Goal: Task Accomplishment & Management: Manage account settings

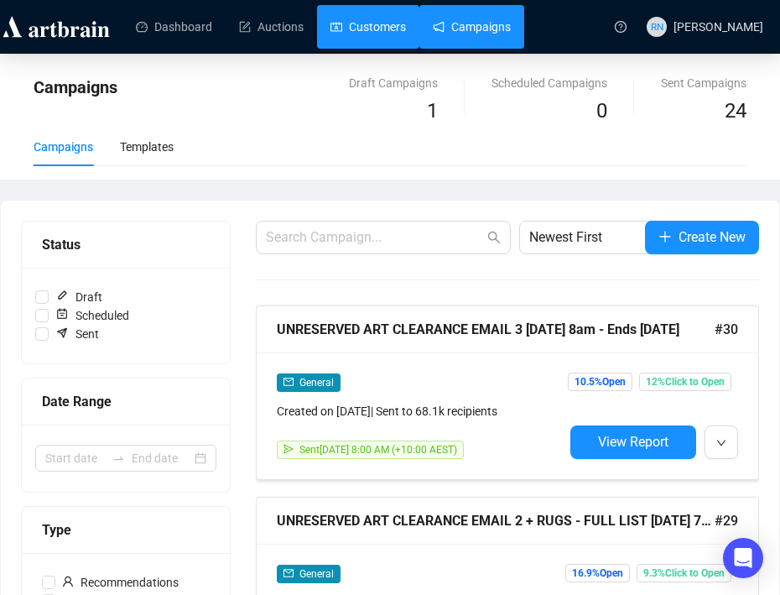
click at [387, 34] on link "Customers" at bounding box center [369, 27] width 76 height 44
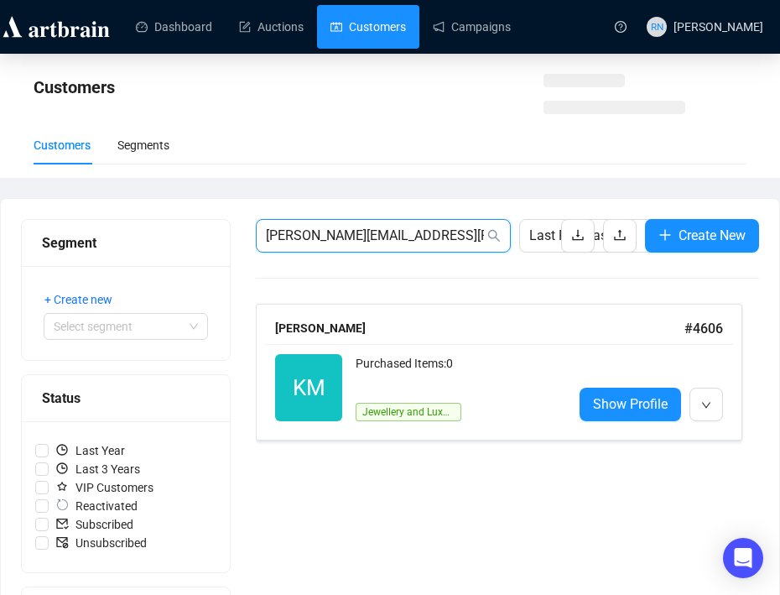
click at [309, 226] on input "[PERSON_NAME][EMAIL_ADDRESS][PERSON_NAME][DOMAIN_NAME]" at bounding box center [375, 236] width 218 height 20
click at [309, 226] on input "karen.lea.mai@outlook.com" at bounding box center [375, 236] width 218 height 20
paste input "fatima.mcgee94@gmail"
type input "fatima.mcgee94@gmail.com"
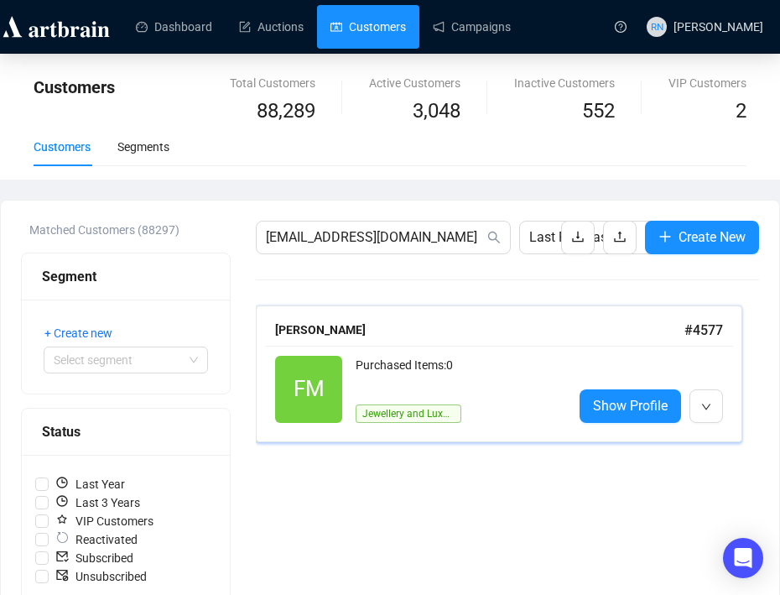
click at [347, 360] on div "FM Reactivated Purchased Items: 0 Jewellery and Luxury" at bounding box center [417, 389] width 284 height 67
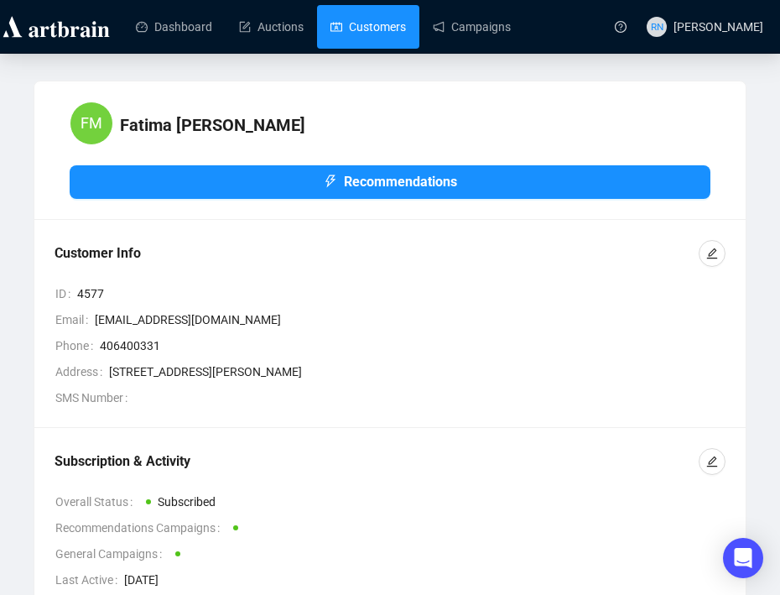
click at [363, 37] on link "Customers" at bounding box center [369, 27] width 76 height 44
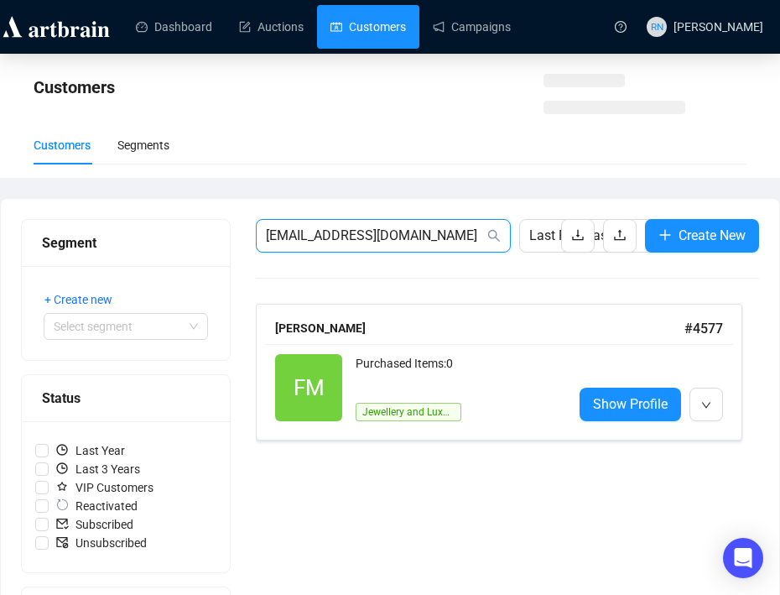
click at [334, 237] on input "fatima.mcgee94@gmail.com" at bounding box center [375, 236] width 218 height 20
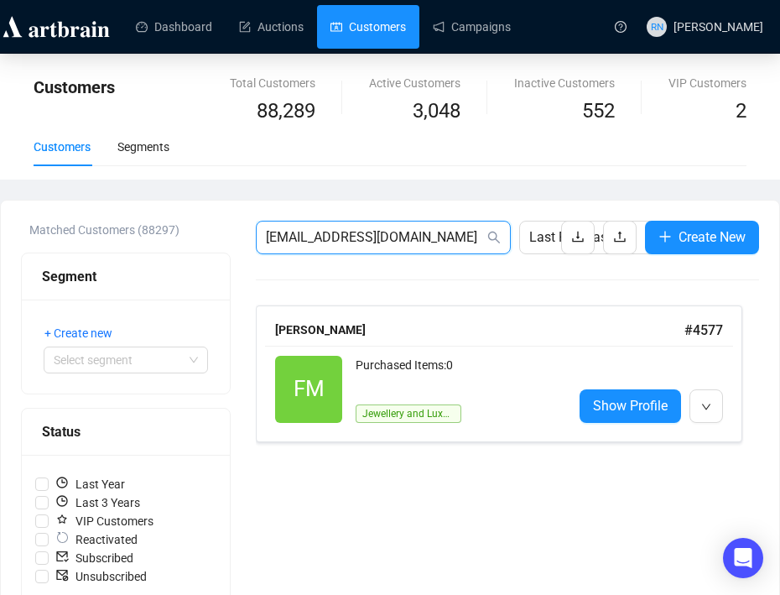
click at [334, 237] on input "fatima.mcgee94@gmail.com" at bounding box center [375, 237] width 218 height 20
paste input "kendapark"
type input "kendapark@gmail.com"
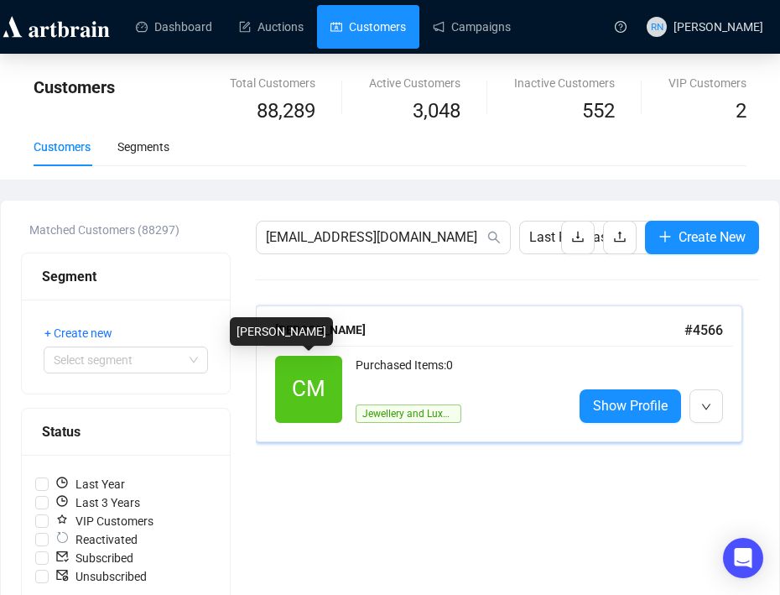
click at [331, 383] on span "CM" at bounding box center [308, 389] width 67 height 67
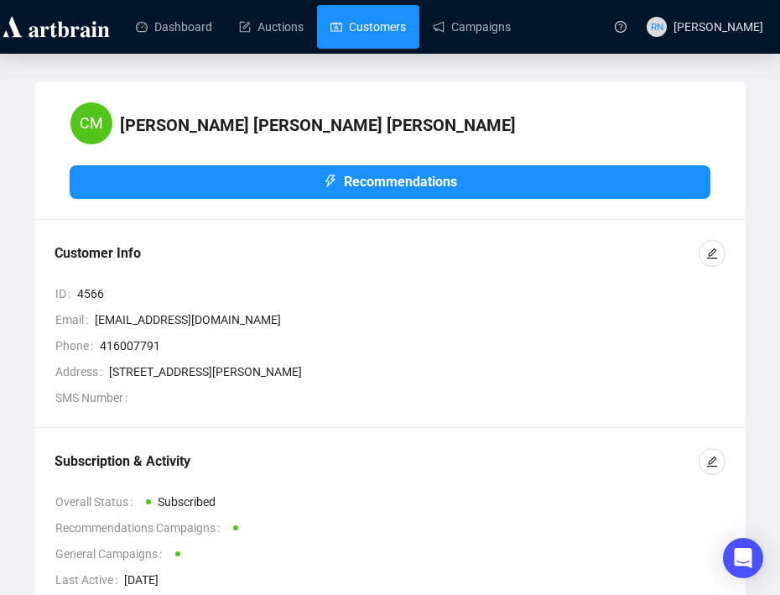
click at [373, 29] on link "Customers" at bounding box center [369, 27] width 76 height 44
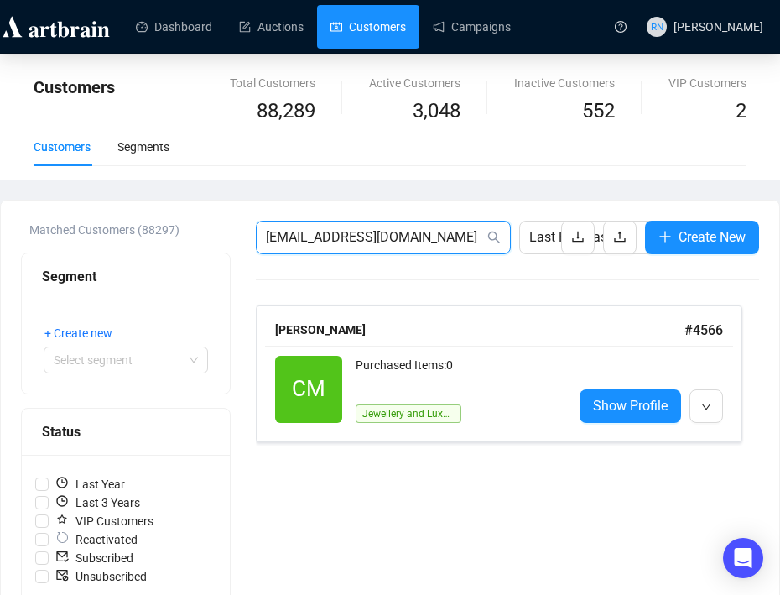
click at [301, 233] on input "kendapark@gmail.com" at bounding box center [375, 237] width 218 height 20
paste input "house.of.m@bigpond"
type input "house.of.m@bigpond.com"
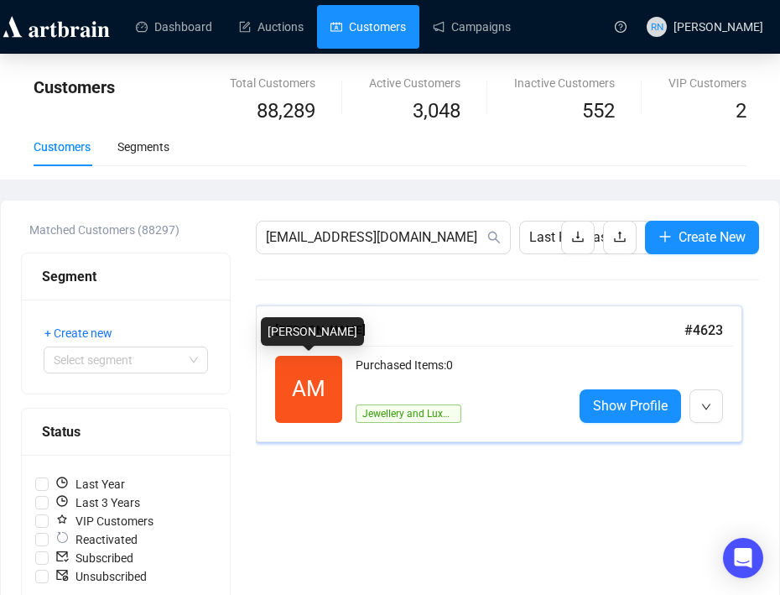
click at [382, 385] on div "Purchased Items: 0" at bounding box center [458, 373] width 204 height 34
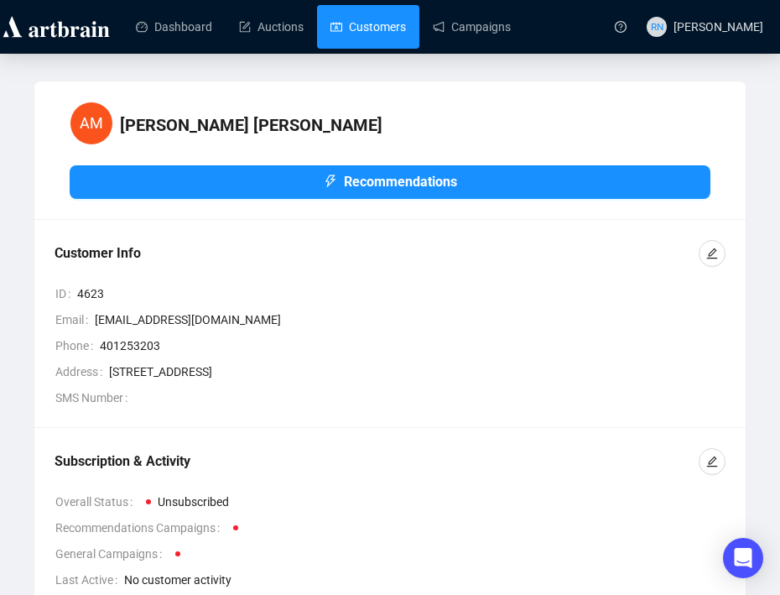
click at [383, 14] on link "Customers" at bounding box center [369, 27] width 76 height 44
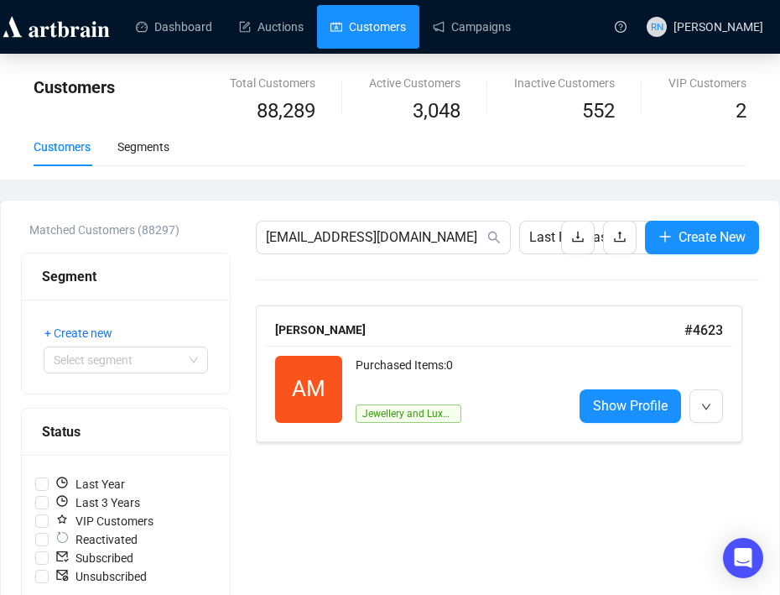
click at [298, 216] on div "Matched Customers (88297) Segment + Create new Select segment Status Last Year …" at bounding box center [390, 603] width 779 height 804
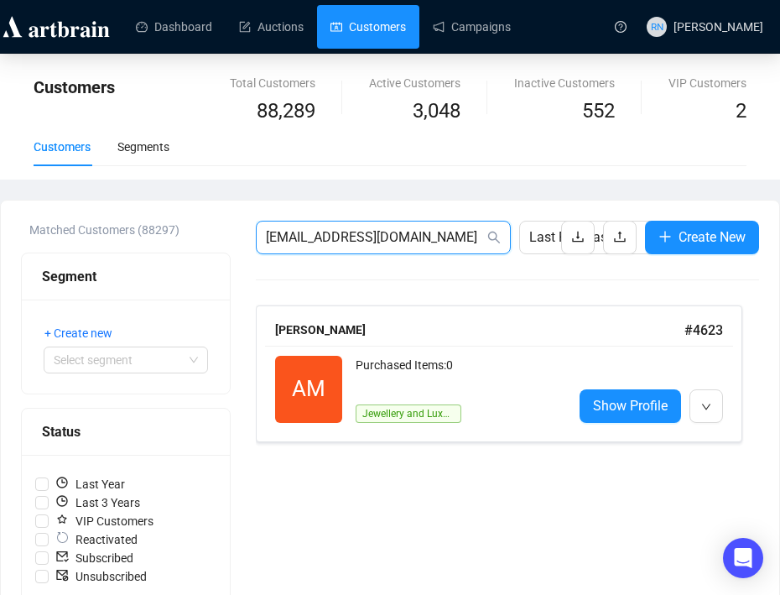
click at [293, 237] on input "house.of.m@bigpond.com" at bounding box center [375, 237] width 218 height 20
paste input "trishmoeke@yahoo"
type input "trishmoeke@yahoo.com"
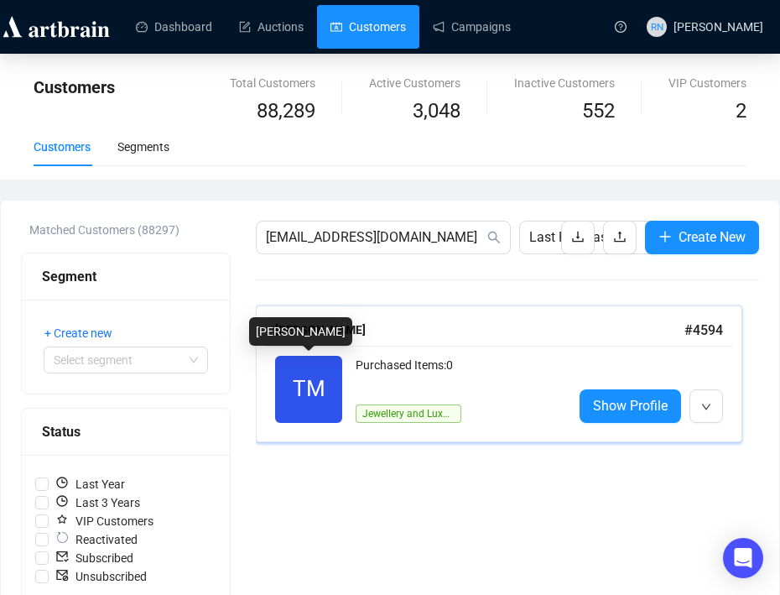
click at [336, 392] on span "TM" at bounding box center [308, 389] width 67 height 67
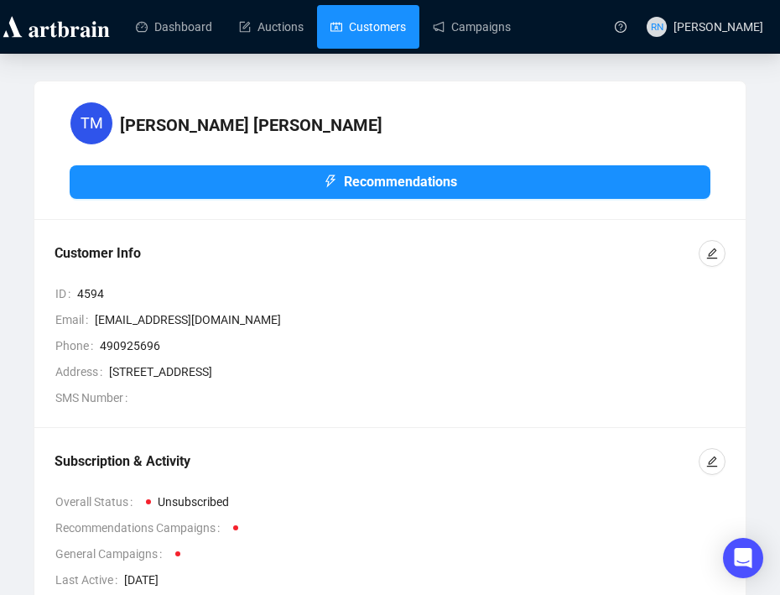
click at [378, 29] on link "Customers" at bounding box center [369, 27] width 76 height 44
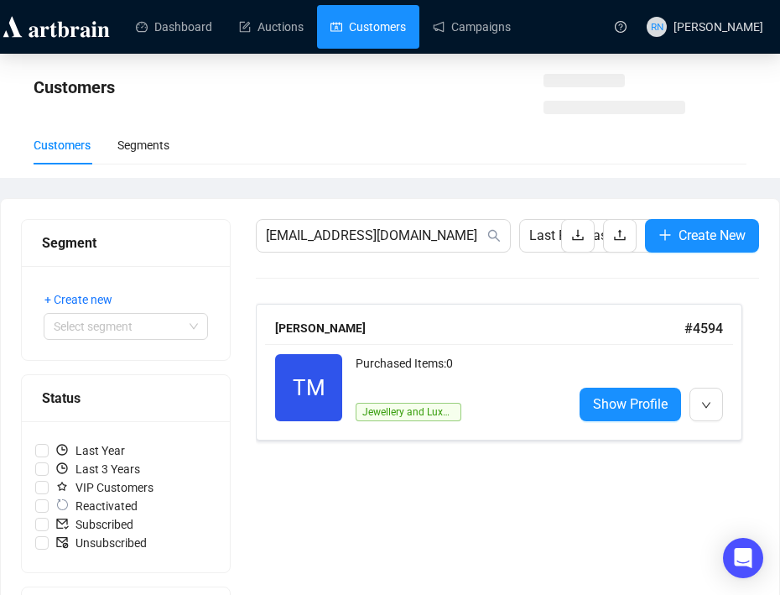
click at [352, 216] on div "Segment + Create new Select segment Status Last Year Last 3 Years VIP Customers…" at bounding box center [390, 502] width 779 height 606
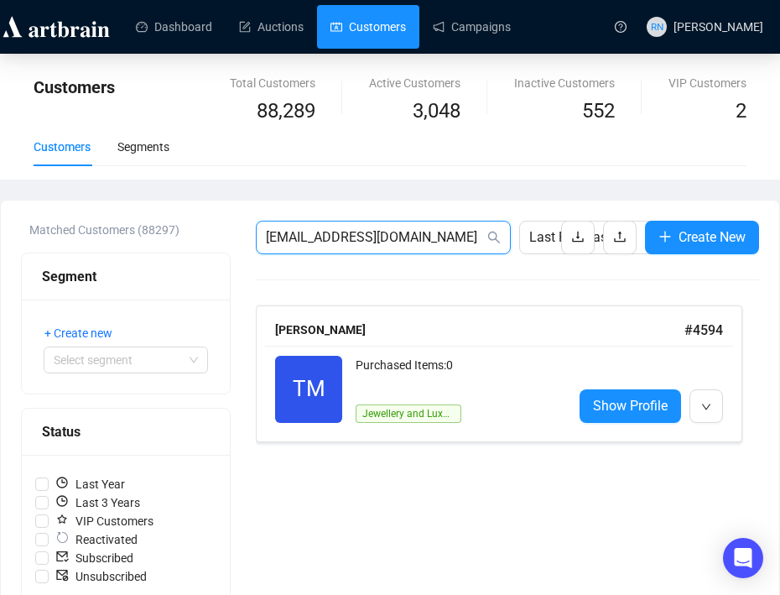
click at [351, 237] on input "trishmoeke@yahoo.com" at bounding box center [375, 237] width 218 height 20
paste input "jmosswa@gmail"
type input "jmosswa@gmail.com"
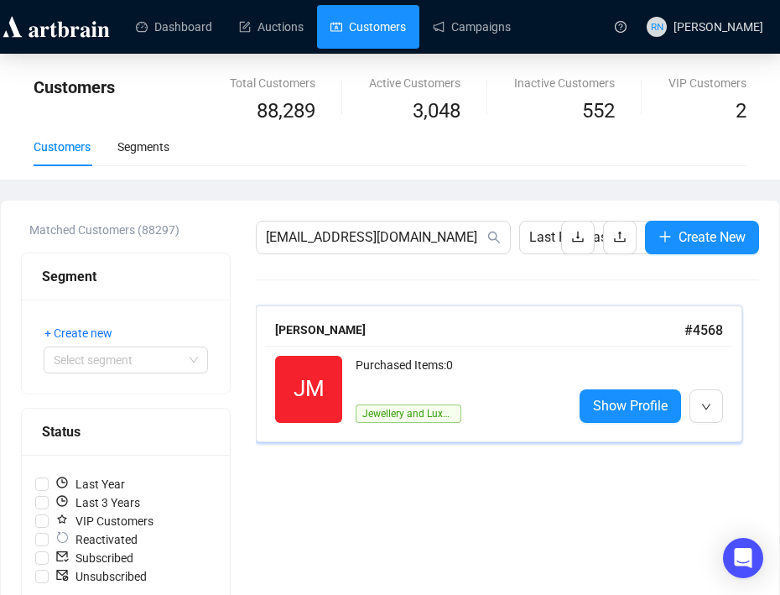
click at [361, 386] on div "Purchased Items: 0" at bounding box center [458, 373] width 204 height 34
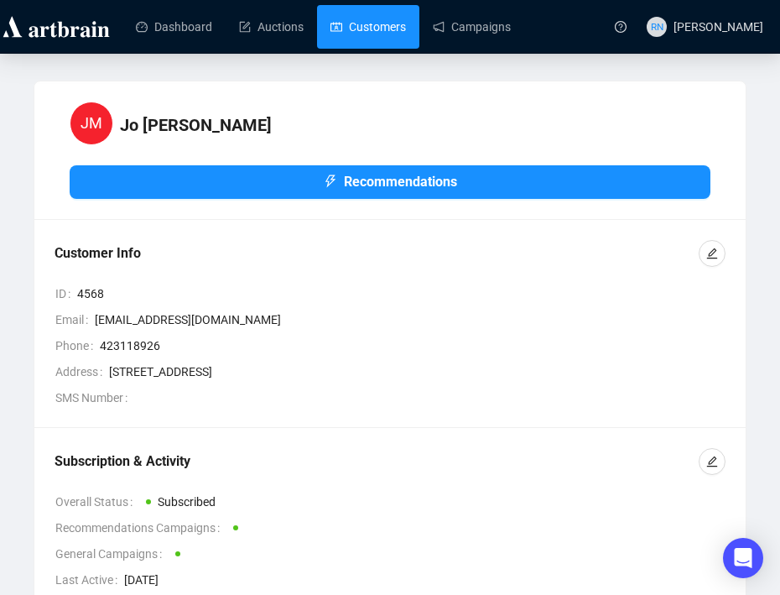
click at [379, 24] on link "Customers" at bounding box center [369, 27] width 76 height 44
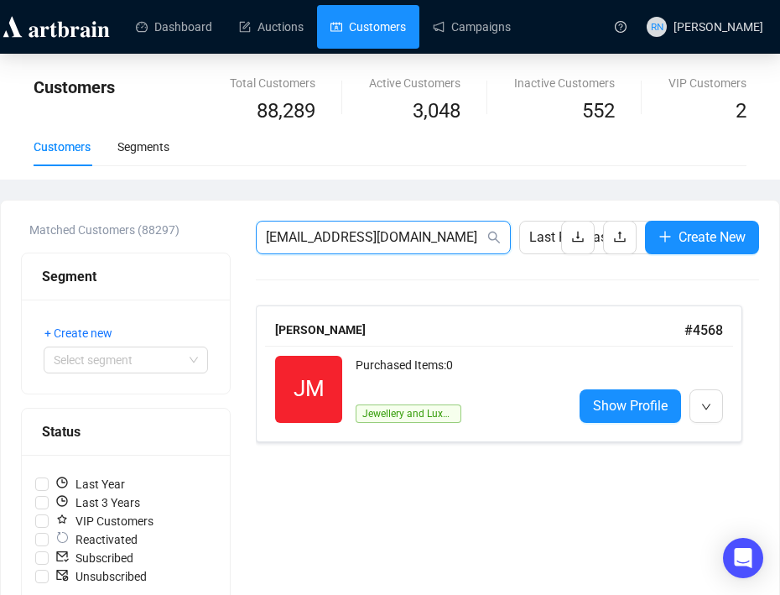
click at [328, 247] on input "jmosswa@gmail.com" at bounding box center [375, 237] width 218 height 20
paste input "murielle@onmc.com.au"
type input "murielle@onmc.com.au"
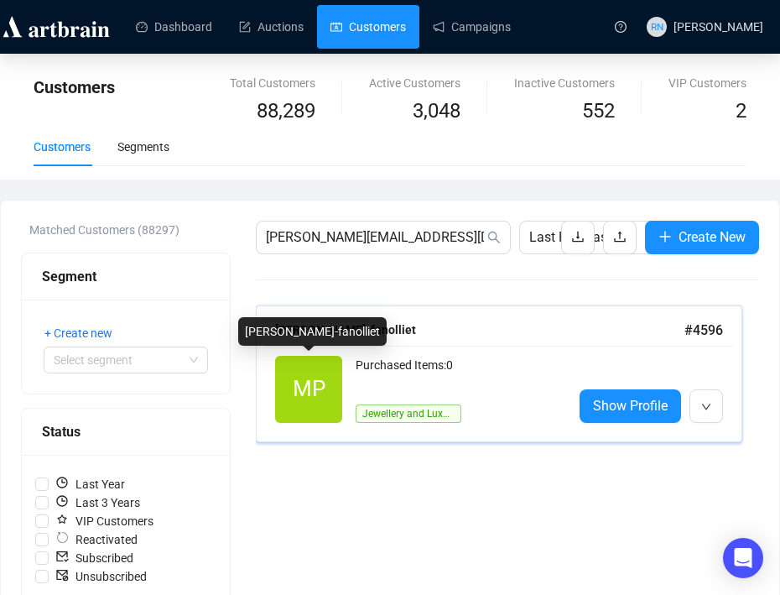
click at [310, 391] on span "MP" at bounding box center [309, 389] width 33 height 34
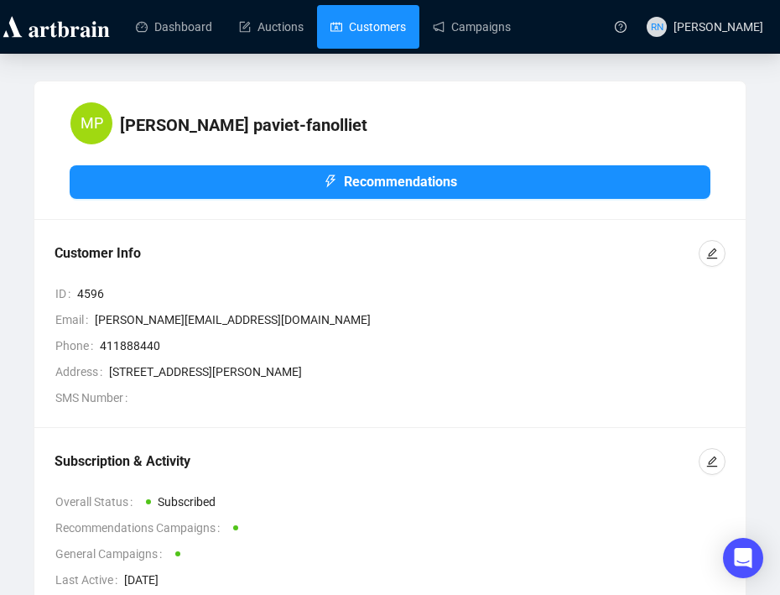
click at [395, 34] on link "Customers" at bounding box center [369, 27] width 76 height 44
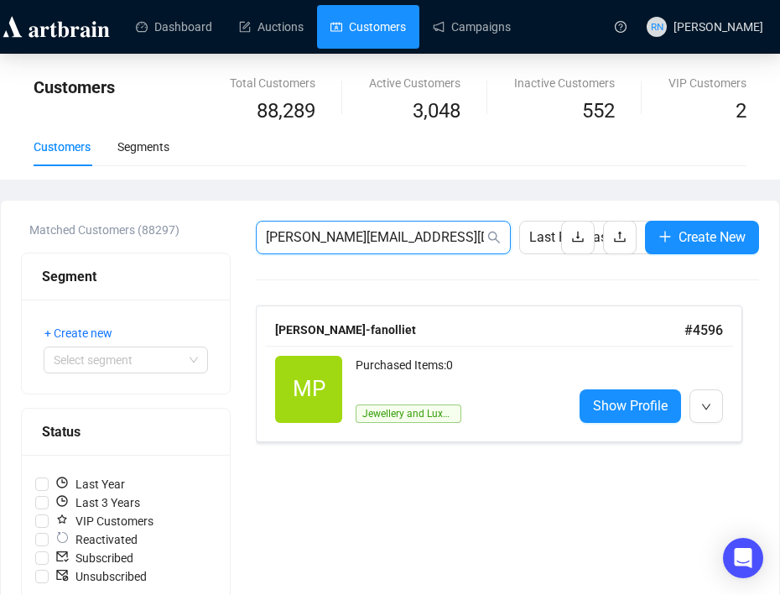
click at [340, 237] on input "murielle@onmc.com.au" at bounding box center [375, 237] width 218 height 20
paste input "graceportou@hotmail.com"
type input "graceportou@hotmail.com"
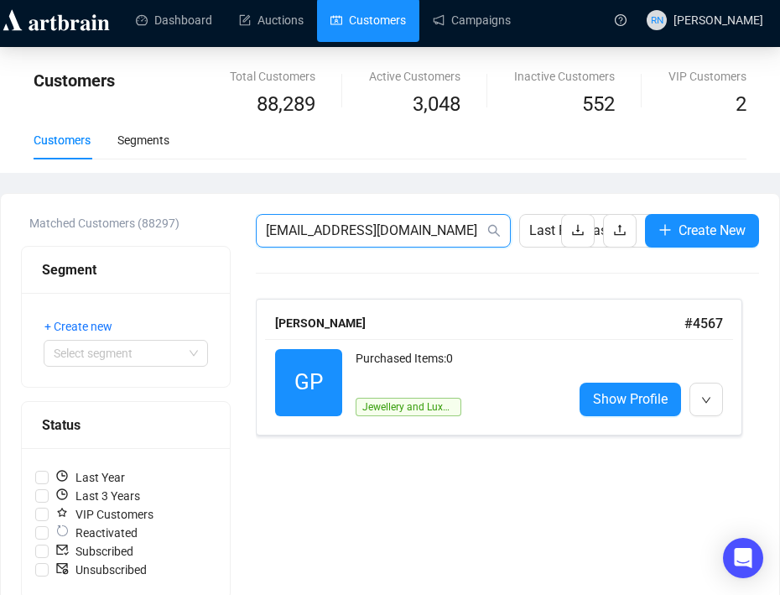
scroll to position [8, 0]
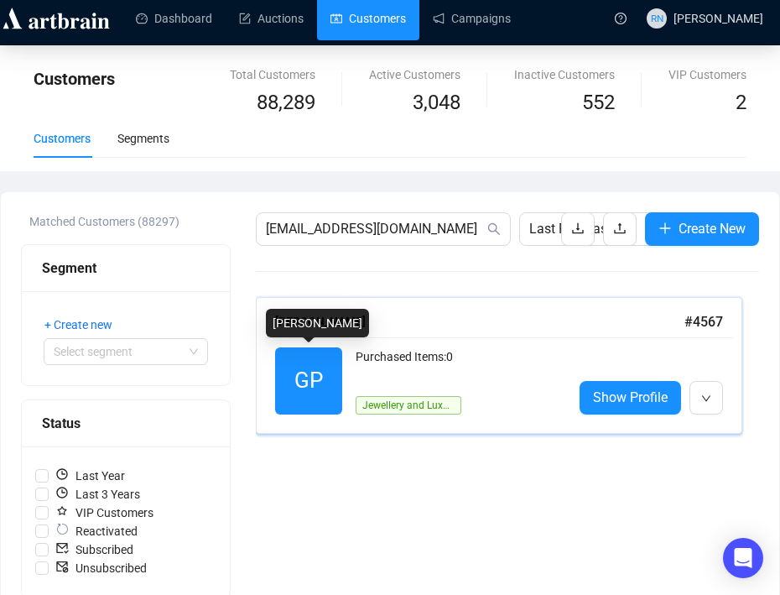
click at [334, 394] on span "GP" at bounding box center [308, 380] width 67 height 67
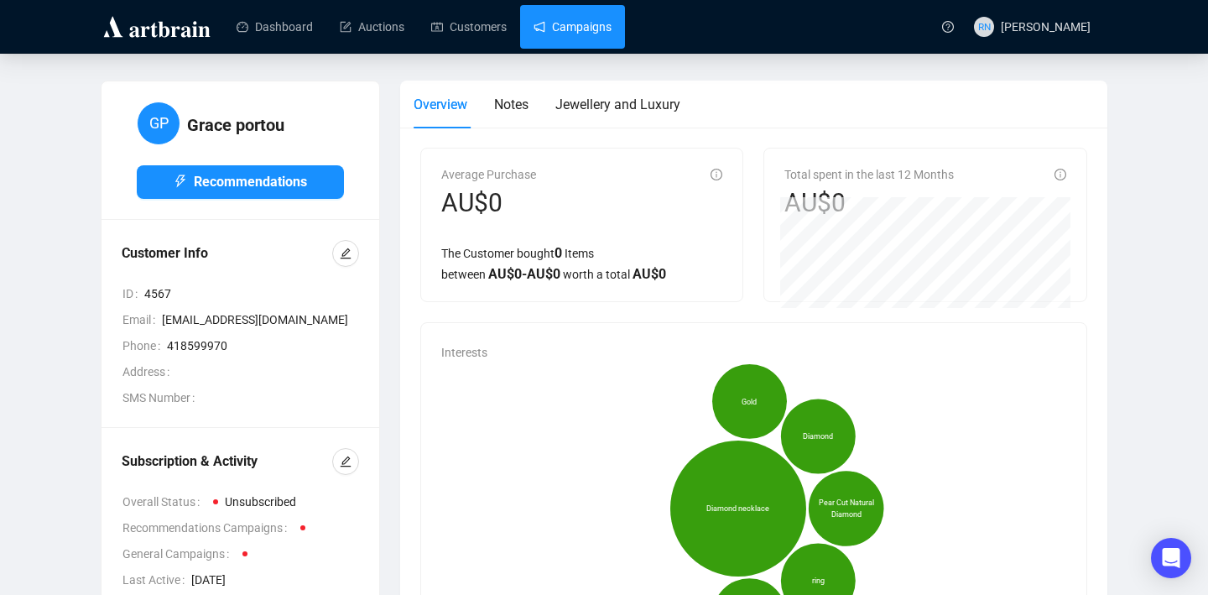
click at [580, 28] on link "Campaigns" at bounding box center [573, 27] width 78 height 44
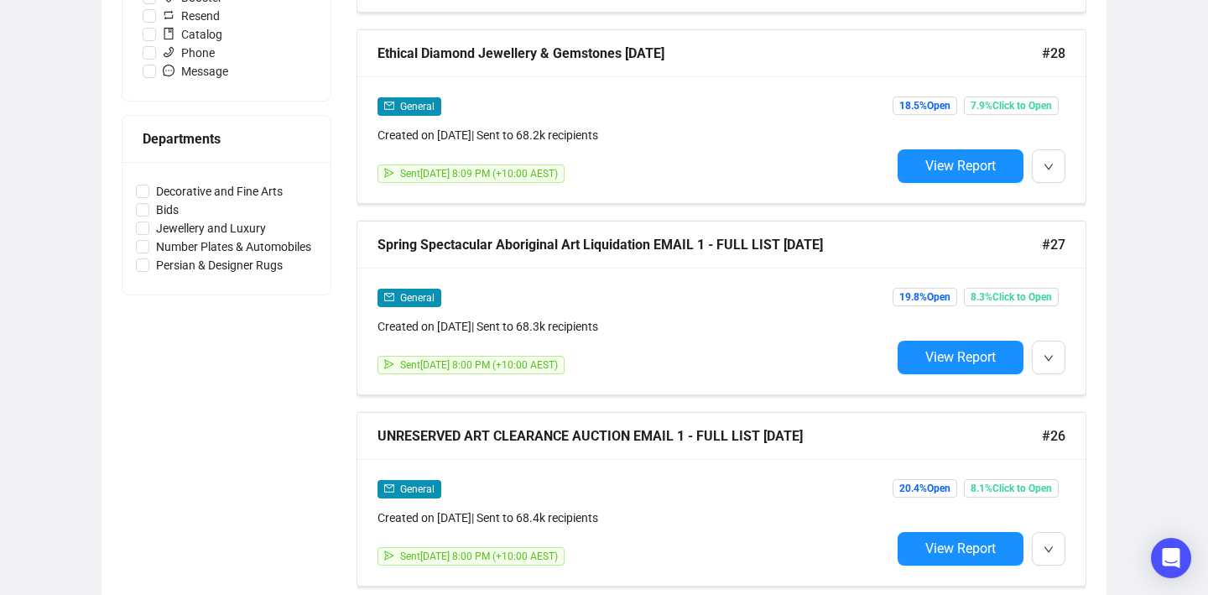
scroll to position [691, 0]
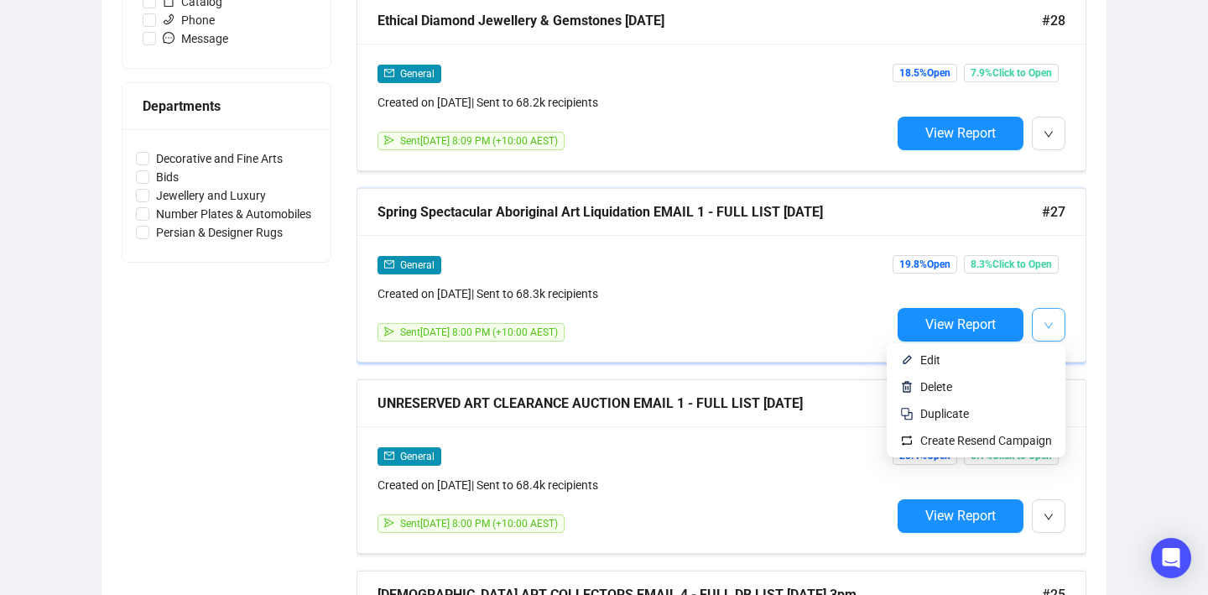
click at [779, 321] on button "button" at bounding box center [1049, 325] width 34 height 34
click at [779, 421] on span "Duplicate" at bounding box center [986, 413] width 132 height 18
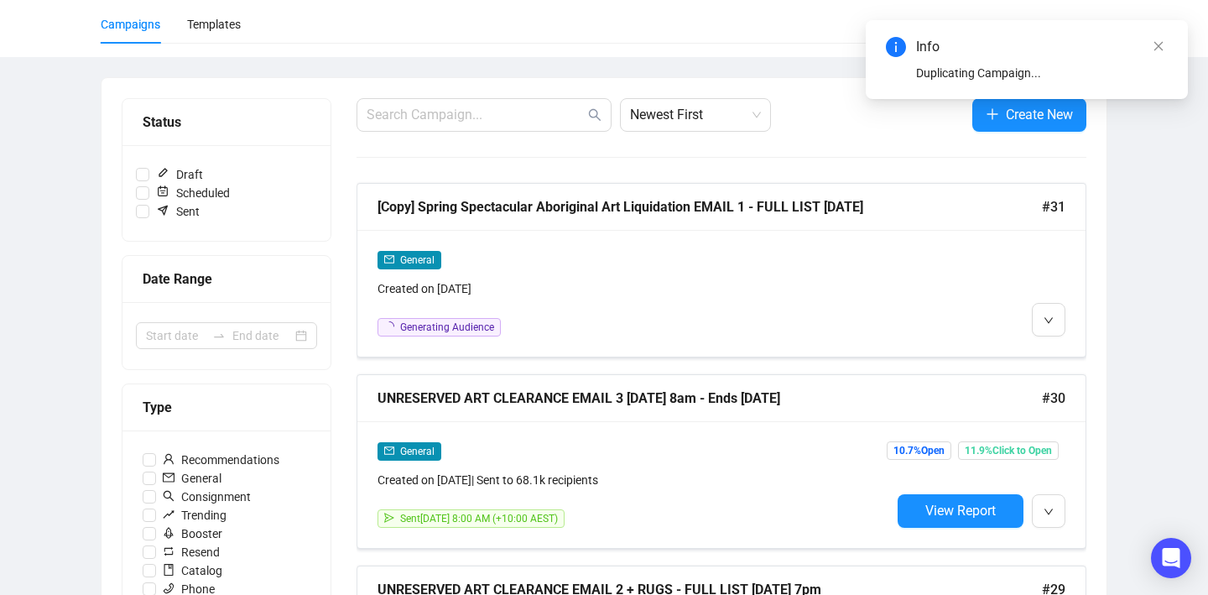
scroll to position [0, 0]
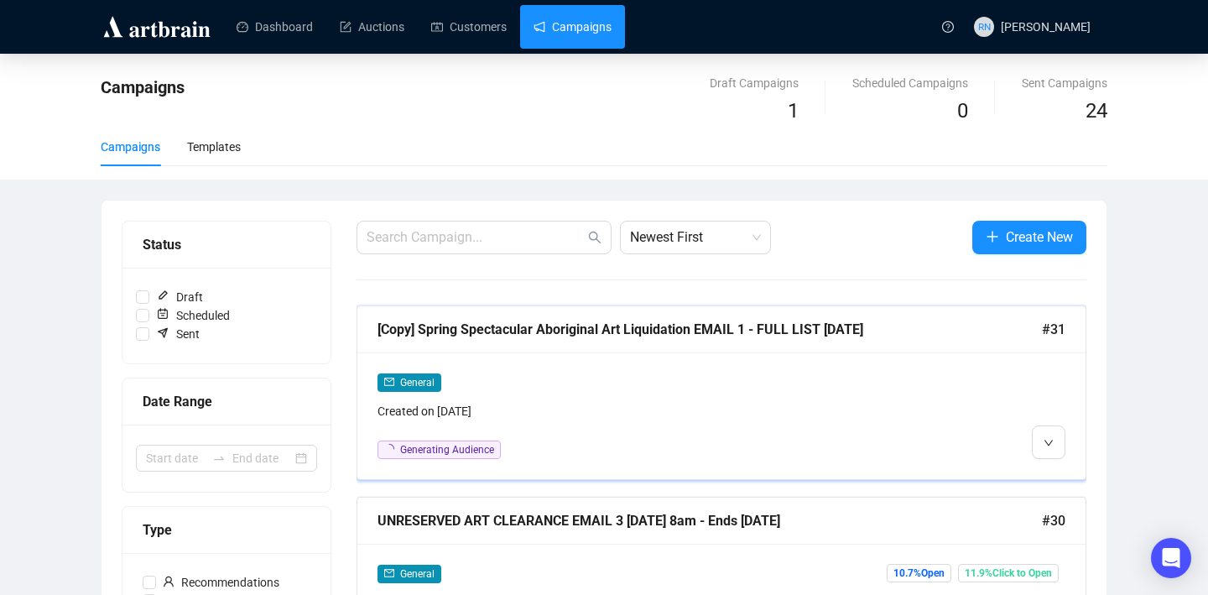
click at [701, 364] on div "General Created on Sep 24, 2025 Generating Audience" at bounding box center [721, 415] width 728 height 127
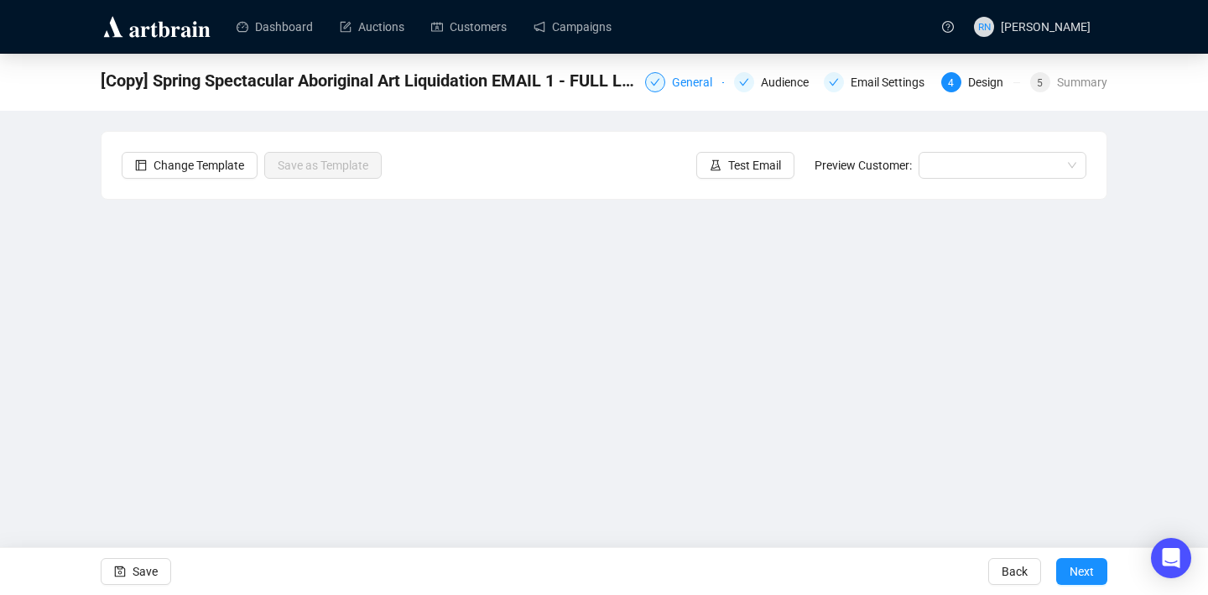
click at [672, 86] on div "General" at bounding box center [697, 82] width 50 height 20
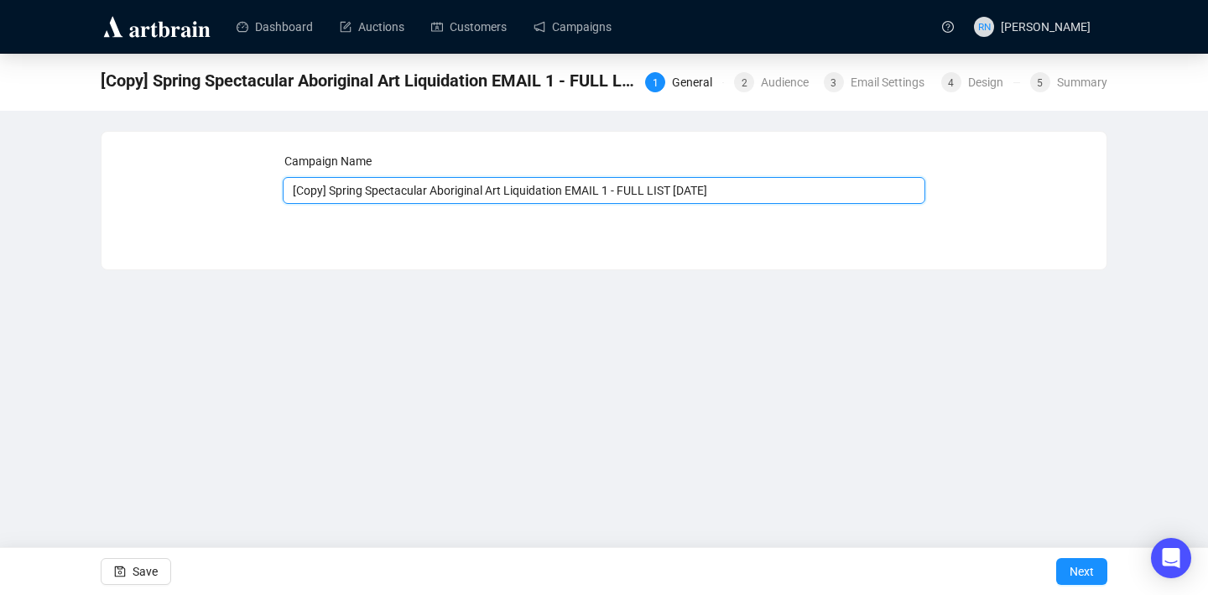
drag, startPoint x: 336, startPoint y: 189, endPoint x: 268, endPoint y: 185, distance: 68.1
click at [268, 185] on div "Campaign Name [Copy] Spring Spectacular Aboriginal Art Liquidation EMAIL 1 - FU…" at bounding box center [604, 188] width 965 height 72
click at [582, 191] on input "Spring Spectacular Aboriginal Art Liquidation EMAIL 1 - FULL LIST [DATE]" at bounding box center [605, 190] width 644 height 27
drag, startPoint x: 648, startPoint y: 190, endPoint x: 597, endPoint y: 190, distance: 50.3
click at [597, 190] on input "Spring Spectacular Aboriginal Art Liquidation EMAIL 2 - FULL LIST 19.9.25" at bounding box center [605, 190] width 644 height 27
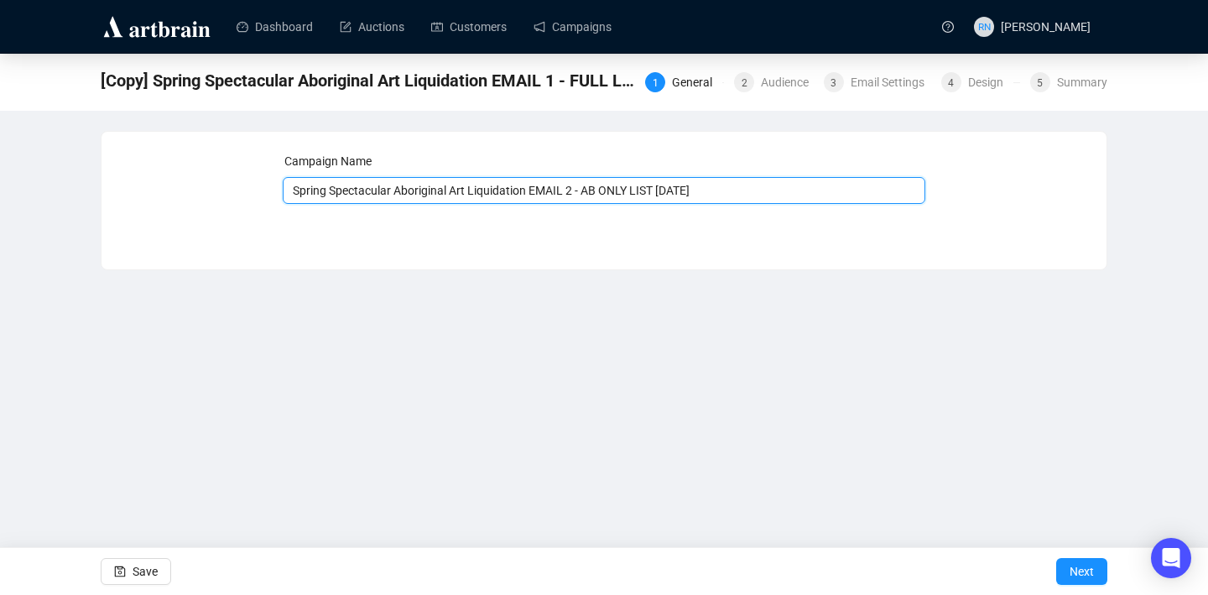
click at [686, 195] on input "Spring Spectacular Aboriginal Art Liquidation EMAIL 2 - AB ONLY LIST 19.9.25" at bounding box center [605, 190] width 644 height 27
click at [769, 202] on input "Spring Spectacular Aboriginal Art Liquidation EMAIL 2 - AB ONLY LIST 24.9.25" at bounding box center [605, 190] width 644 height 27
type input "Spring Spectacular Aboriginal Art Liquidation EMAIL 2 - AB ONLY LIST [DATE] 7pm"
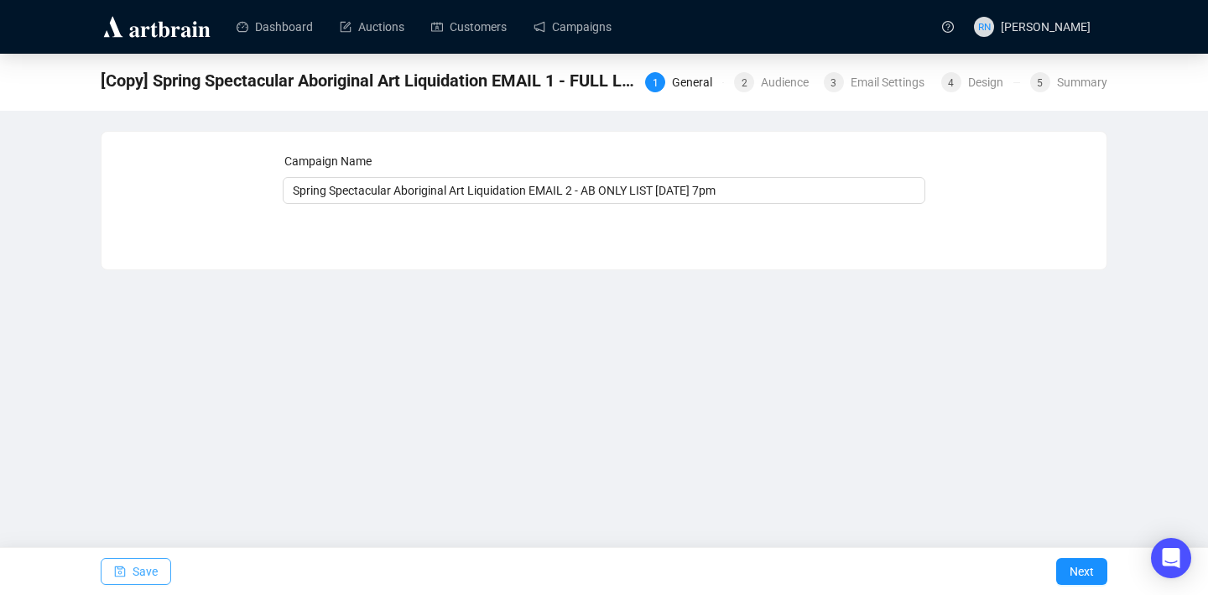
click at [143, 566] on span "Save" at bounding box center [145, 571] width 25 height 47
click at [138, 567] on span "Save" at bounding box center [145, 571] width 25 height 47
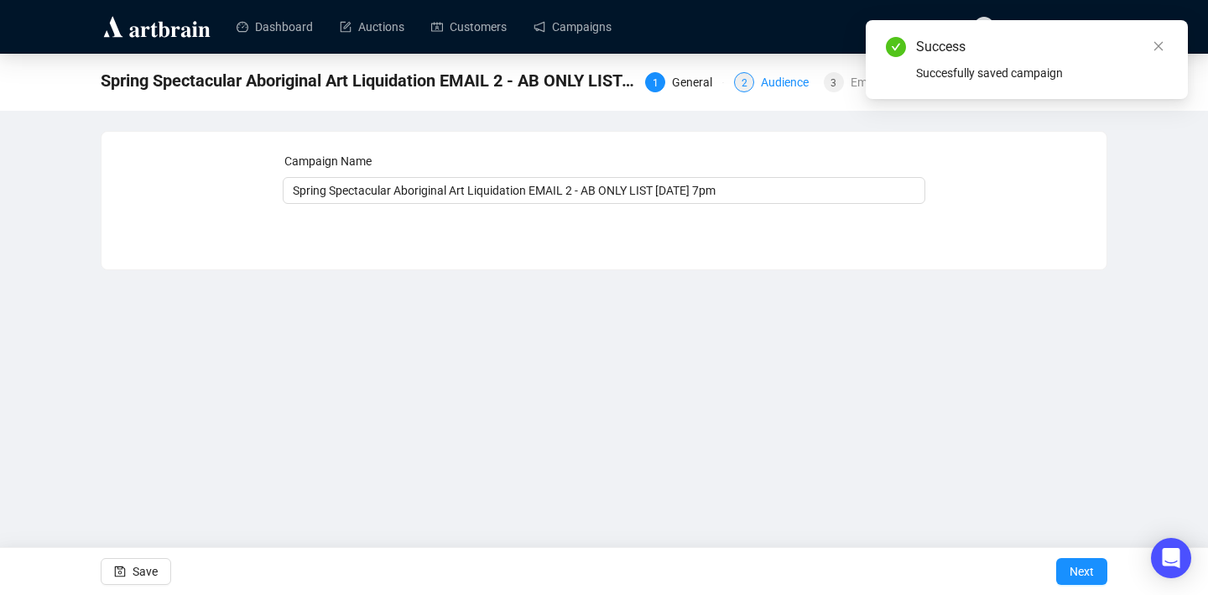
click at [761, 88] on div "Audience" at bounding box center [790, 82] width 58 height 20
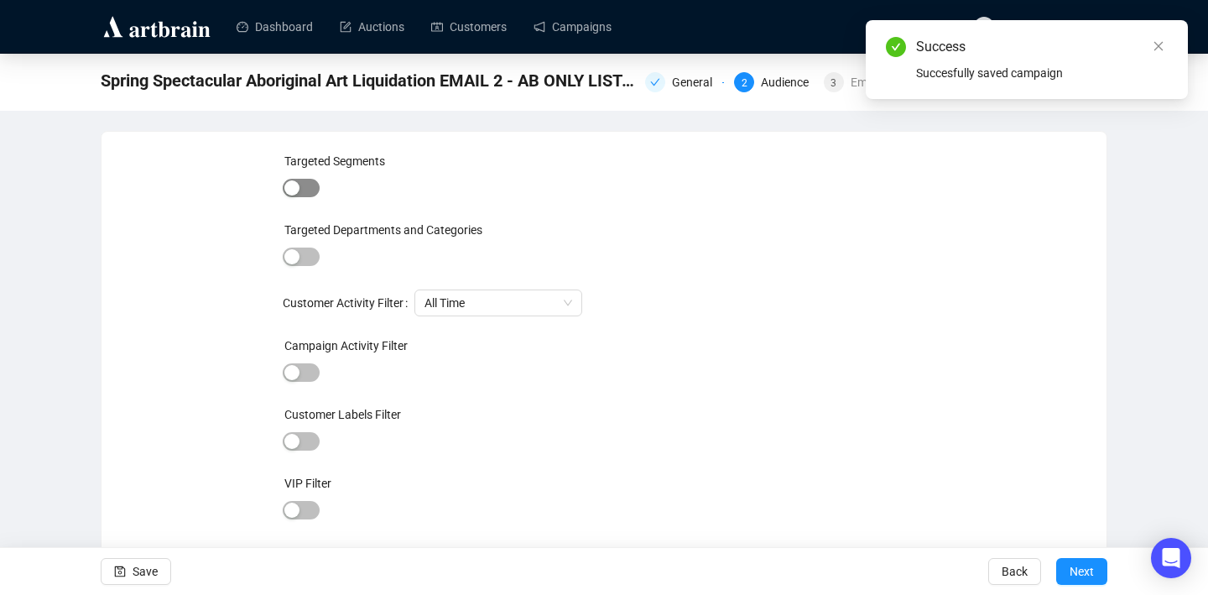
click at [310, 180] on span "button" at bounding box center [301, 188] width 37 height 18
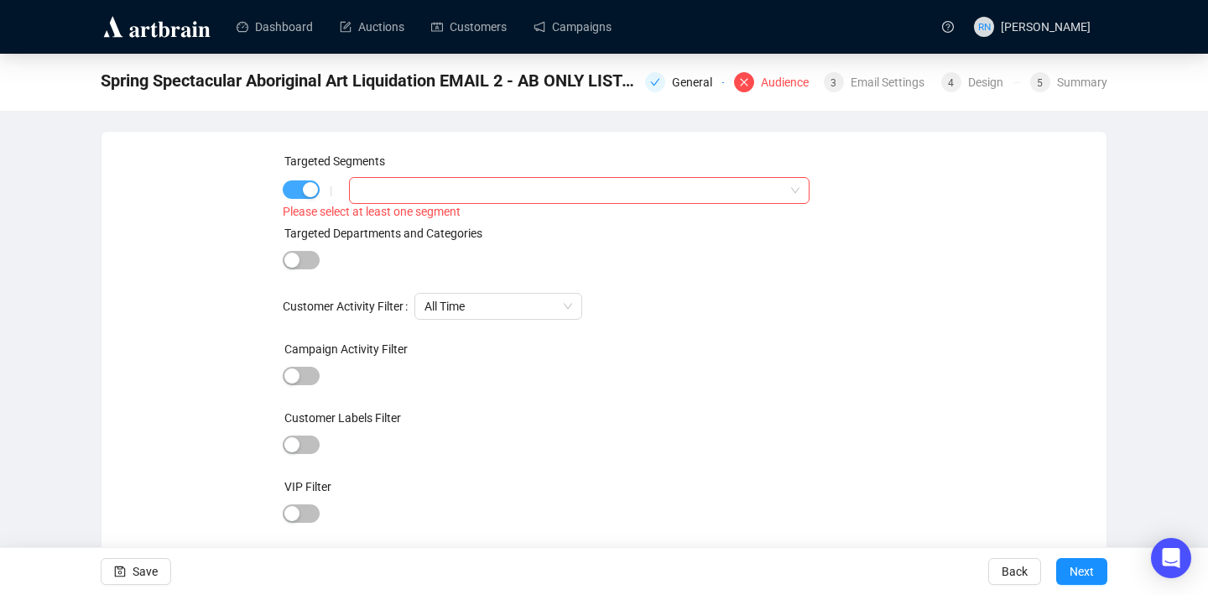
click at [310, 190] on div "button" at bounding box center [310, 189] width 15 height 15
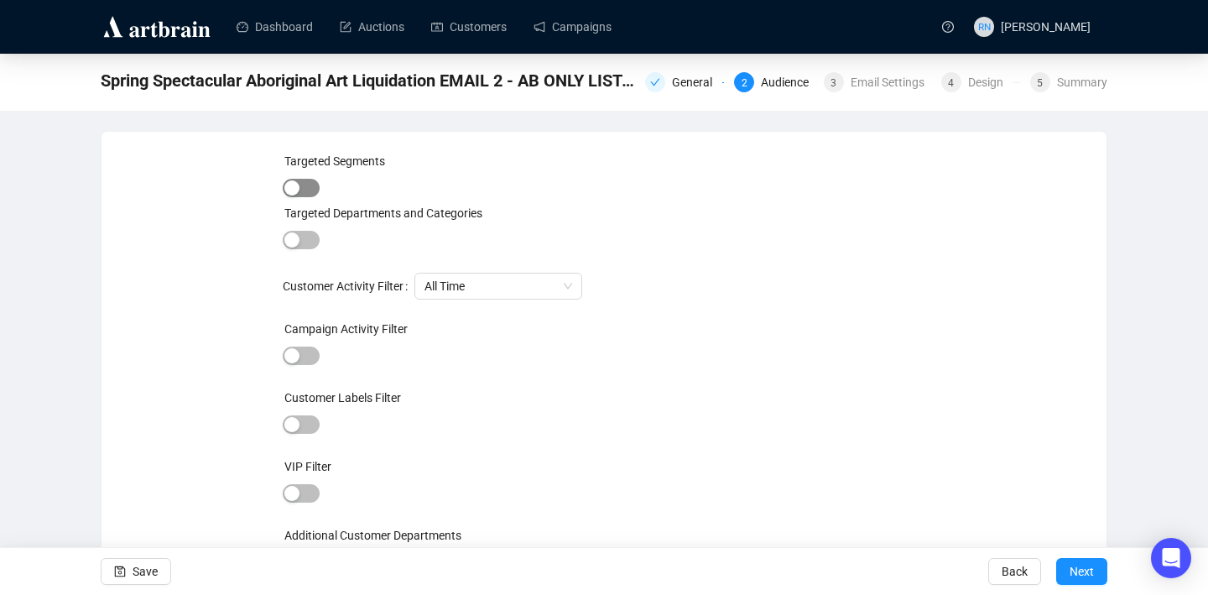
click at [310, 190] on span "button" at bounding box center [301, 188] width 37 height 18
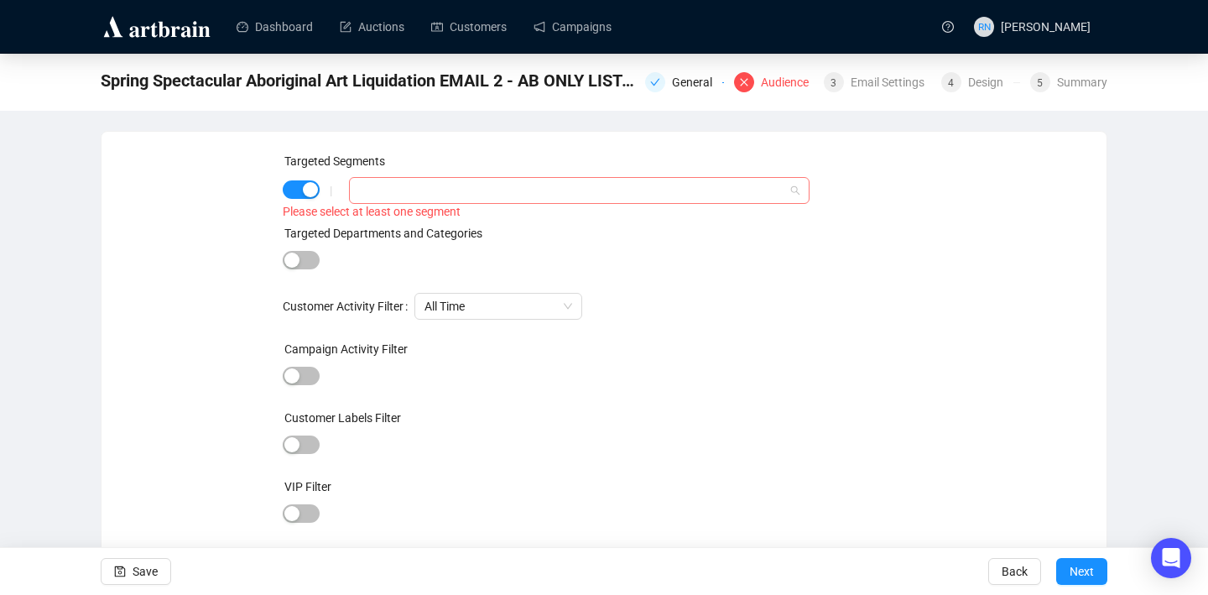
click at [401, 190] on div at bounding box center [570, 190] width 436 height 23
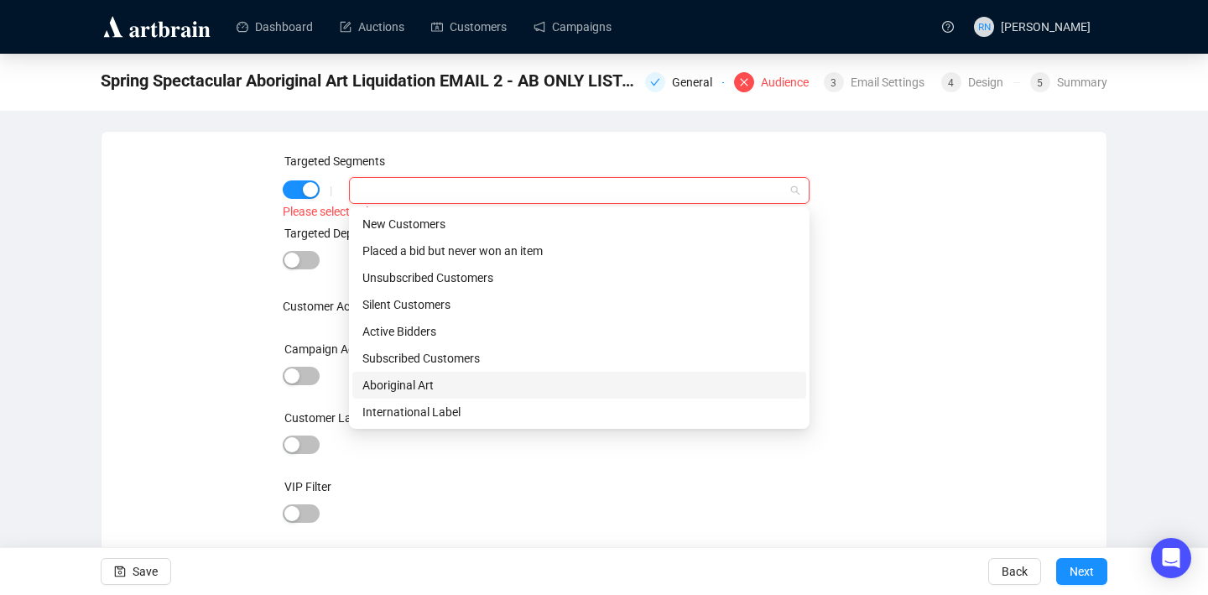
click at [414, 387] on div "Aboriginal Art" at bounding box center [579, 385] width 434 height 18
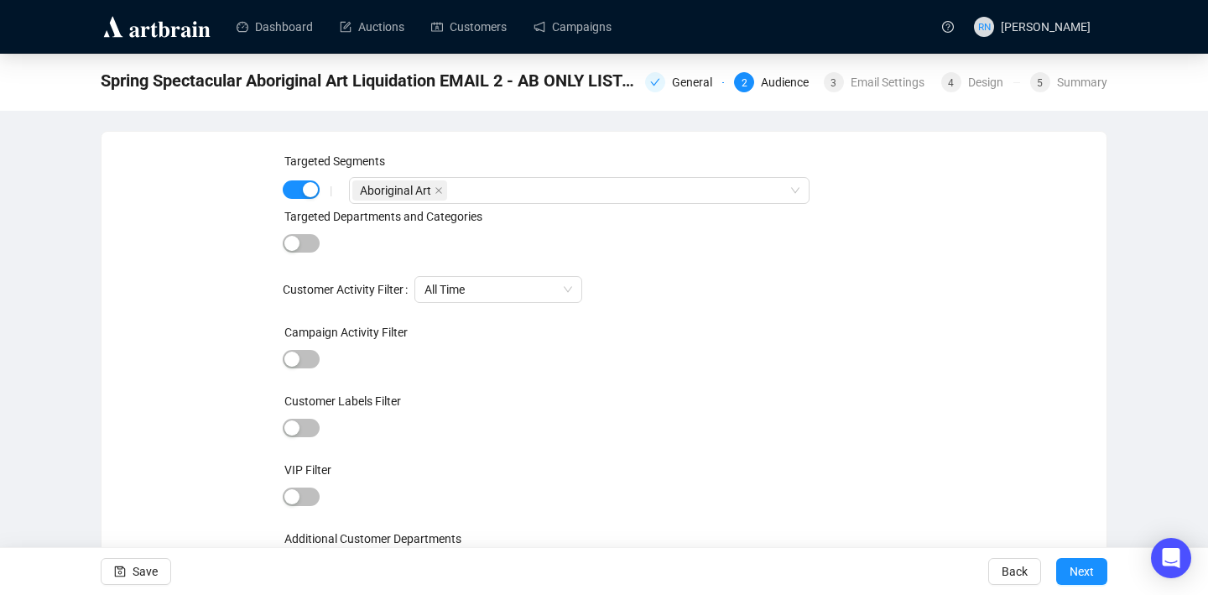
click at [229, 284] on div "Targeted Segments | Aboriginal Art Targeted Departments and Categories Customer…" at bounding box center [604, 375] width 965 height 446
click at [467, 292] on span "All Time" at bounding box center [499, 289] width 148 height 25
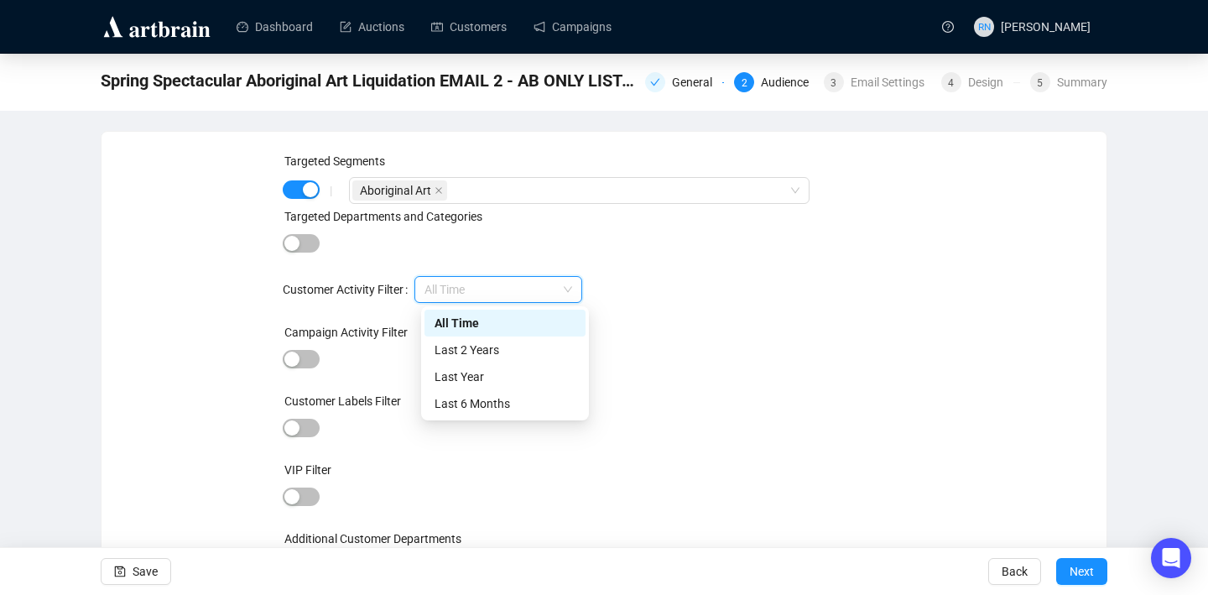
click at [467, 292] on span "All Time" at bounding box center [499, 289] width 148 height 25
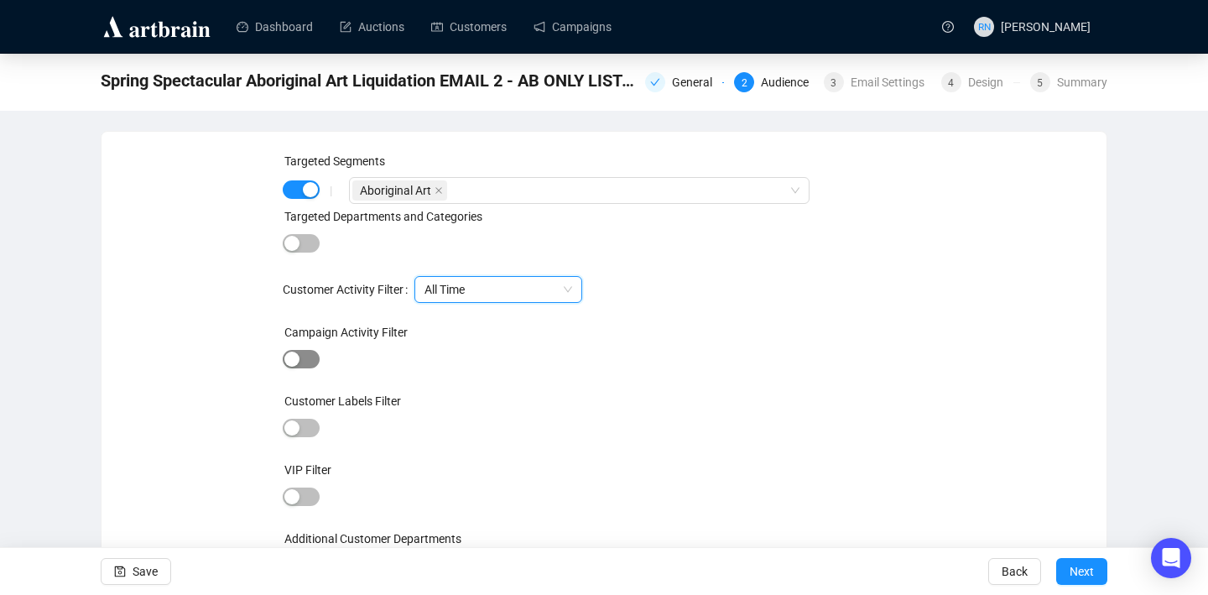
click at [308, 362] on span "button" at bounding box center [301, 359] width 37 height 18
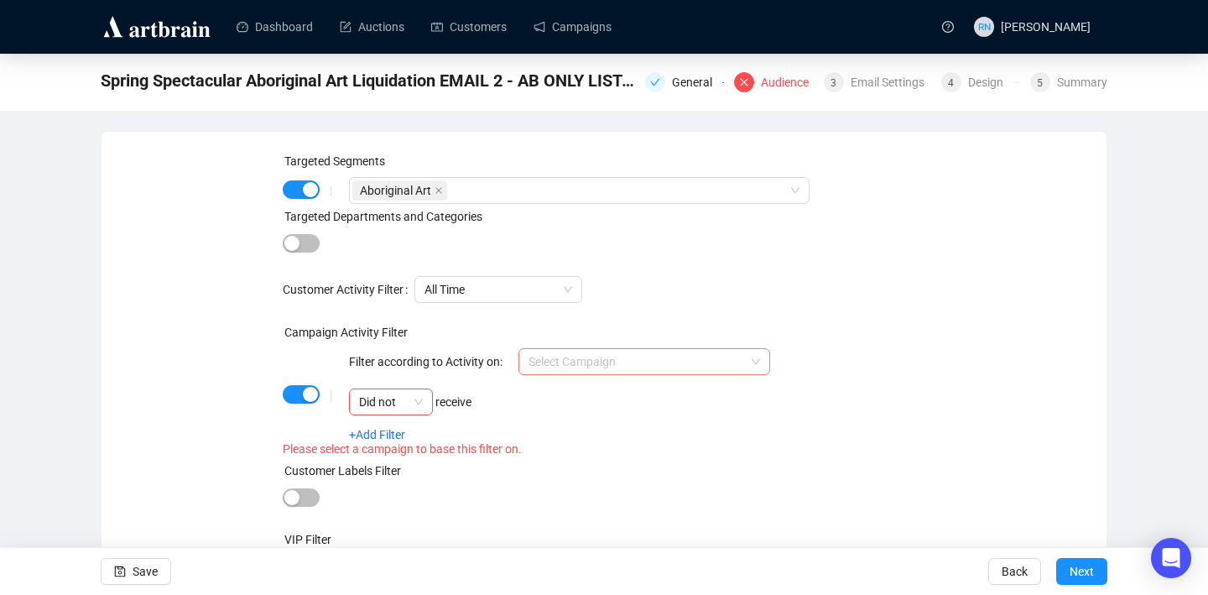
click at [561, 368] on input "search" at bounding box center [637, 361] width 216 height 25
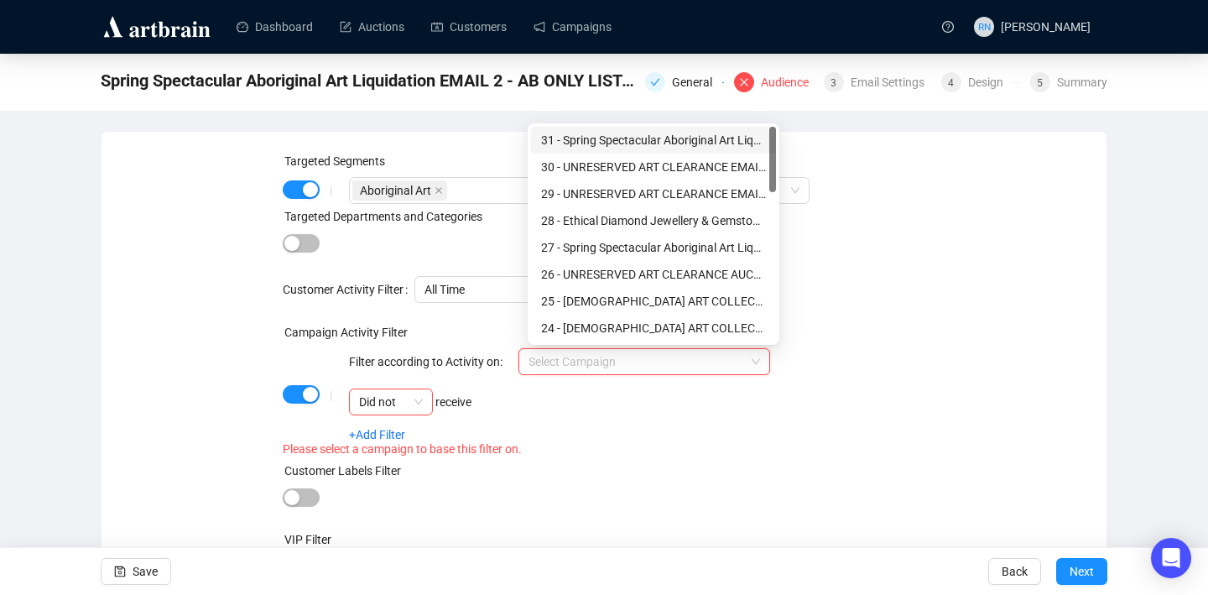
click at [535, 430] on div "+Add Filter" at bounding box center [559, 434] width 421 height 13
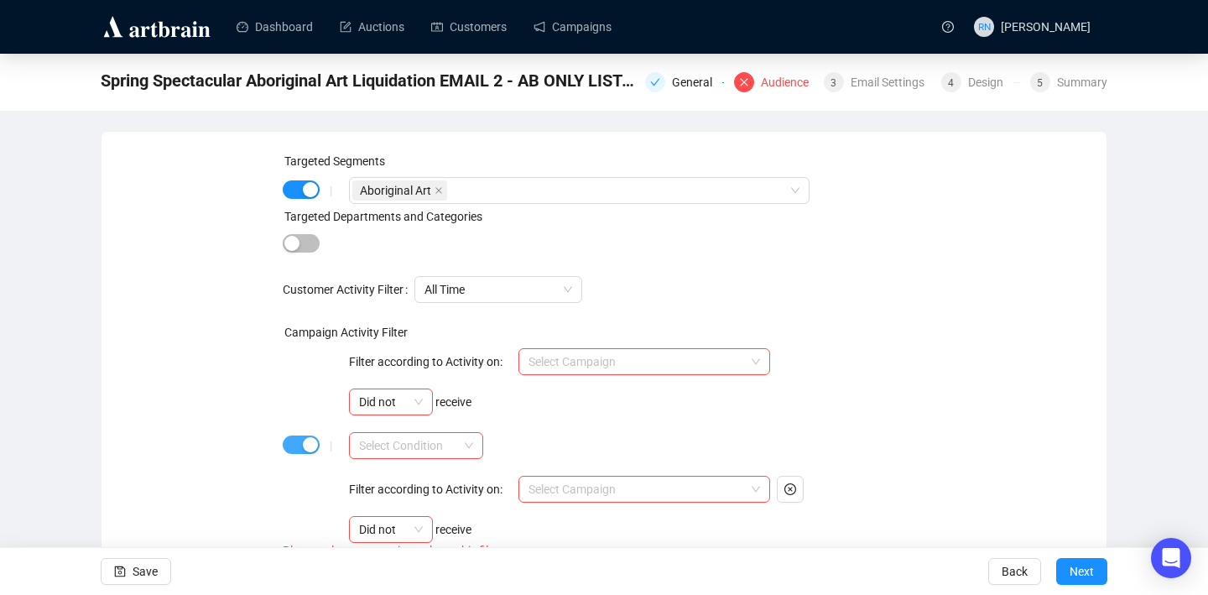
click at [306, 446] on div "button" at bounding box center [310, 444] width 15 height 15
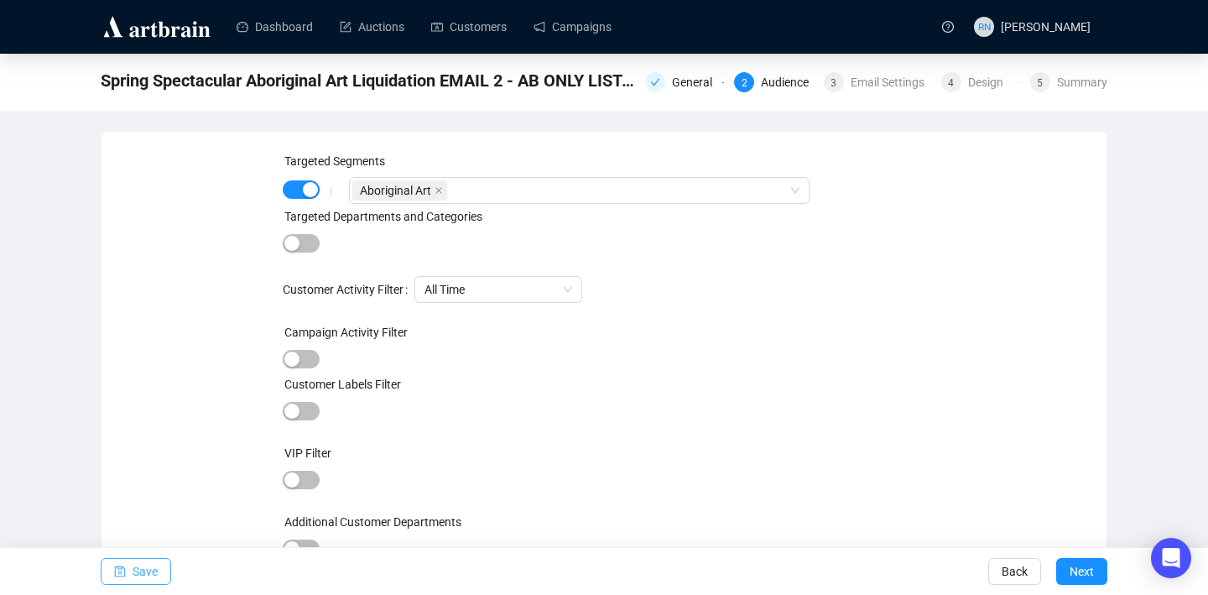
click at [163, 566] on button "Save" at bounding box center [136, 571] width 70 height 27
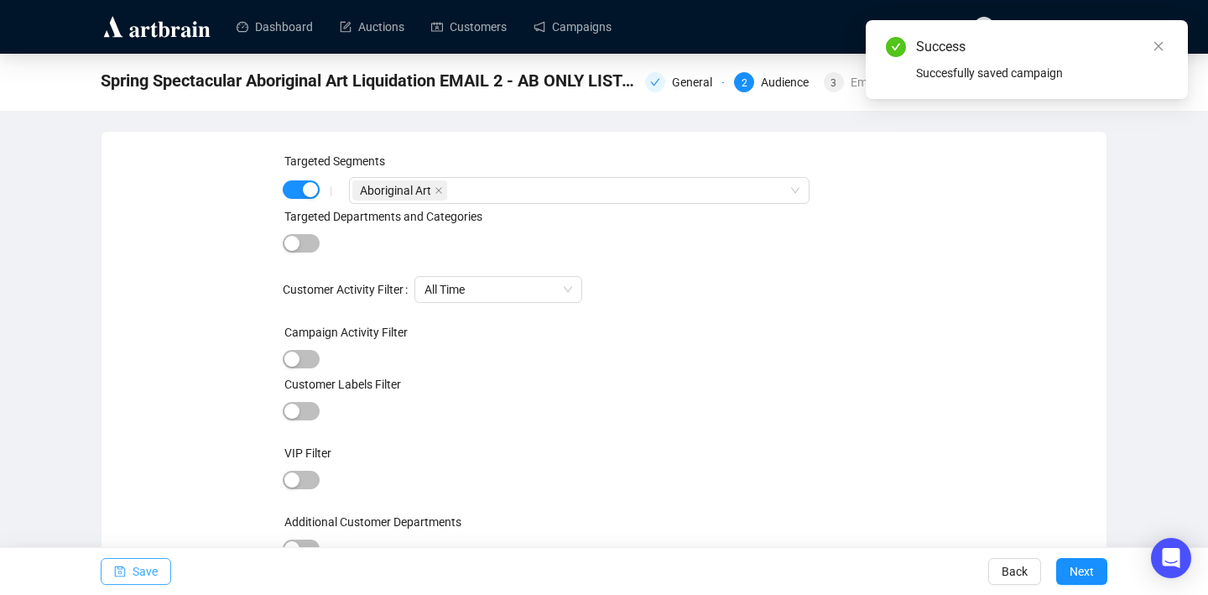
click at [162, 559] on button "Save" at bounding box center [136, 571] width 70 height 27
click at [779, 560] on span "Next" at bounding box center [1082, 571] width 24 height 47
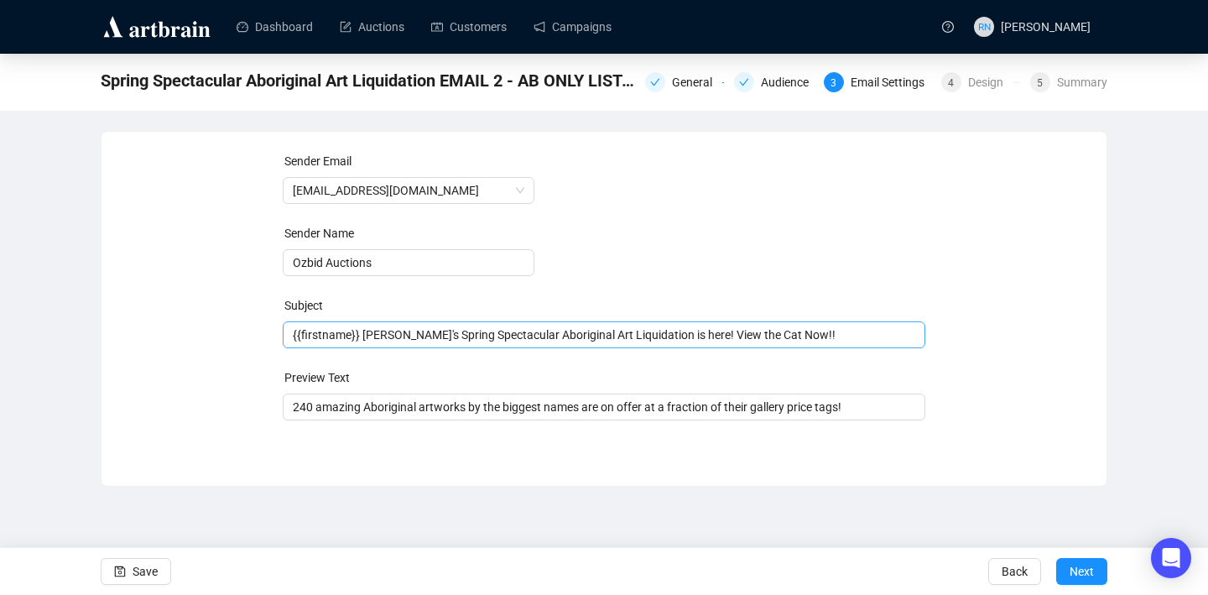
click at [365, 339] on span "{{firstname}} Ozbid's Spring Spectacular Aboriginal Art Liquidation is here! Vi…" at bounding box center [605, 334] width 644 height 13
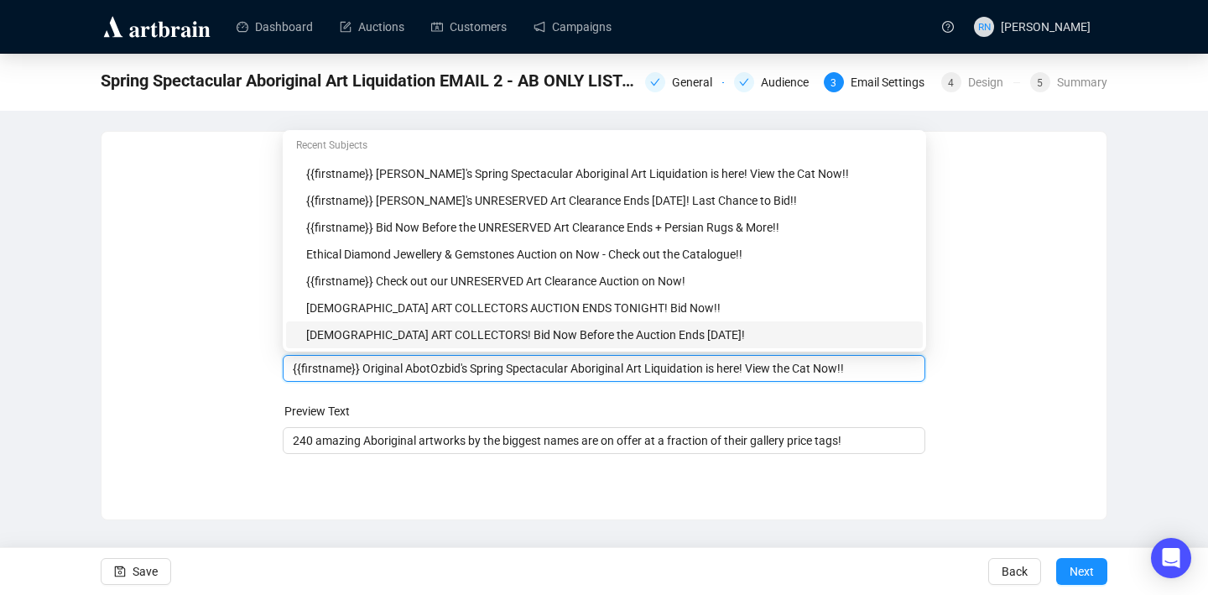
click at [368, 369] on input "{{firstname}} Original AbotOzbid's Spring Spectacular Aboriginal Art Liquidatio…" at bounding box center [604, 368] width 623 height 18
click at [534, 373] on input "{{firstname}} Bid Now on these Original AbotOzbid's Spring Spectacular Aborigin…" at bounding box center [604, 368] width 623 height 18
drag, startPoint x: 788, startPoint y: 372, endPoint x: 980, endPoint y: 372, distance: 192.1
click at [779, 372] on div "Sender Email auctions@ozbid.com.au Sender Name Ozbid Auctions Subject Merge Tag…" at bounding box center [604, 313] width 965 height 322
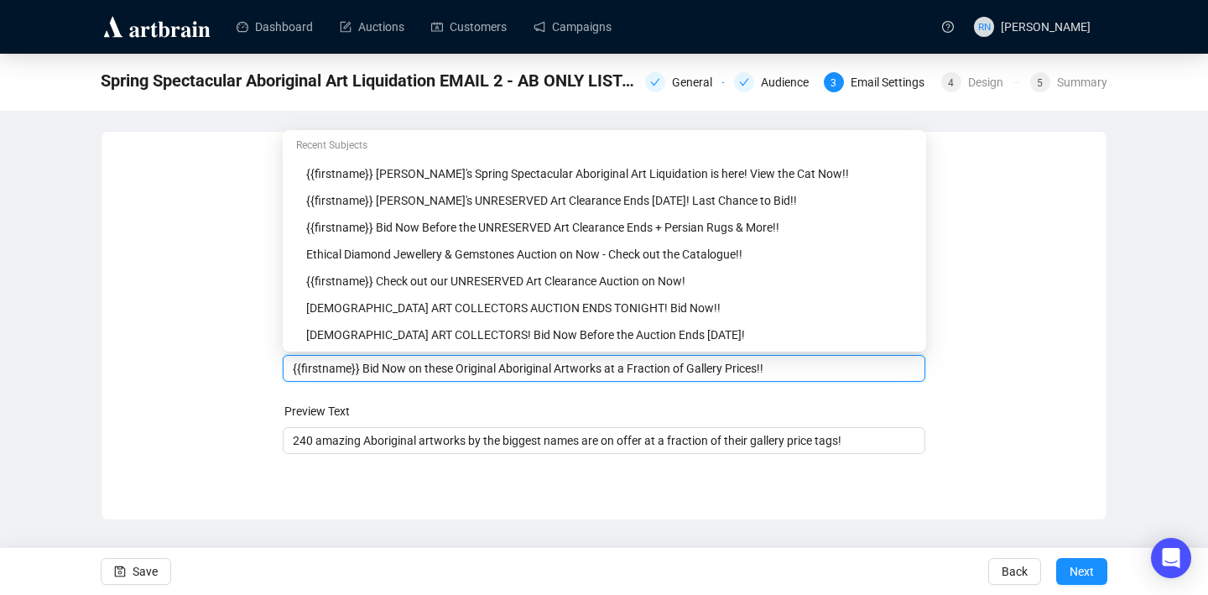
scroll to position [0, 0]
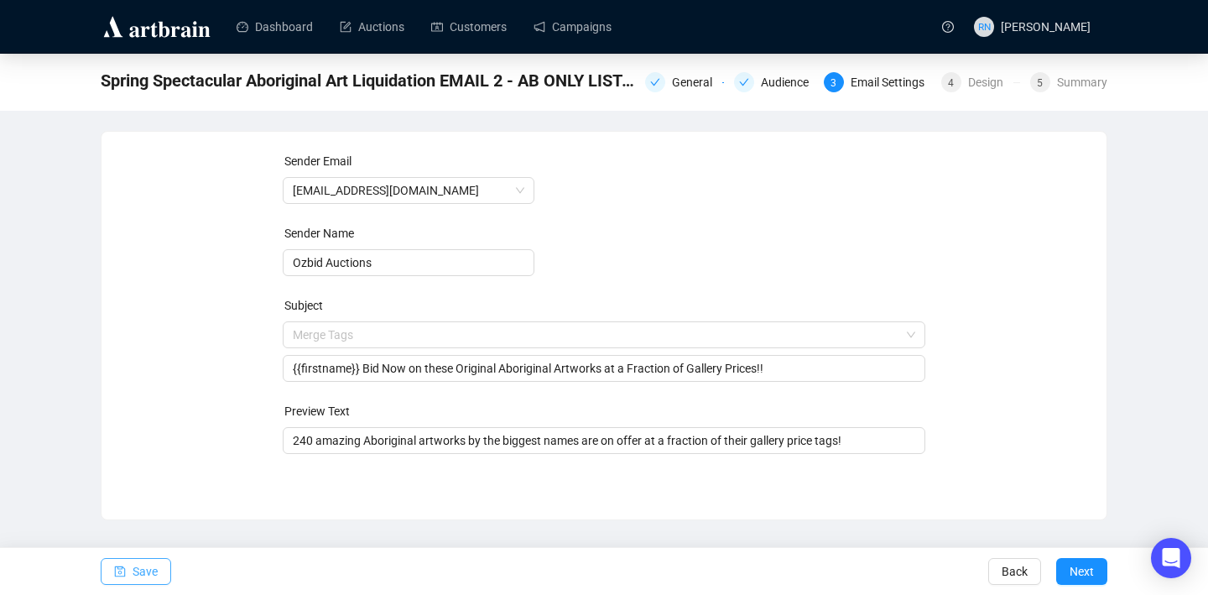
click at [140, 572] on span "Save" at bounding box center [145, 571] width 25 height 47
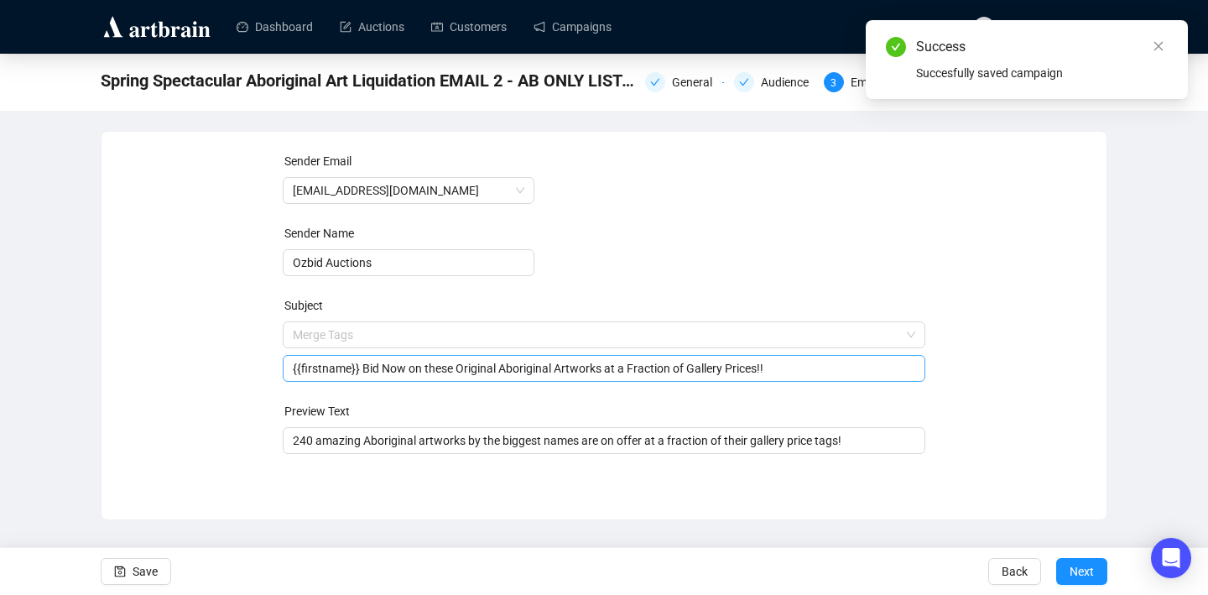
click at [501, 370] on input "{{firstname}} Bid Now on these Original Aboriginal Artworks at a Fraction of Ga…" at bounding box center [604, 368] width 623 height 18
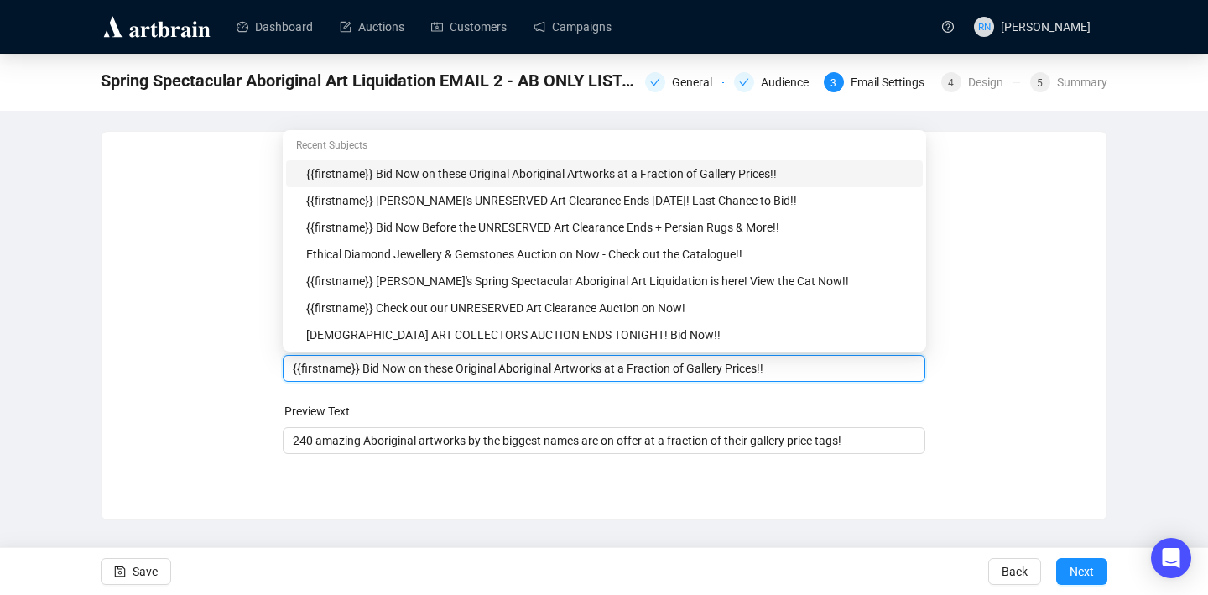
click at [619, 369] on input "{{firstname}} Bid Now on these Original Aboriginal Artworks at a Fraction of Ga…" at bounding box center [604, 368] width 623 height 18
drag, startPoint x: 464, startPoint y: 372, endPoint x: 409, endPoint y: 370, distance: 55.4
click at [409, 370] on input "{{firstname}} Bid Now on these Original Aboriginal Artworks at a Fraction of Ga…" at bounding box center [604, 368] width 623 height 18
type input "{{firstname}} Bid Now on Original Aboriginal Artworks at a Fraction of Gallery …"
click at [151, 564] on span "Save" at bounding box center [145, 571] width 25 height 47
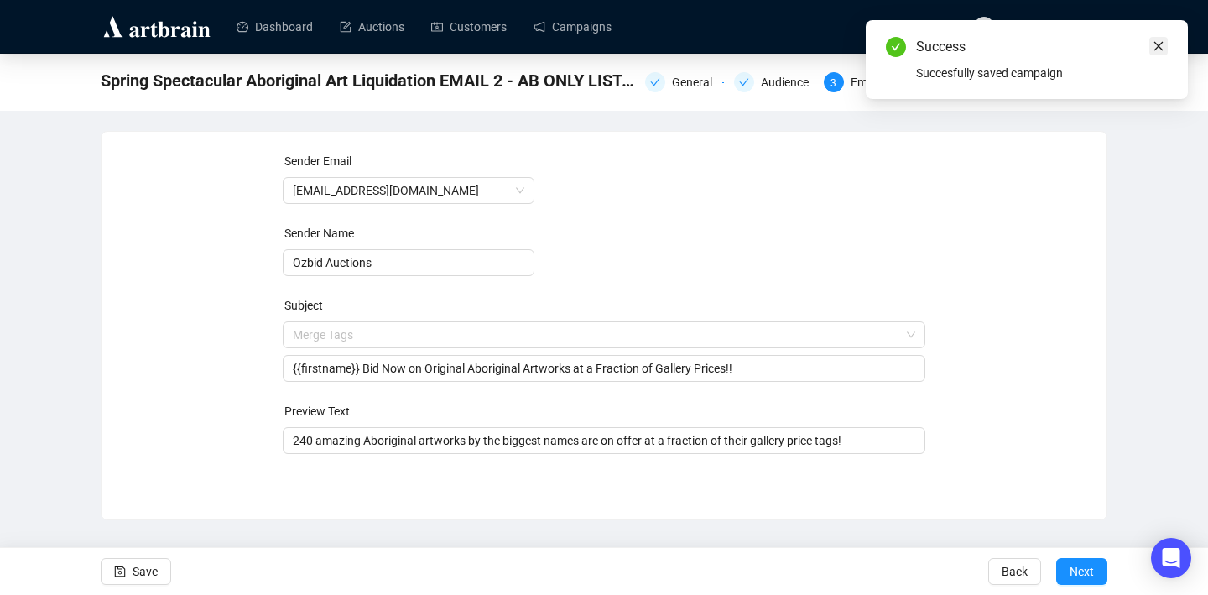
click at [779, 45] on icon "close" at bounding box center [1159, 46] width 12 height 12
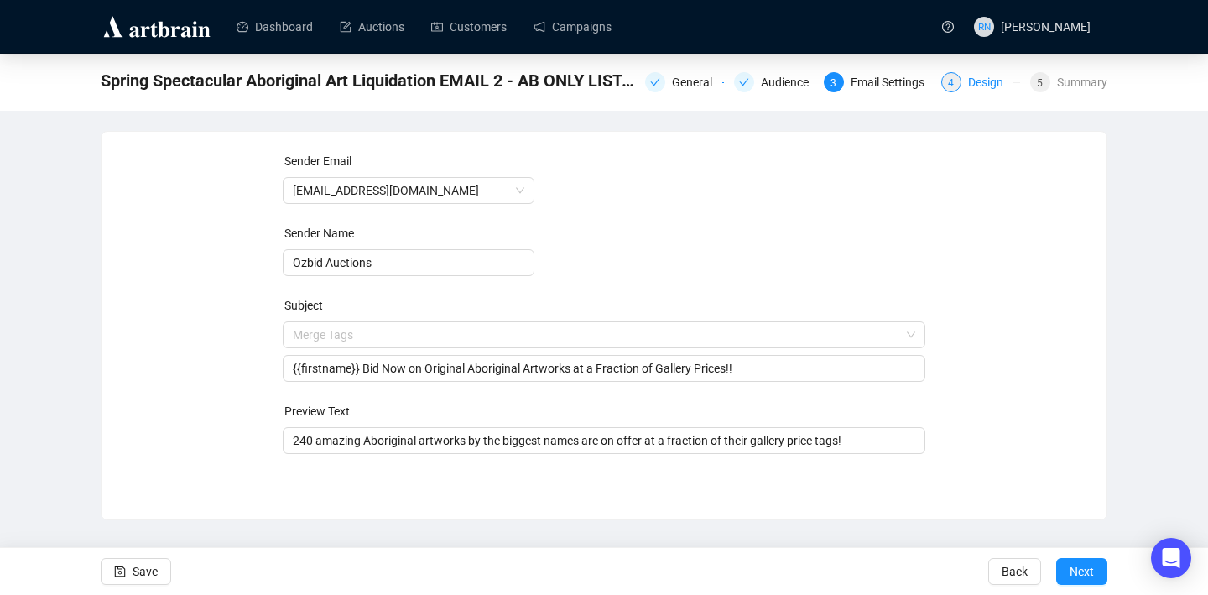
click at [779, 85] on div "4 Design" at bounding box center [980, 82] width 79 height 20
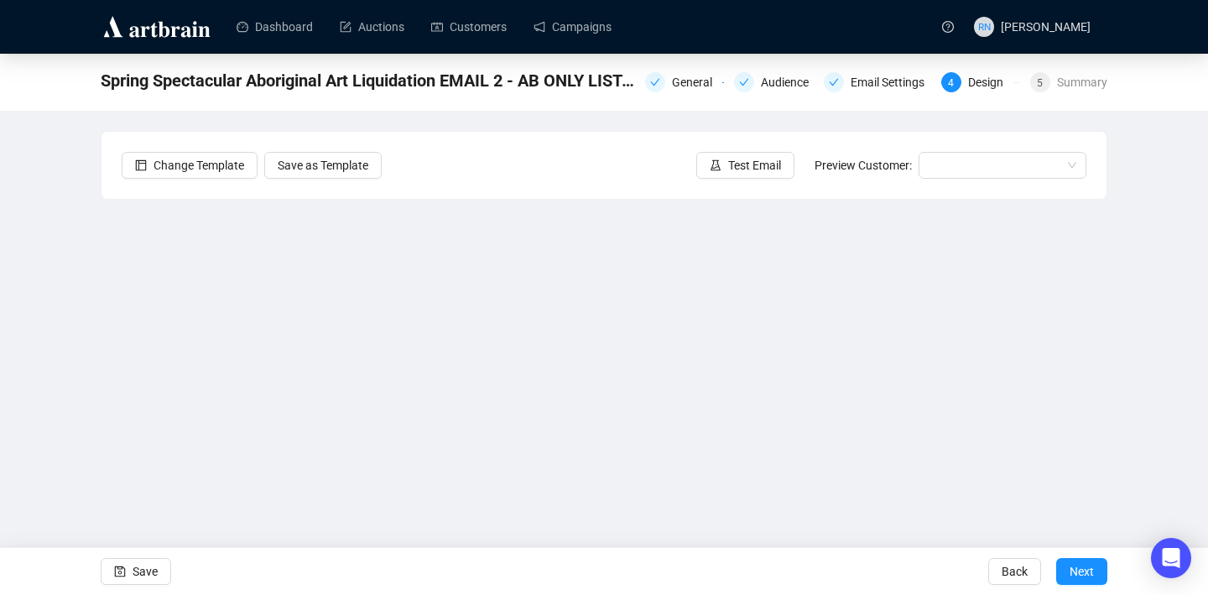
scroll to position [29, 0]
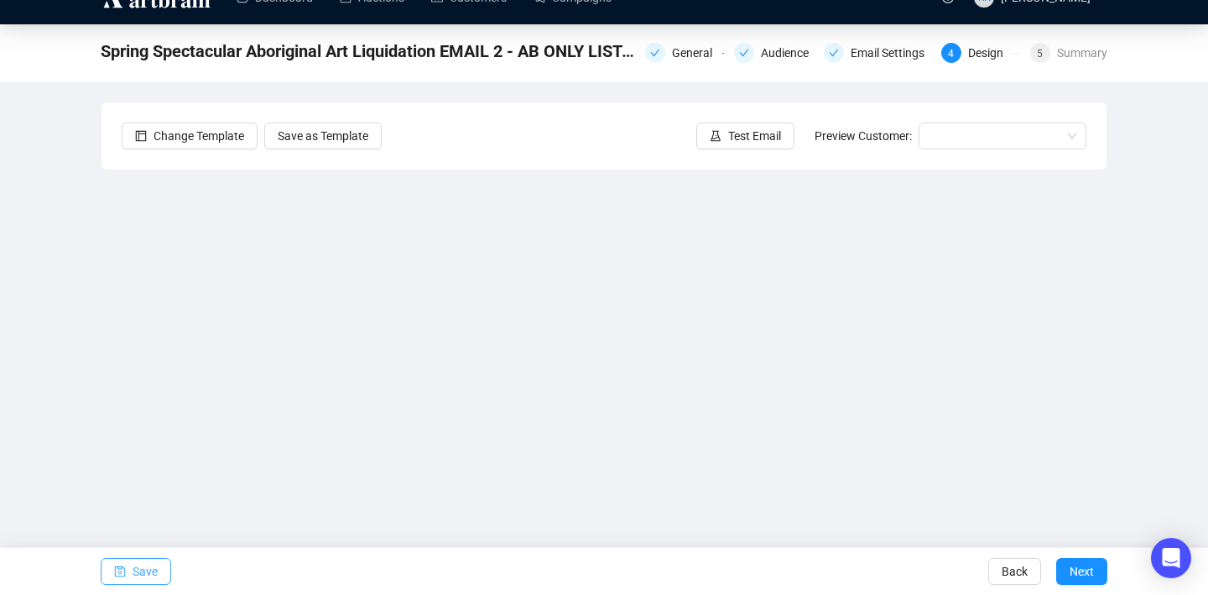
click at [133, 567] on span "Save" at bounding box center [145, 571] width 25 height 47
click at [148, 575] on span "Save" at bounding box center [145, 571] width 25 height 47
click at [124, 575] on icon "save" at bounding box center [120, 571] width 11 height 11
click at [151, 581] on span "Save" at bounding box center [145, 571] width 25 height 47
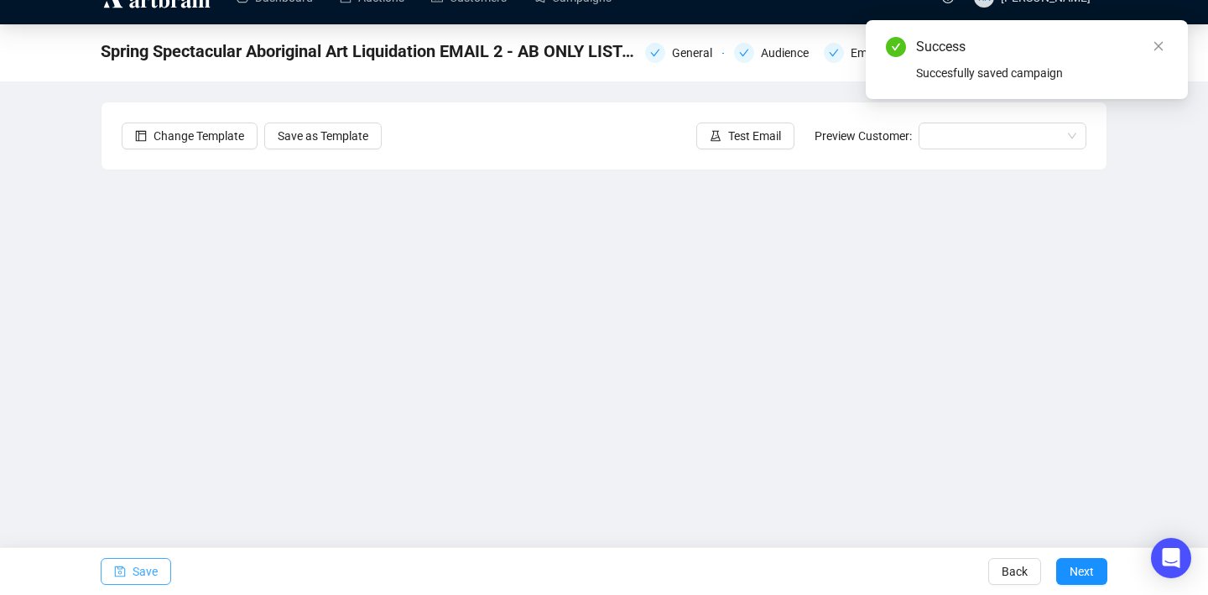
click at [154, 576] on span "Save" at bounding box center [145, 571] width 25 height 47
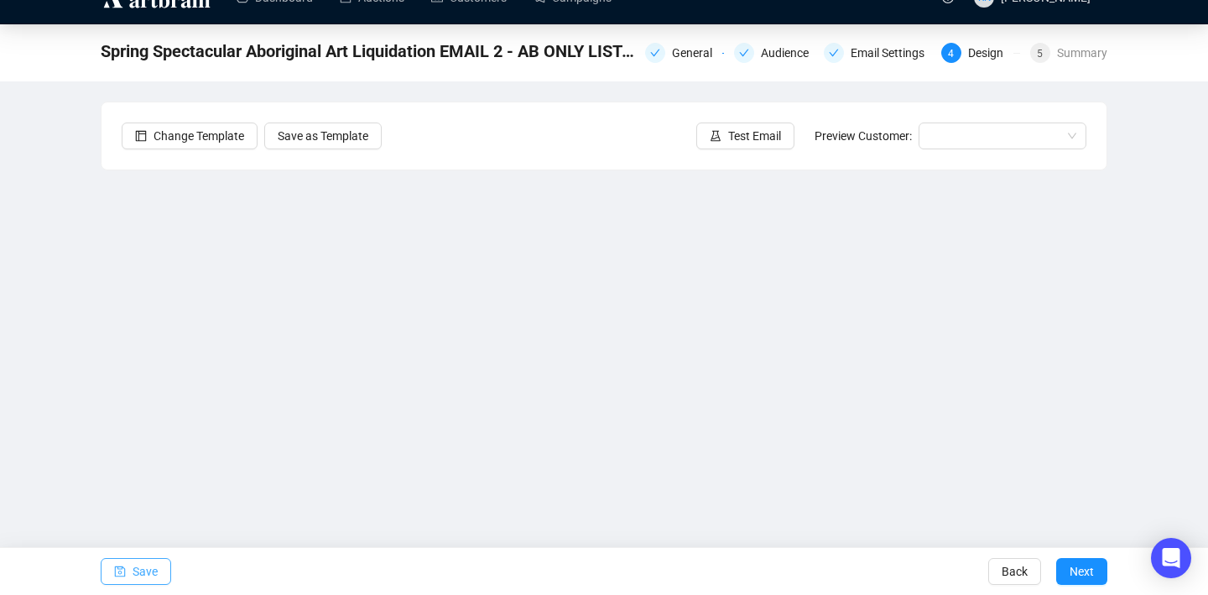
click at [152, 577] on span "Save" at bounding box center [145, 571] width 25 height 47
click at [148, 560] on span "Save" at bounding box center [145, 571] width 25 height 47
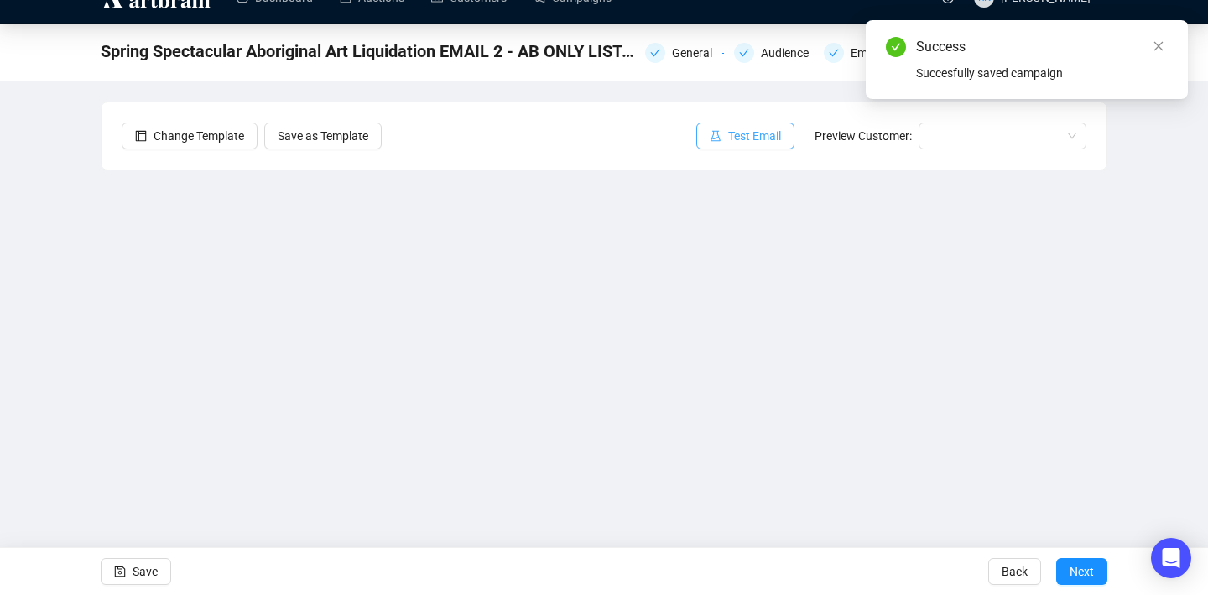
click at [753, 133] on span "Test Email" at bounding box center [754, 136] width 53 height 18
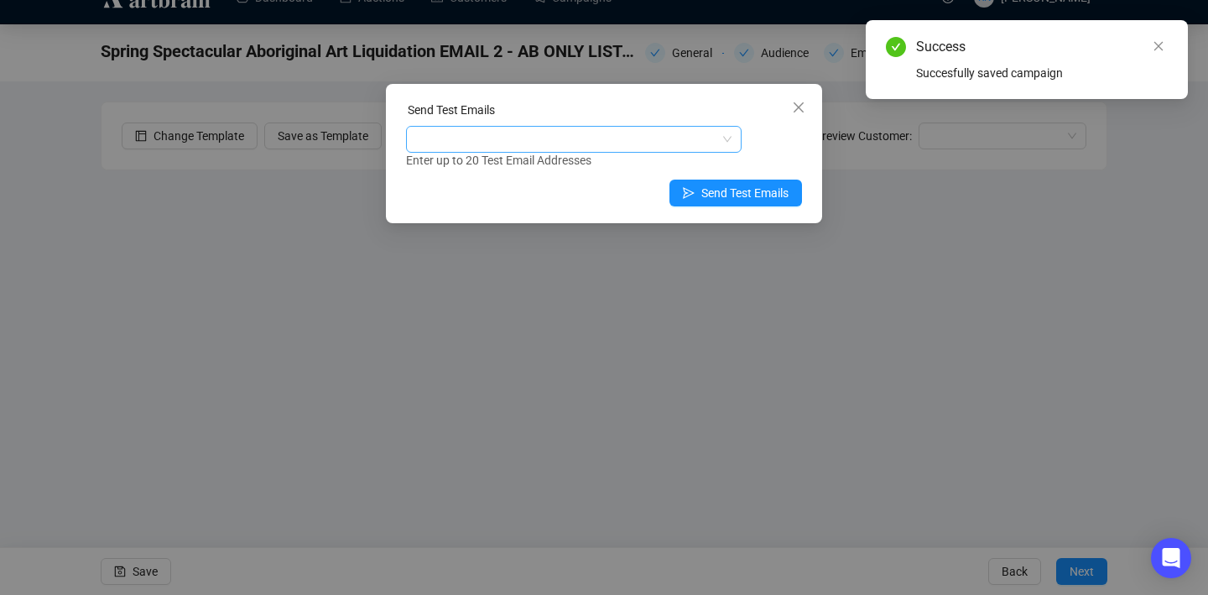
click at [474, 151] on div at bounding box center [574, 139] width 336 height 27
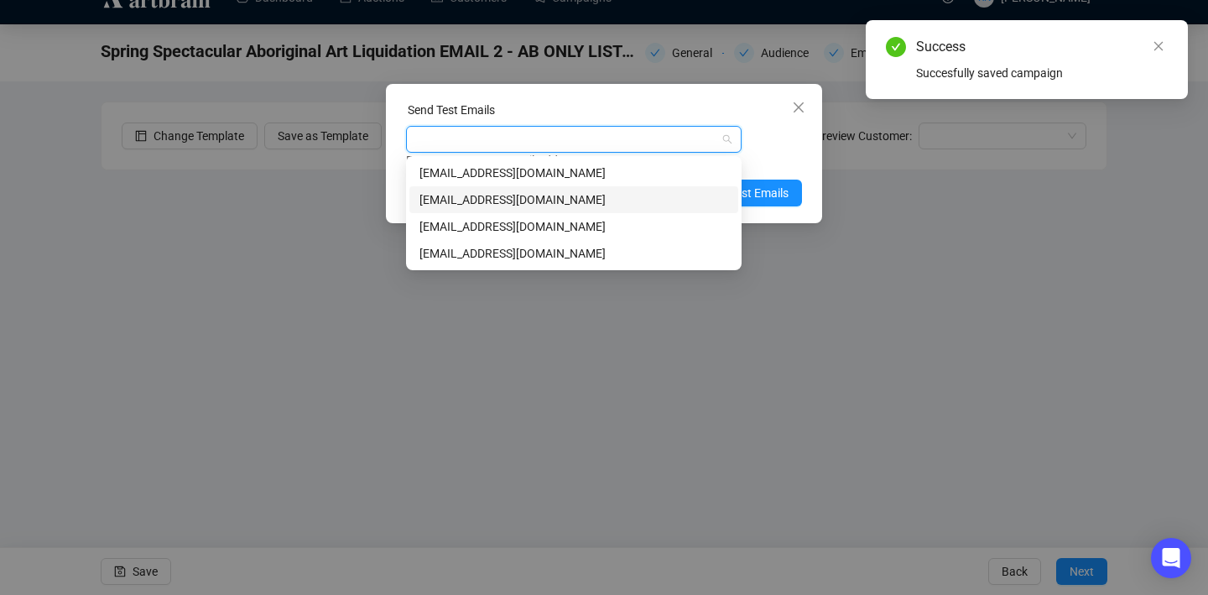
click at [476, 198] on div "art@ozbid.com.au" at bounding box center [574, 199] width 309 height 18
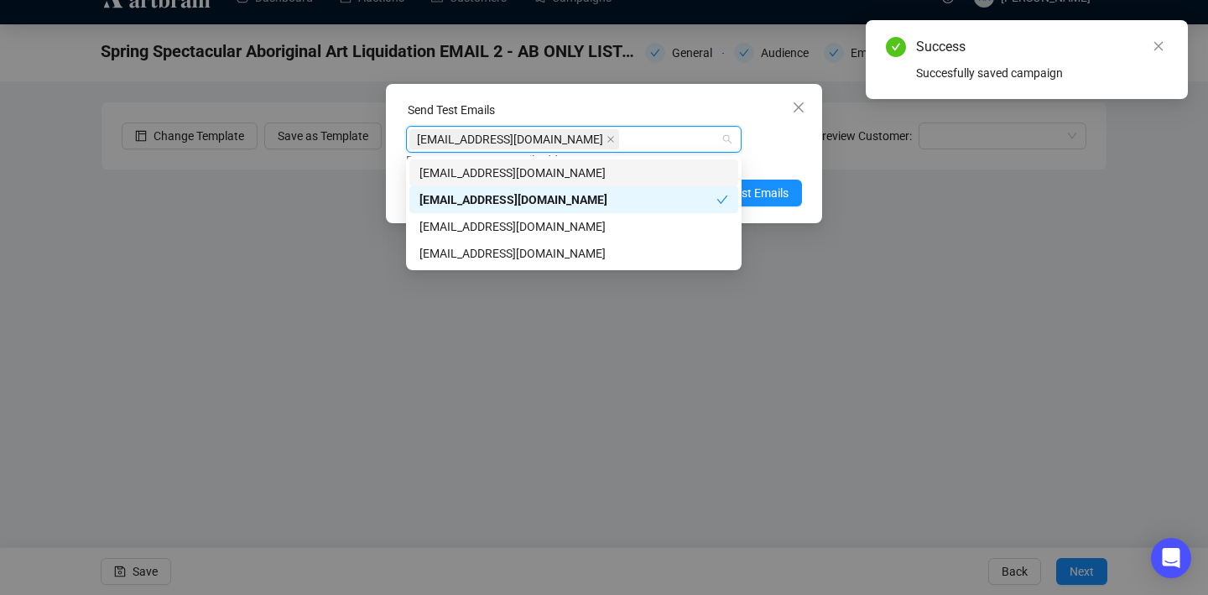
click at [779, 150] on div "art@ozbid.com.au Enter up to 20 Test Email Addresses" at bounding box center [604, 148] width 396 height 44
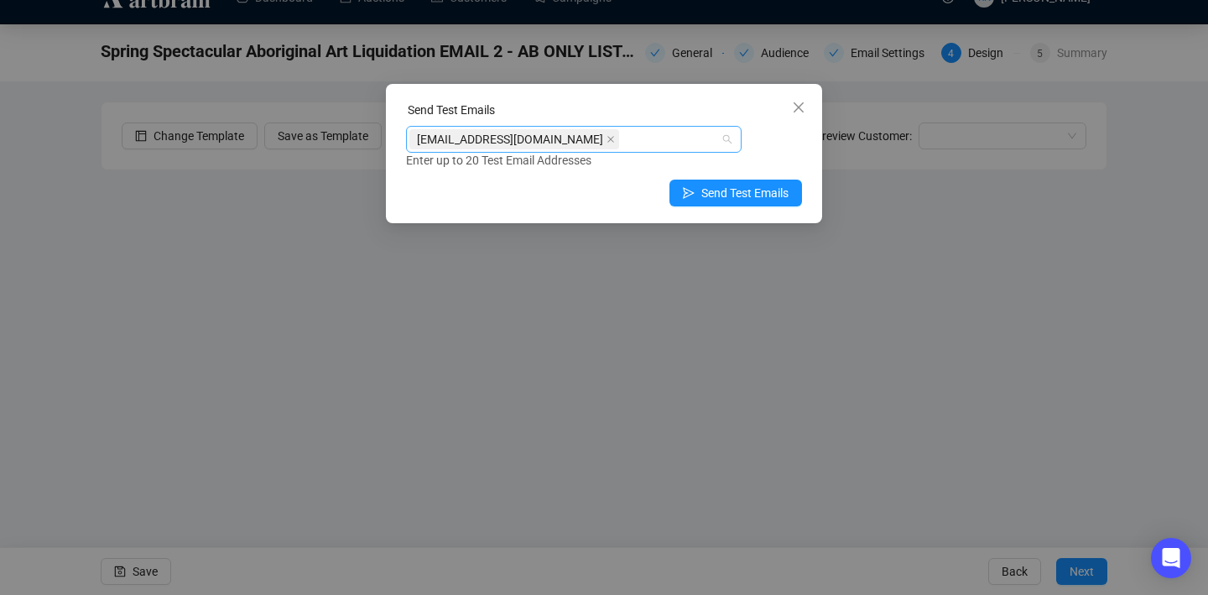
click at [621, 137] on div "art@ozbid.com.au" at bounding box center [564, 139] width 311 height 23
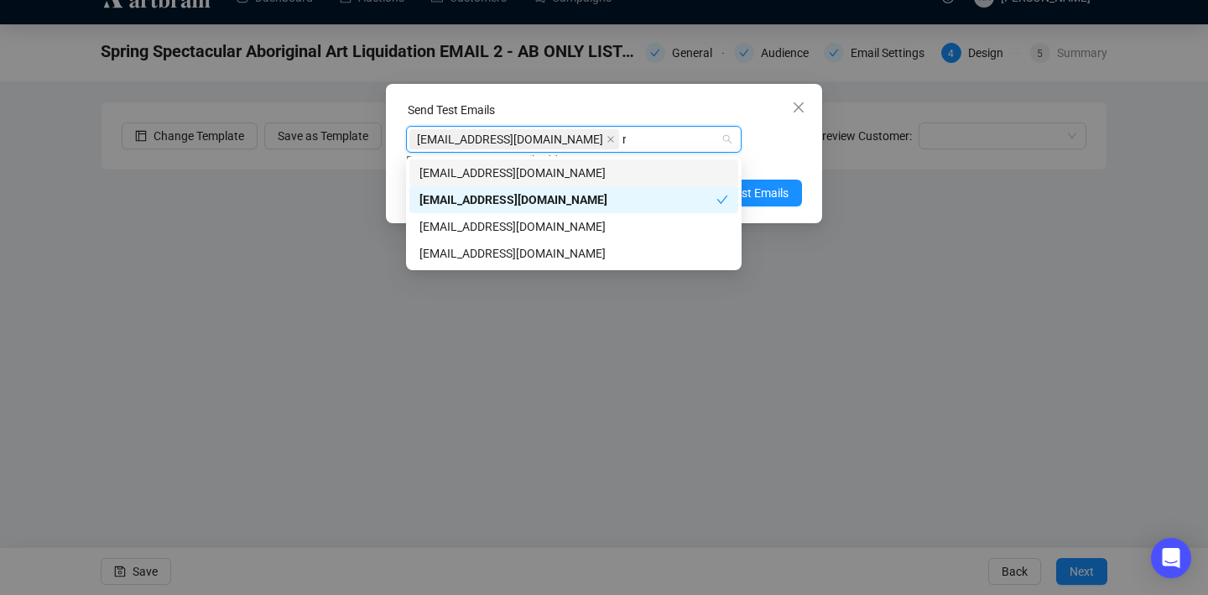
type input "re"
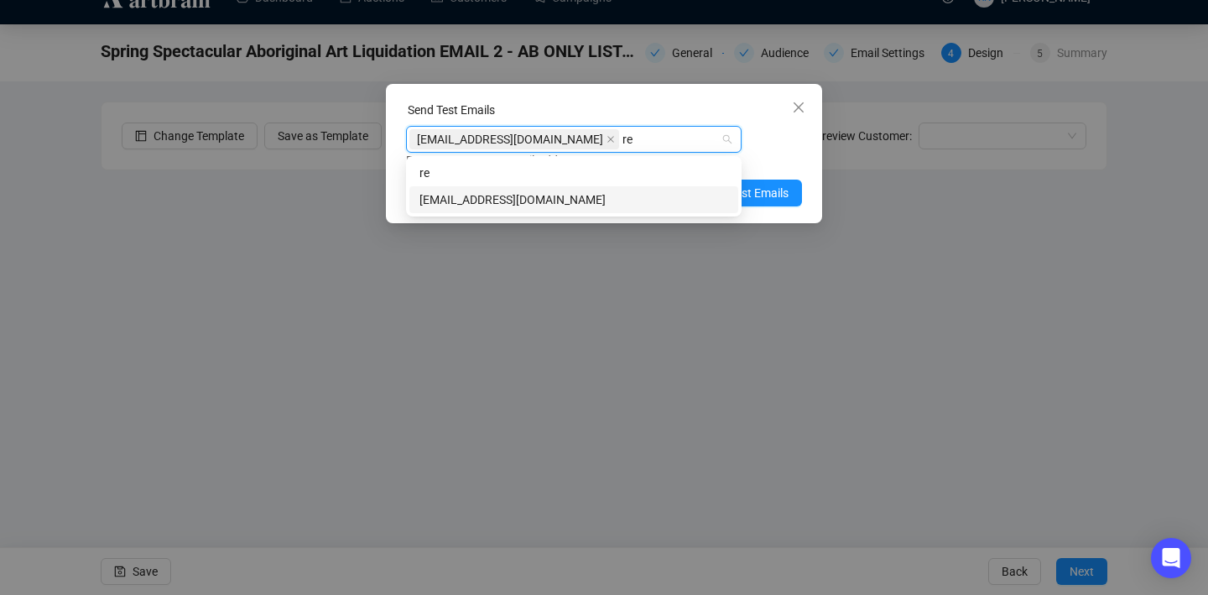
click at [597, 197] on div "reannonnavaratnam@gmail.com" at bounding box center [574, 199] width 309 height 18
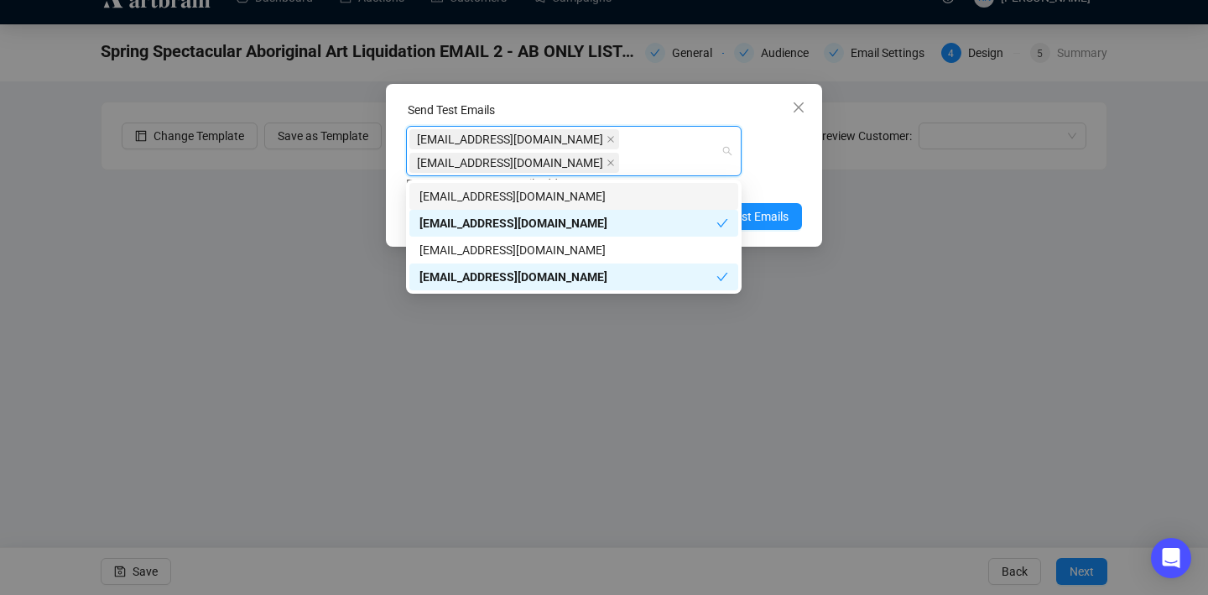
click at [779, 180] on div "Enter up to 20 Test Email Addresses" at bounding box center [604, 184] width 396 height 19
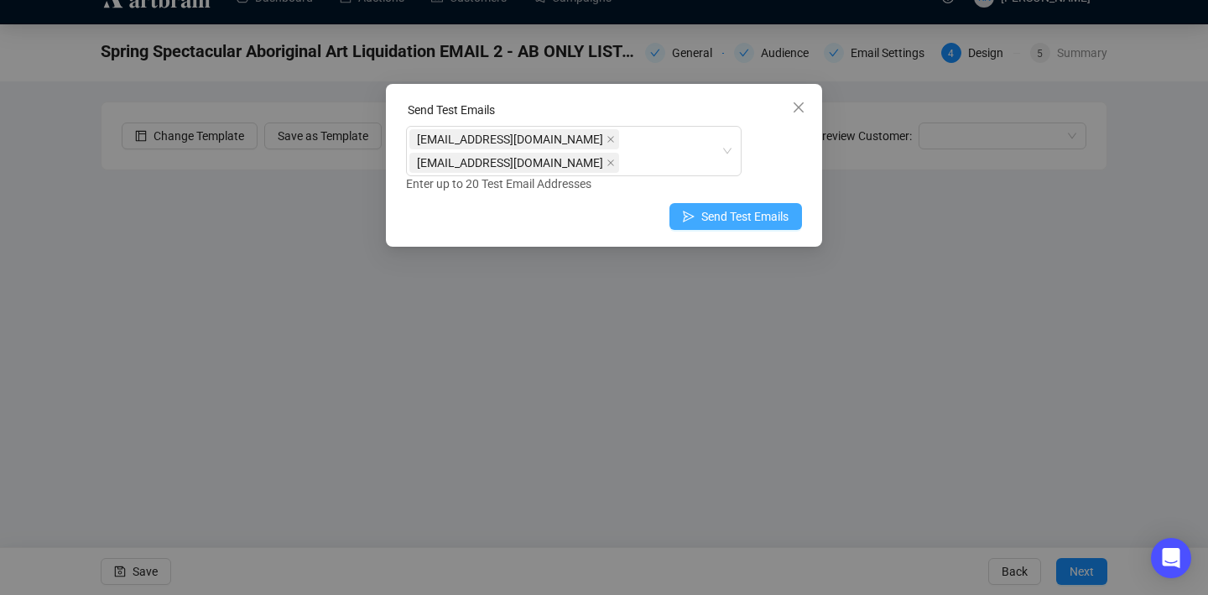
click at [769, 217] on span "Send Test Emails" at bounding box center [744, 216] width 87 height 18
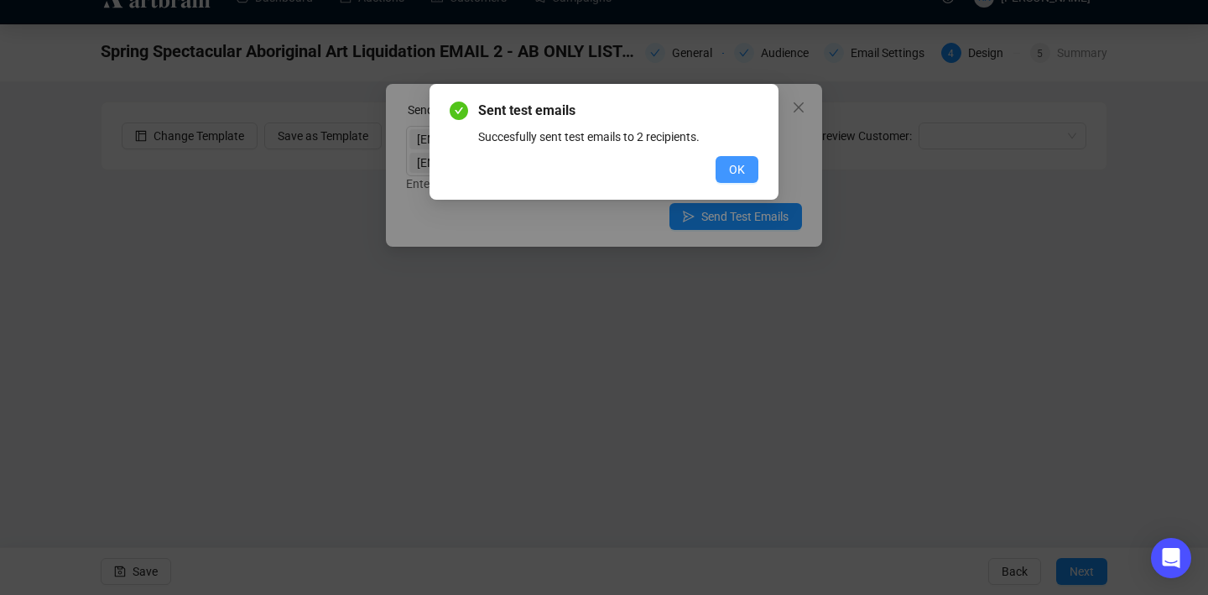
click at [723, 166] on button "OK" at bounding box center [737, 169] width 43 height 27
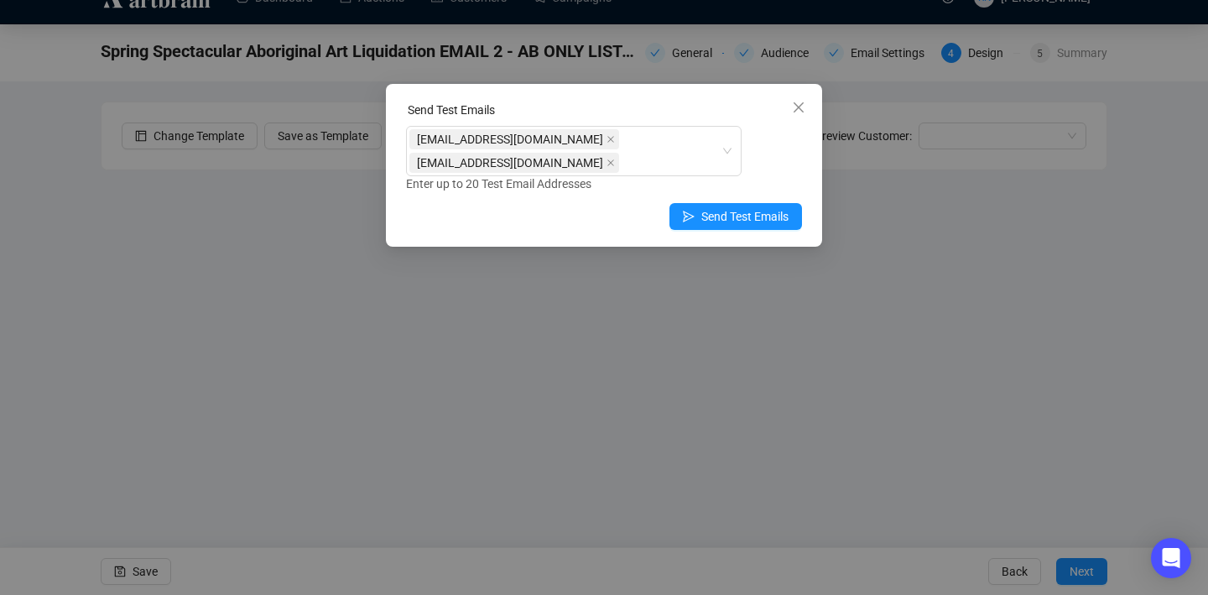
click at [779, 105] on icon "close" at bounding box center [798, 107] width 13 height 13
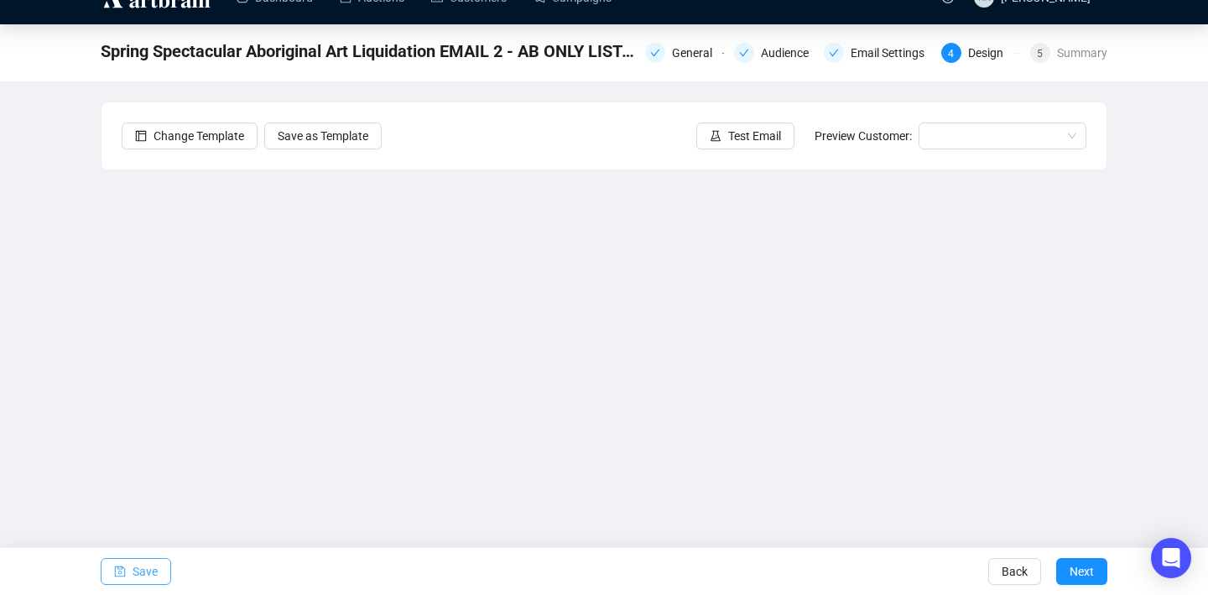
click at [159, 576] on button "Save" at bounding box center [136, 571] width 70 height 27
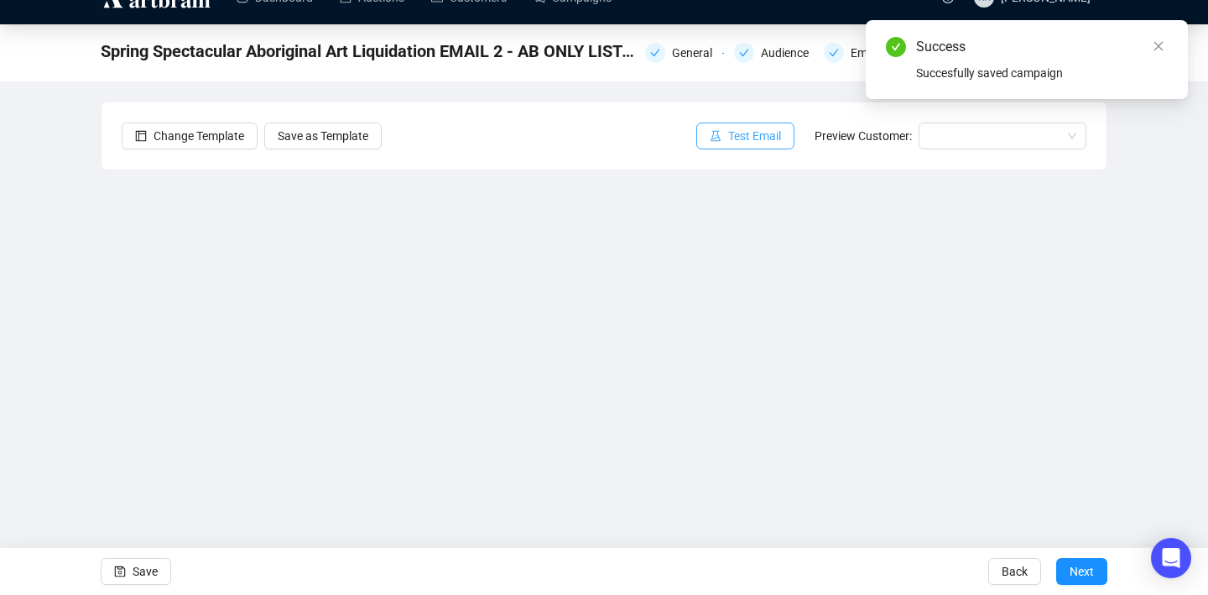
click at [763, 143] on span "Test Email" at bounding box center [754, 136] width 53 height 18
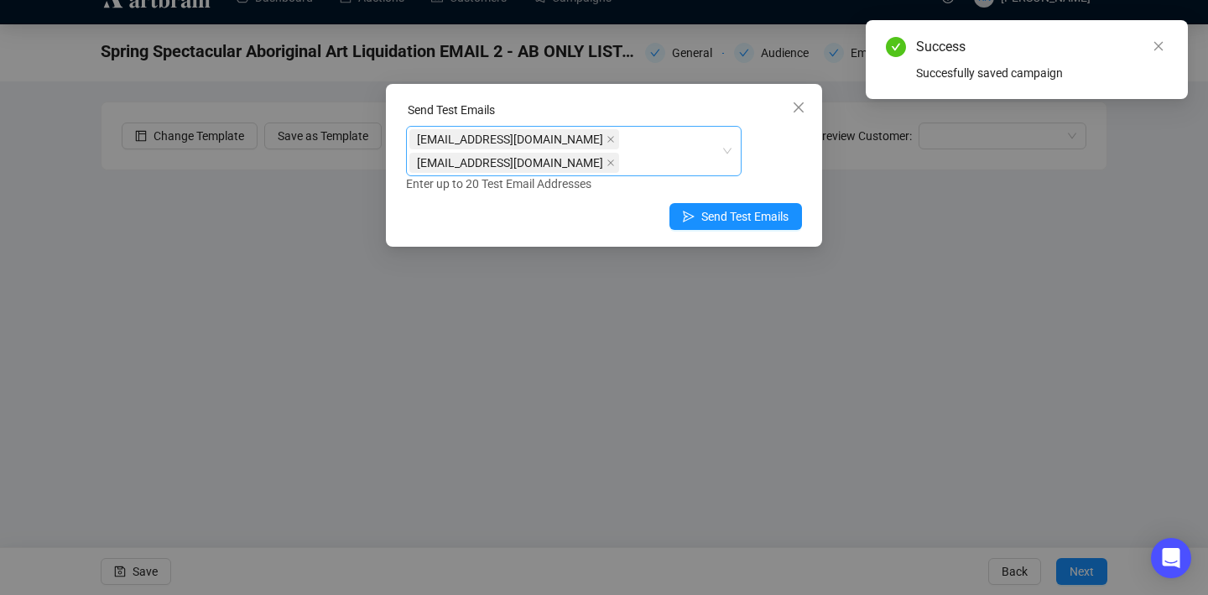
click at [662, 168] on div "art@ozbid.com.au reannonnavaratnam@gmail.com" at bounding box center [564, 151] width 311 height 47
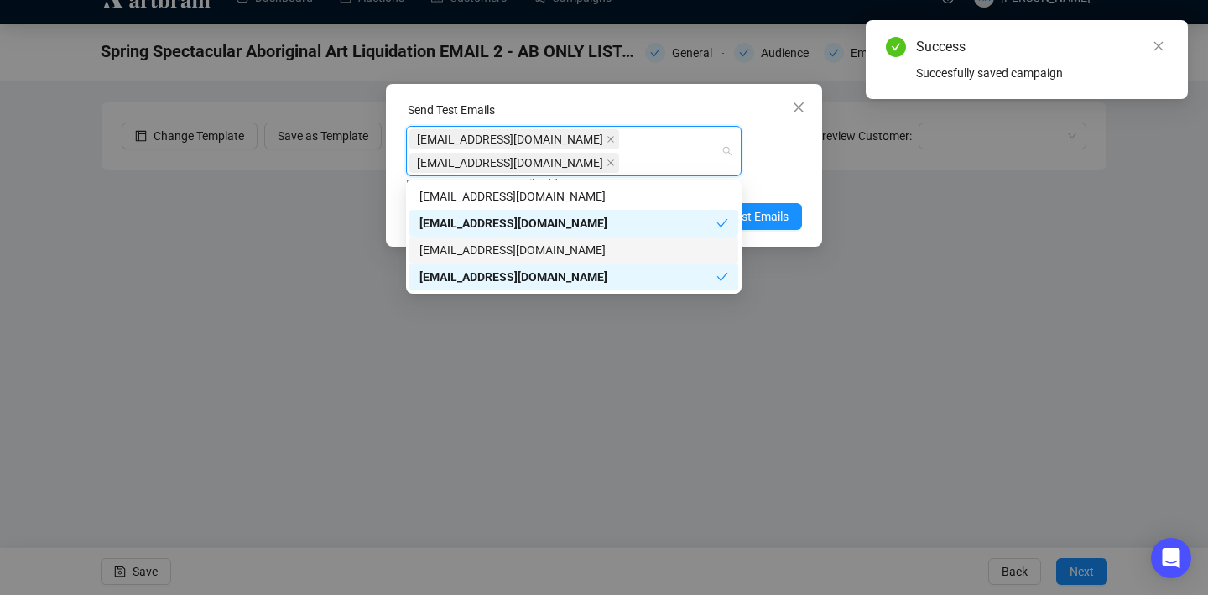
click at [634, 248] on div "info@ozbid.com.au" at bounding box center [574, 250] width 309 height 18
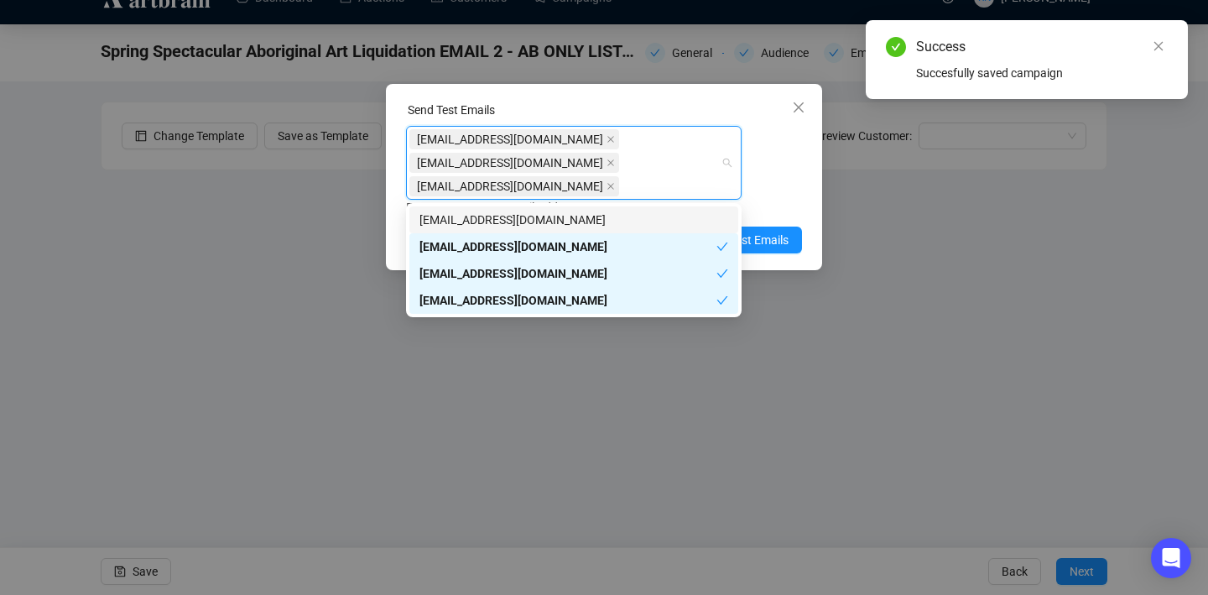
click at [764, 194] on div "art@ozbid.com.au reannonnavaratnam@gmail.com info@ozbid.com.au Enter up to 20 T…" at bounding box center [604, 171] width 396 height 91
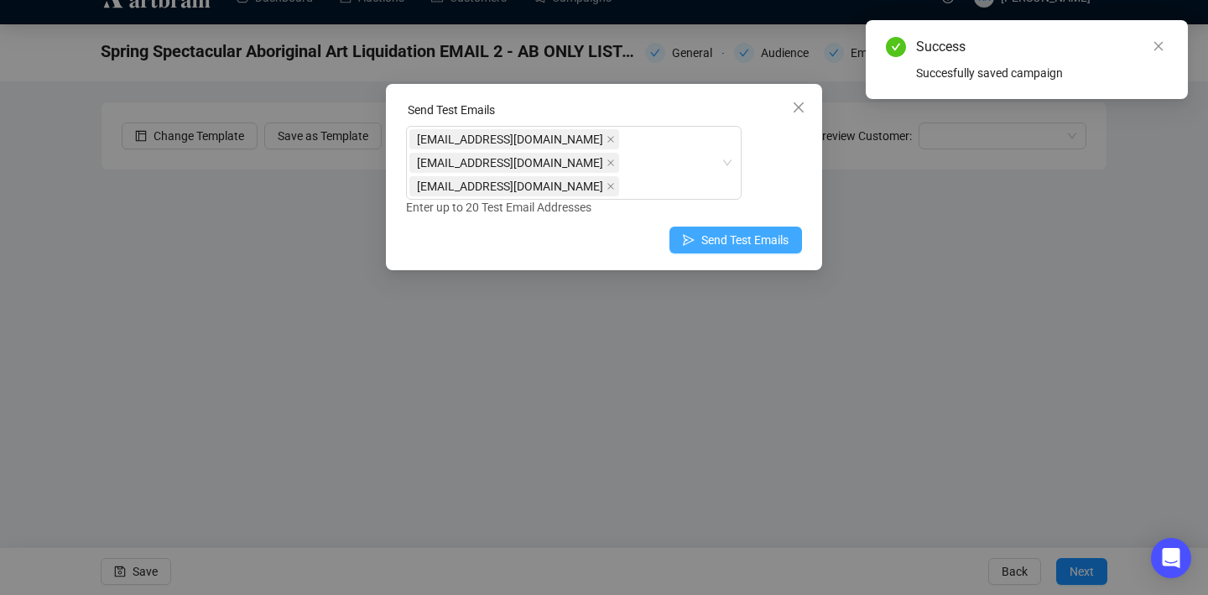
click at [746, 234] on span "Send Test Emails" at bounding box center [744, 240] width 87 height 18
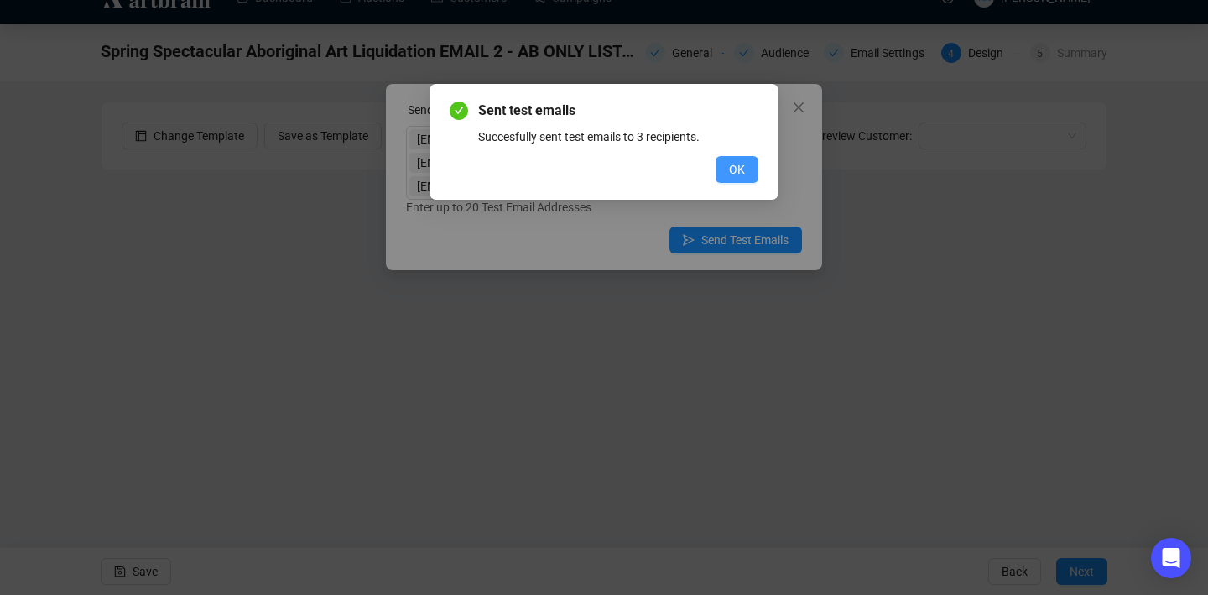
click at [732, 165] on span "OK" at bounding box center [737, 169] width 16 height 18
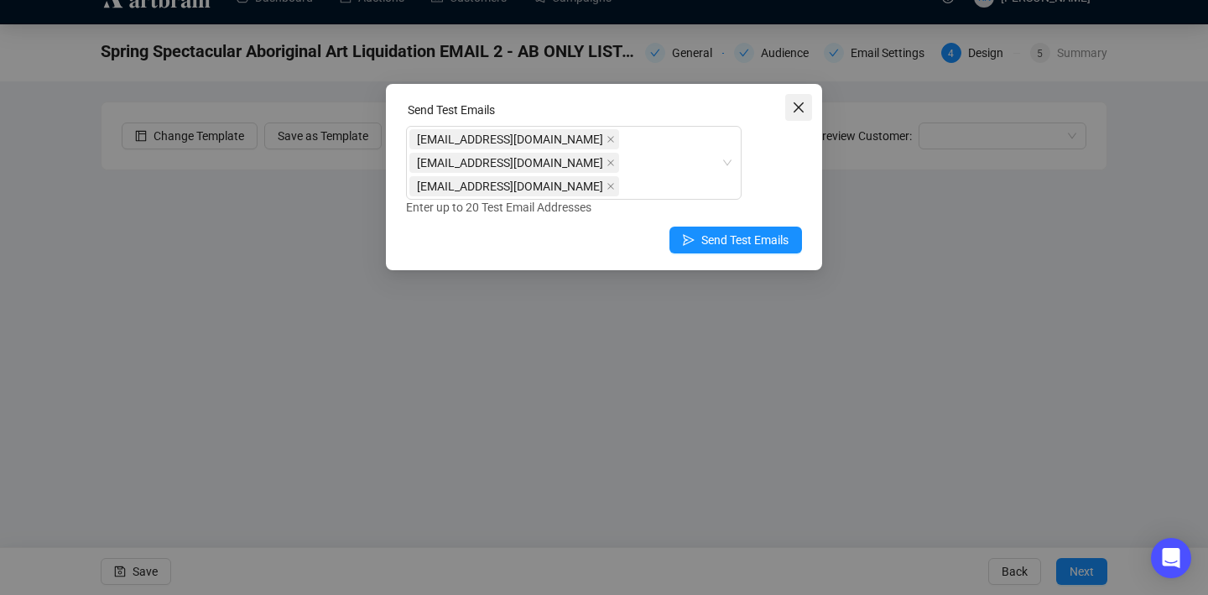
click at [779, 110] on icon "close" at bounding box center [798, 107] width 13 height 13
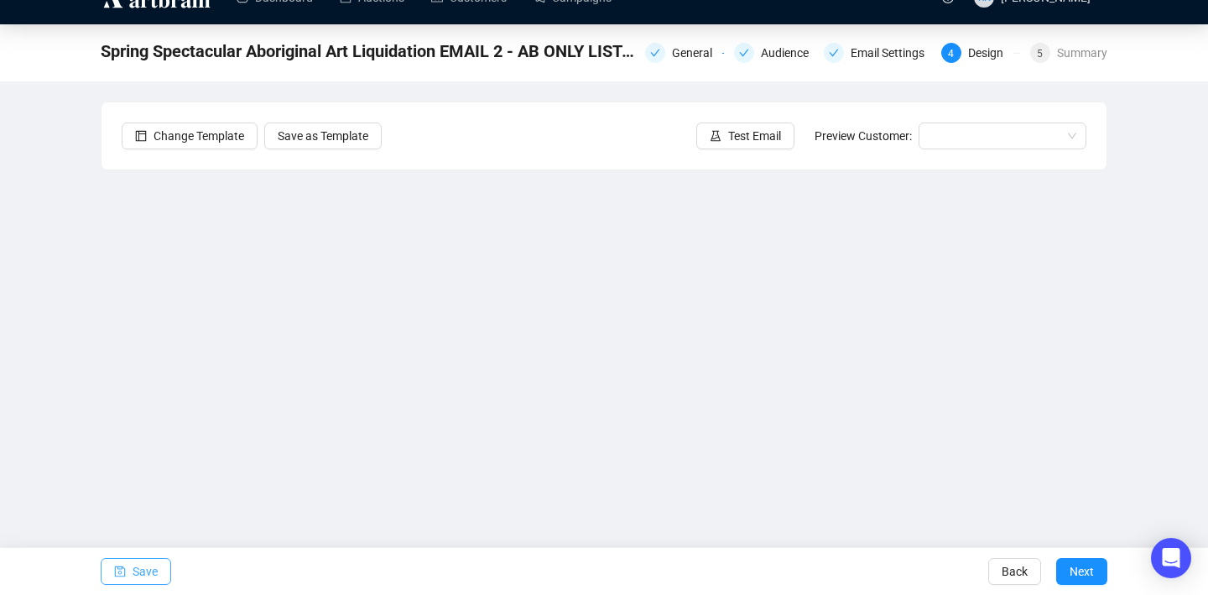
click at [150, 568] on span "Save" at bounding box center [145, 571] width 25 height 47
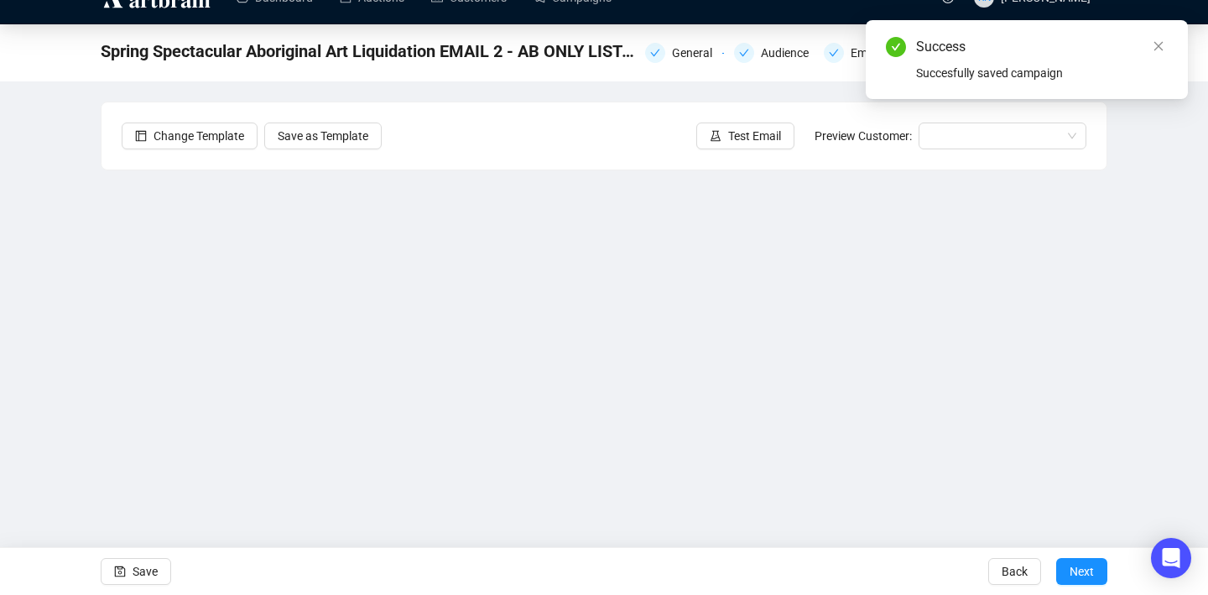
scroll to position [0, 0]
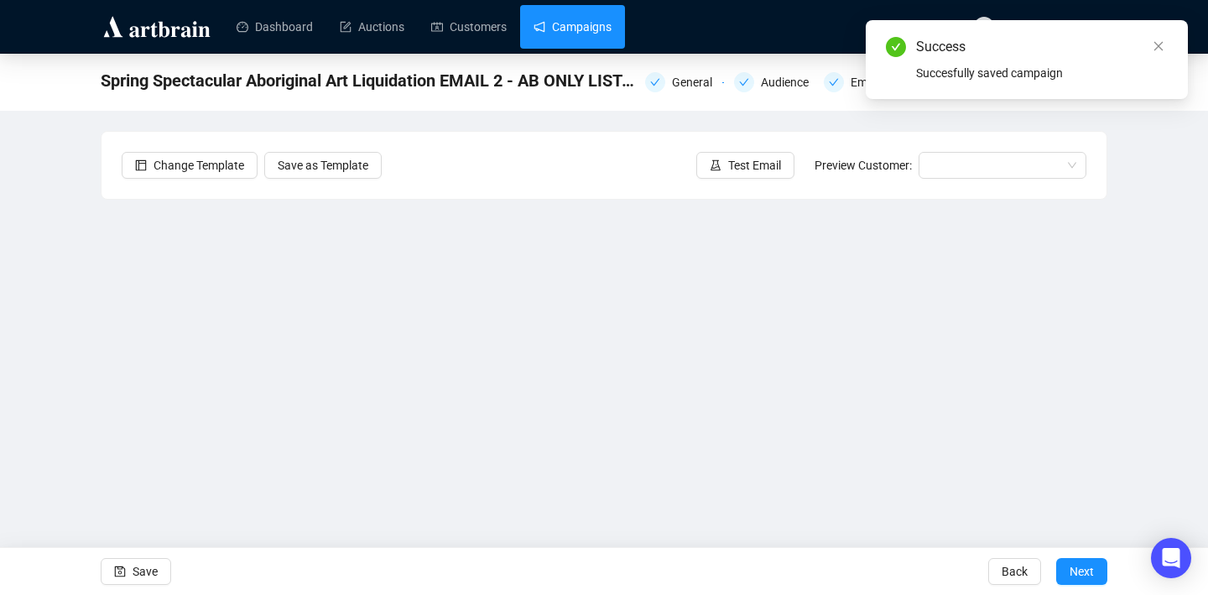
click at [571, 32] on link "Campaigns" at bounding box center [573, 27] width 78 height 44
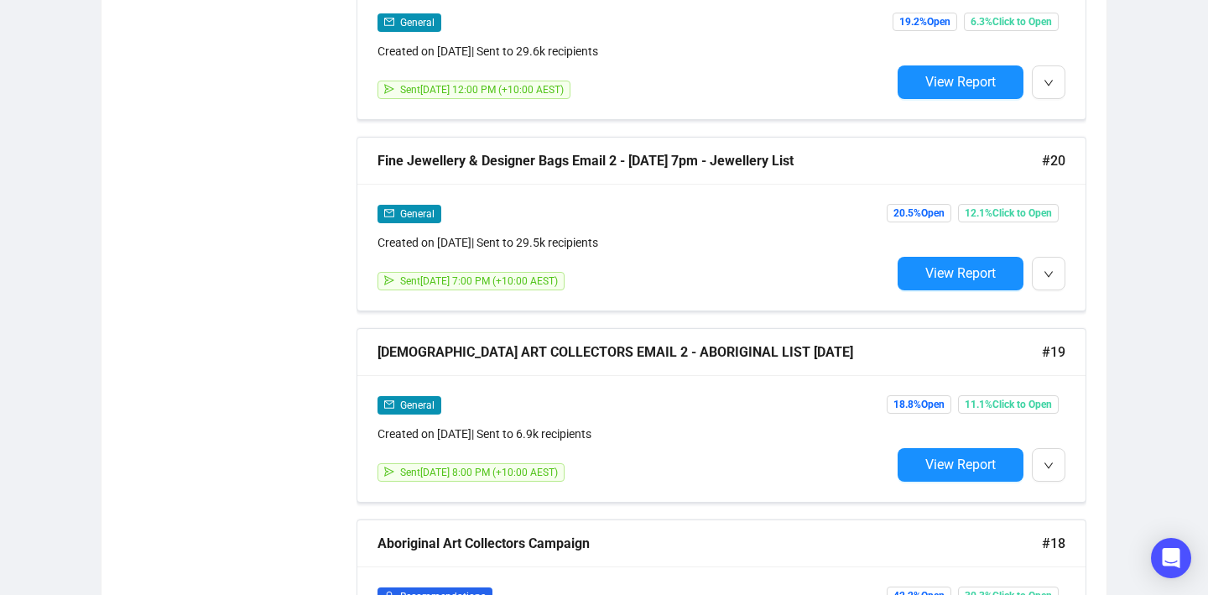
scroll to position [2484, 0]
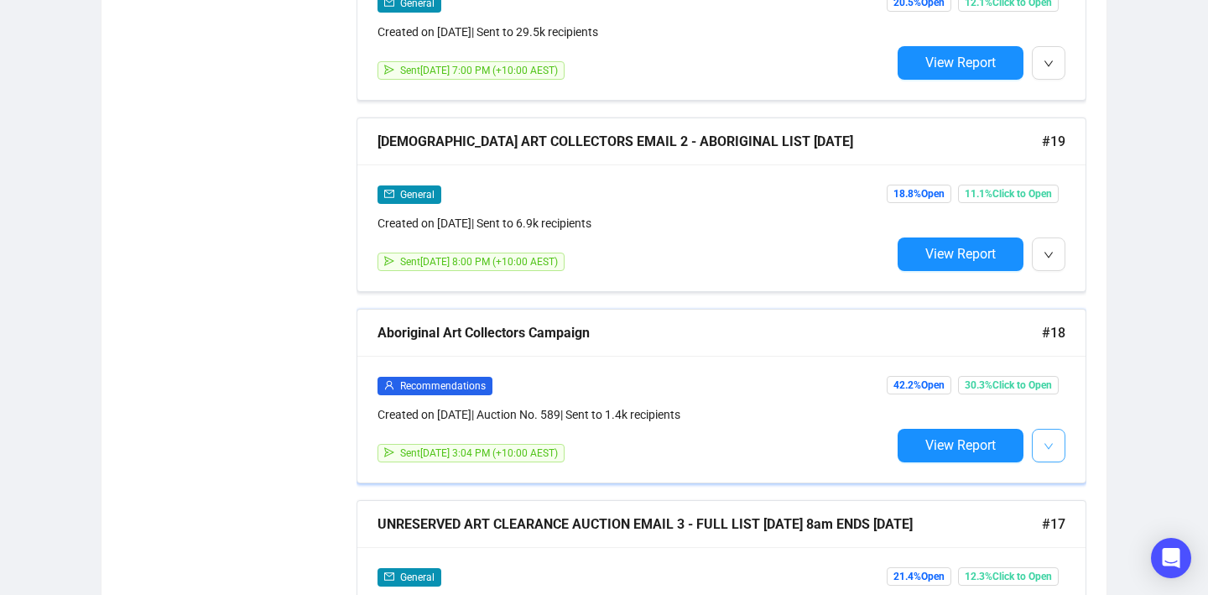
click at [779, 441] on icon "down" at bounding box center [1049, 446] width 10 height 10
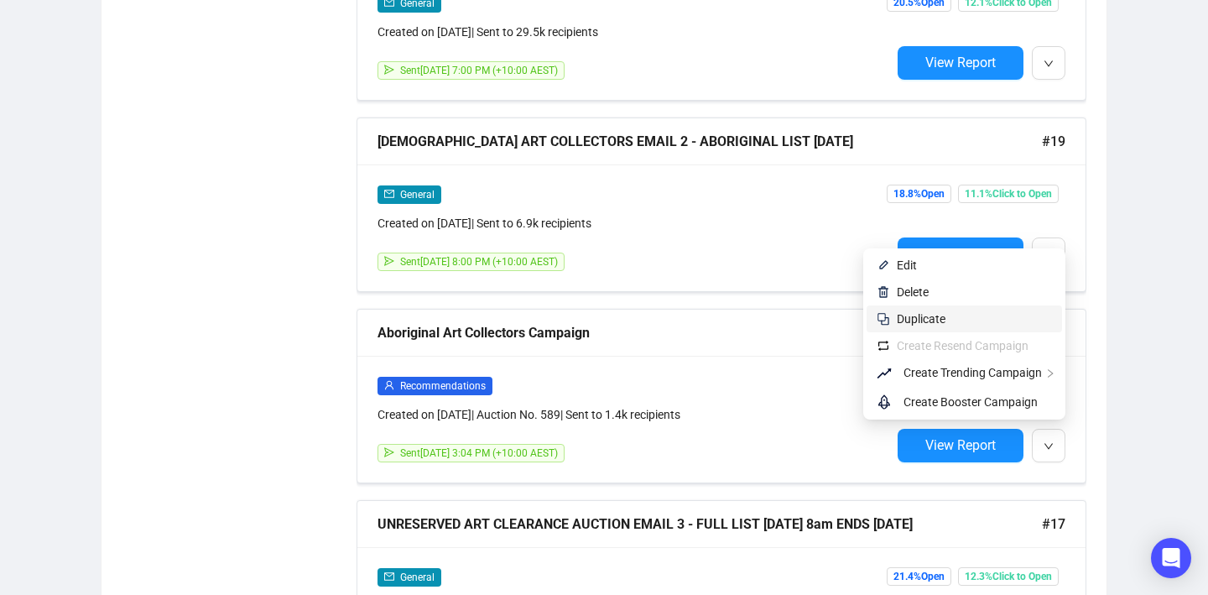
click at [779, 321] on span "Duplicate" at bounding box center [974, 319] width 155 height 18
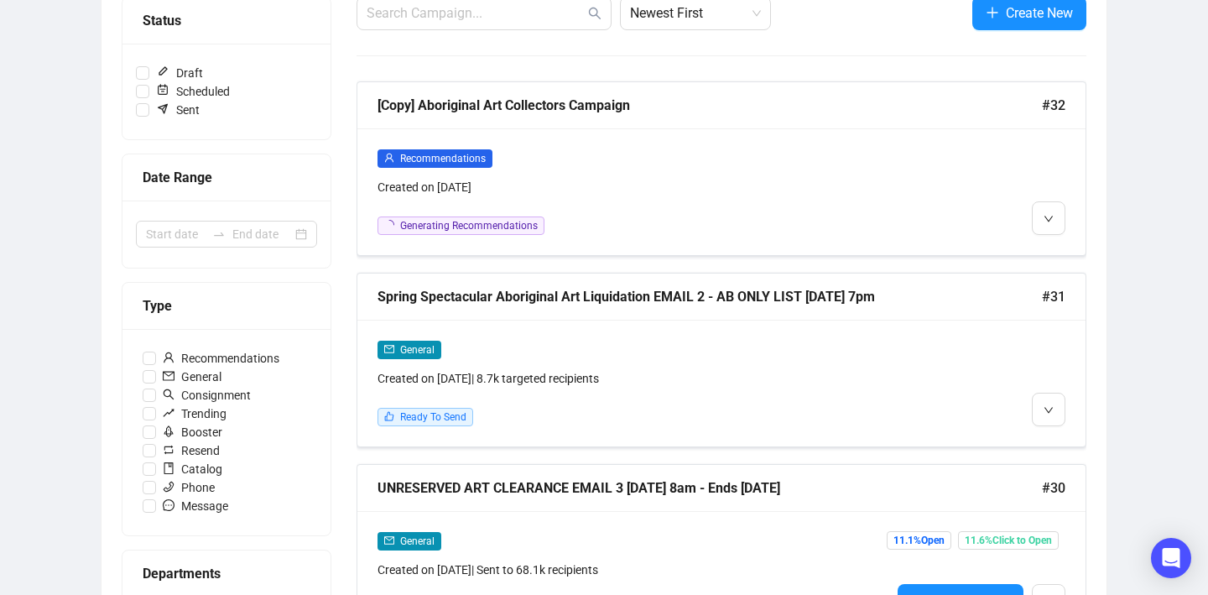
scroll to position [0, 0]
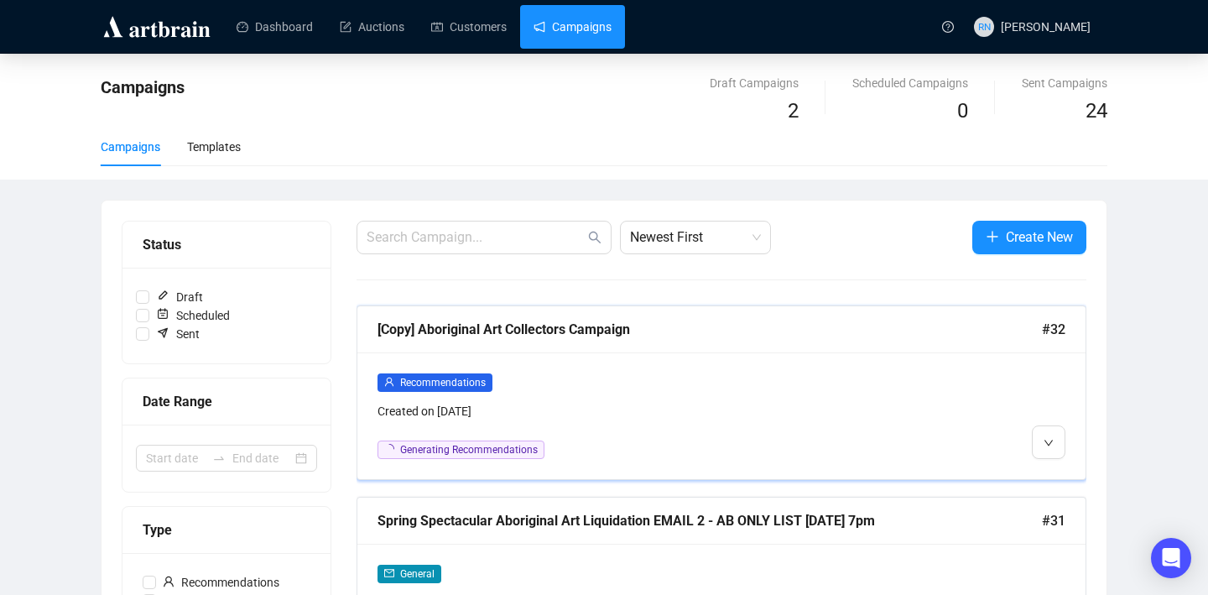
click at [643, 375] on div "Recommendations" at bounding box center [634, 382] width 513 height 19
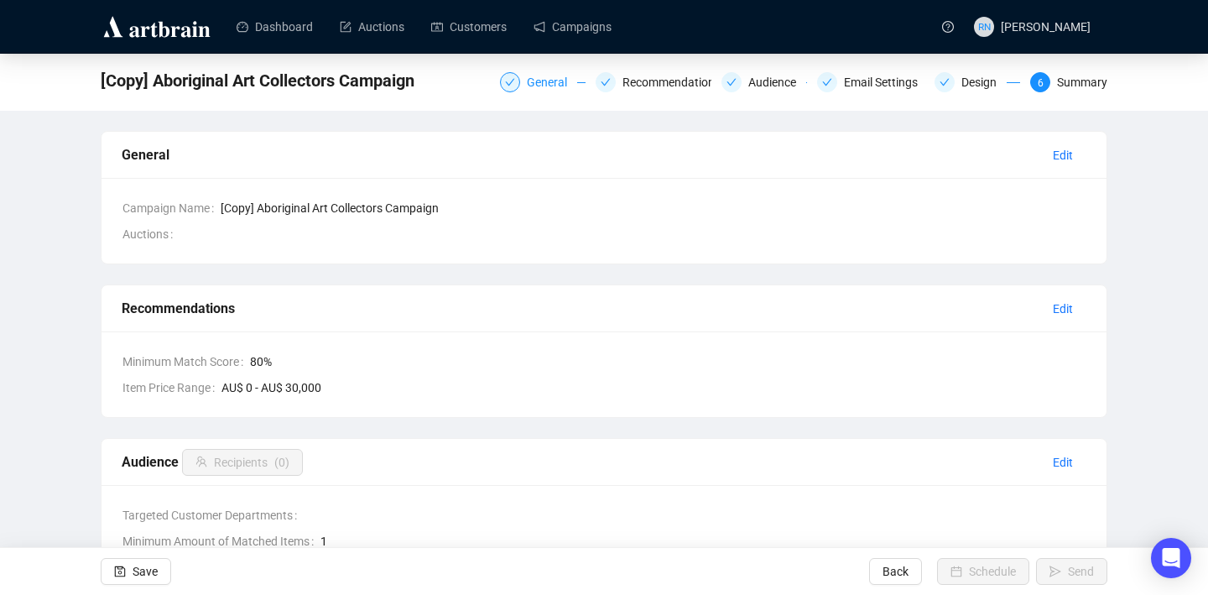
click at [527, 81] on div "General" at bounding box center [552, 82] width 50 height 20
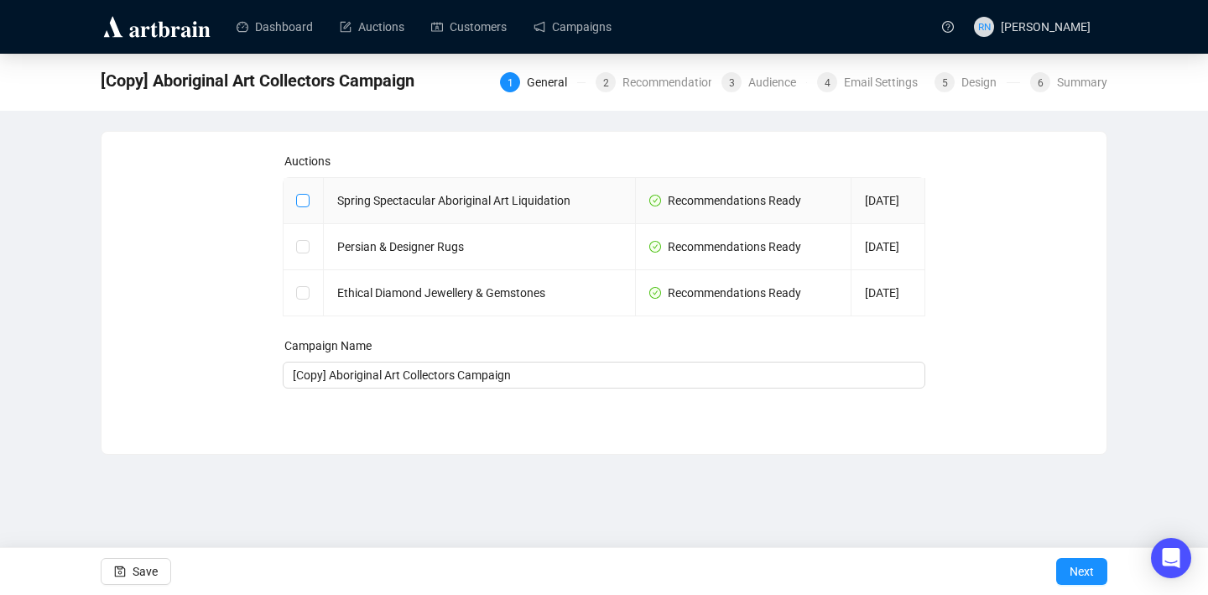
click at [303, 206] on span at bounding box center [302, 200] width 13 height 13
click at [303, 206] on input "checkbox" at bounding box center [302, 200] width 12 height 12
checkbox input "true"
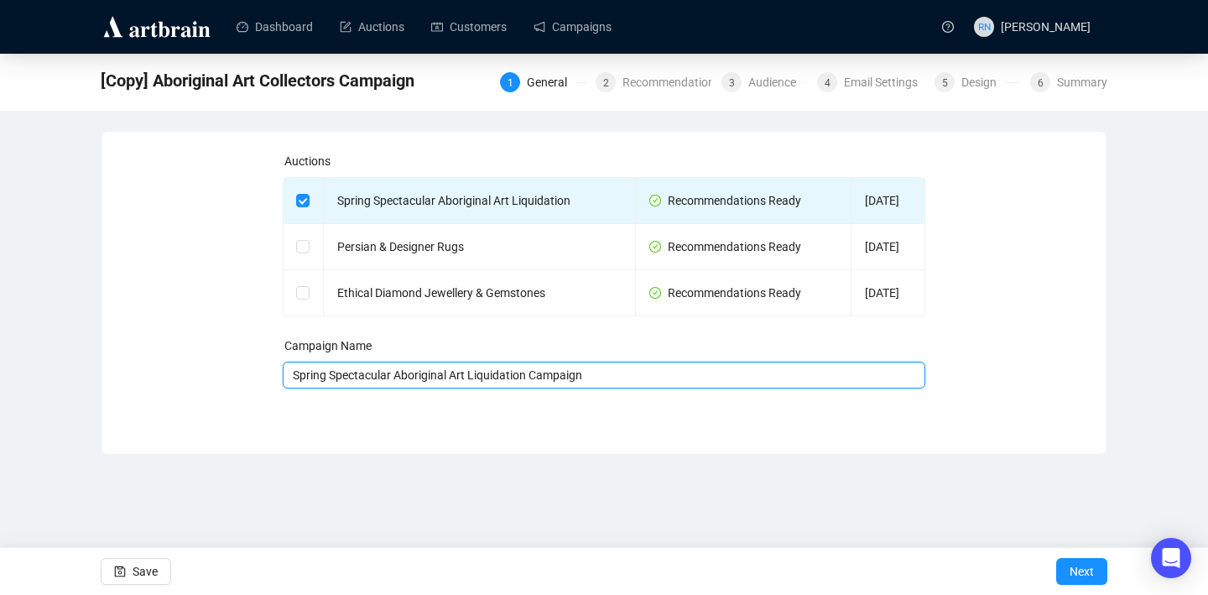
click at [712, 375] on input "Spring Spectacular Aboriginal Art Liquidation Campaign" at bounding box center [605, 375] width 644 height 27
type input "Spring Spectacular Aboriginal Art Liquidation Campaign [DATE]"
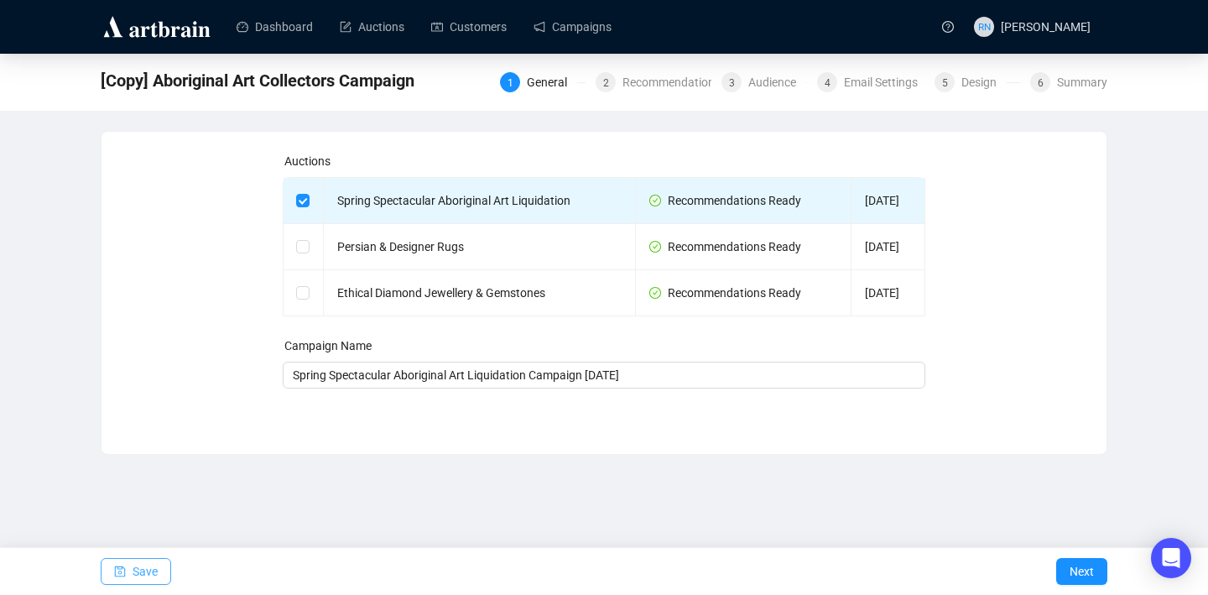
click at [131, 571] on button "Save" at bounding box center [136, 571] width 70 height 27
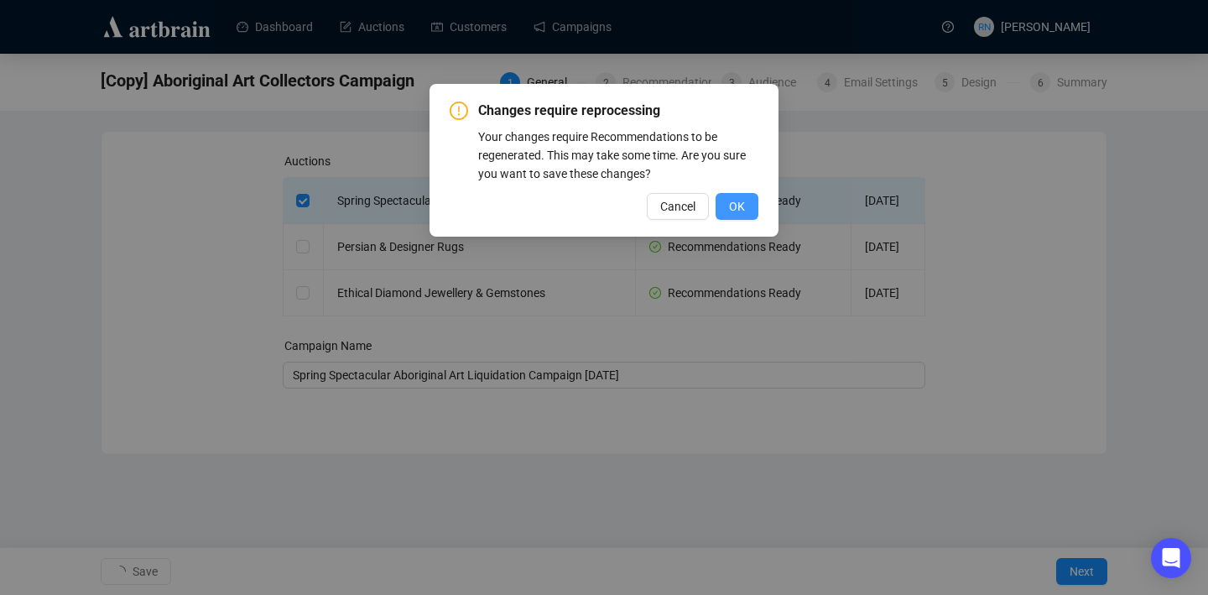
click at [725, 211] on button "OK" at bounding box center [737, 206] width 43 height 27
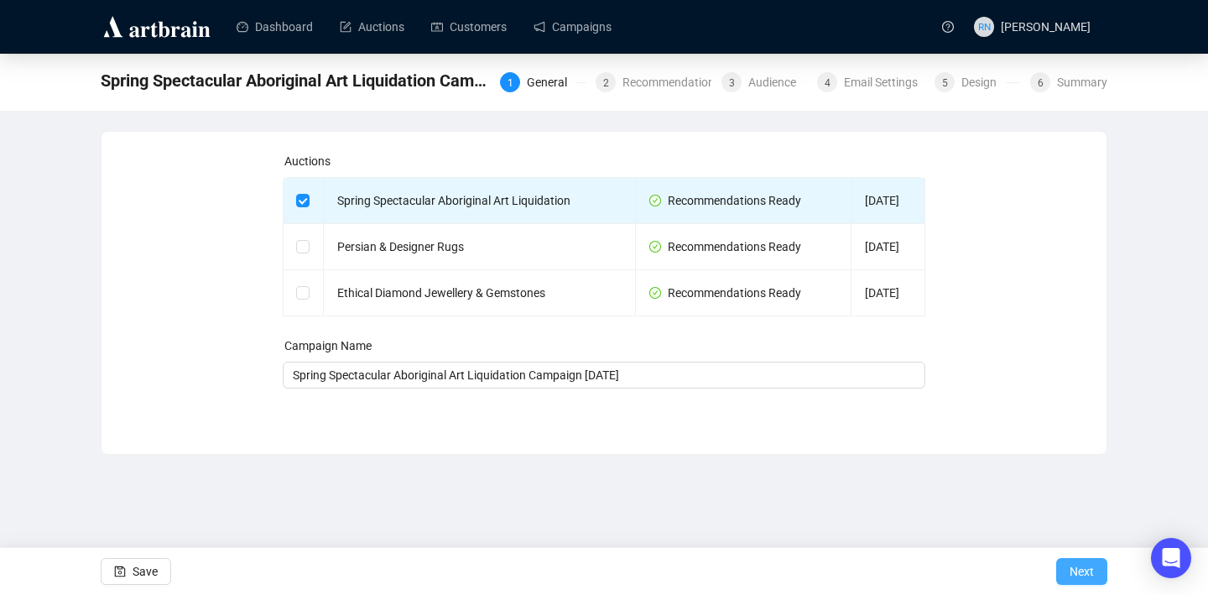
click at [779, 568] on span "Next" at bounding box center [1082, 571] width 24 height 47
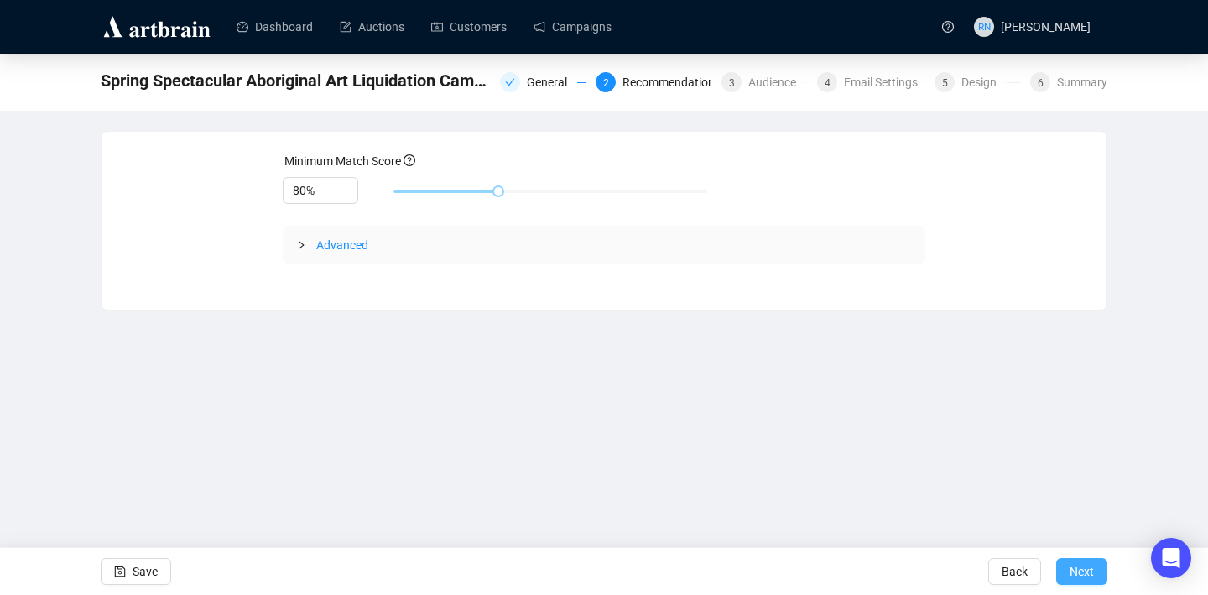
click at [779, 570] on span "Next" at bounding box center [1082, 571] width 24 height 47
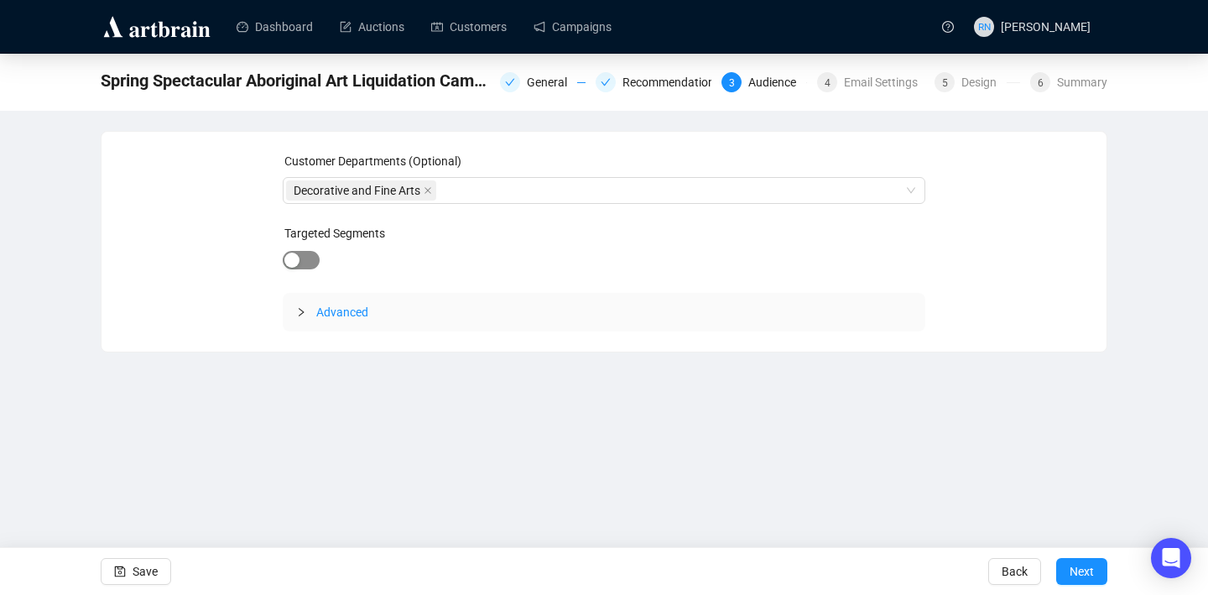
click at [317, 261] on span "button" at bounding box center [301, 260] width 37 height 18
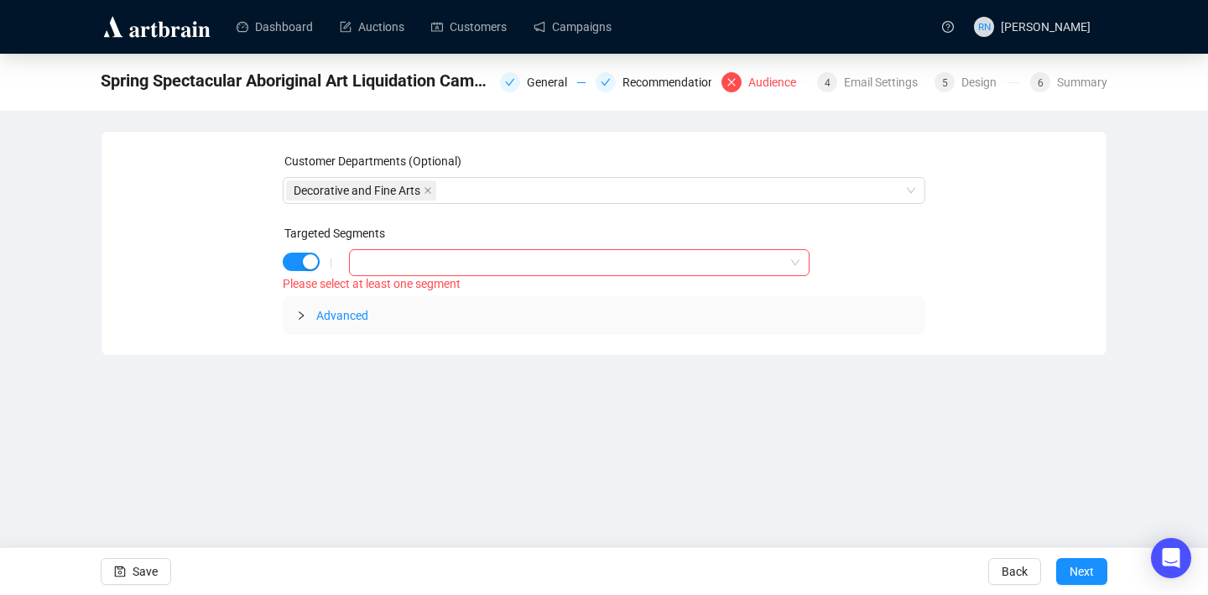
click at [315, 263] on div "|" at bounding box center [331, 262] width 36 height 13
click at [311, 263] on div "button" at bounding box center [310, 261] width 15 height 15
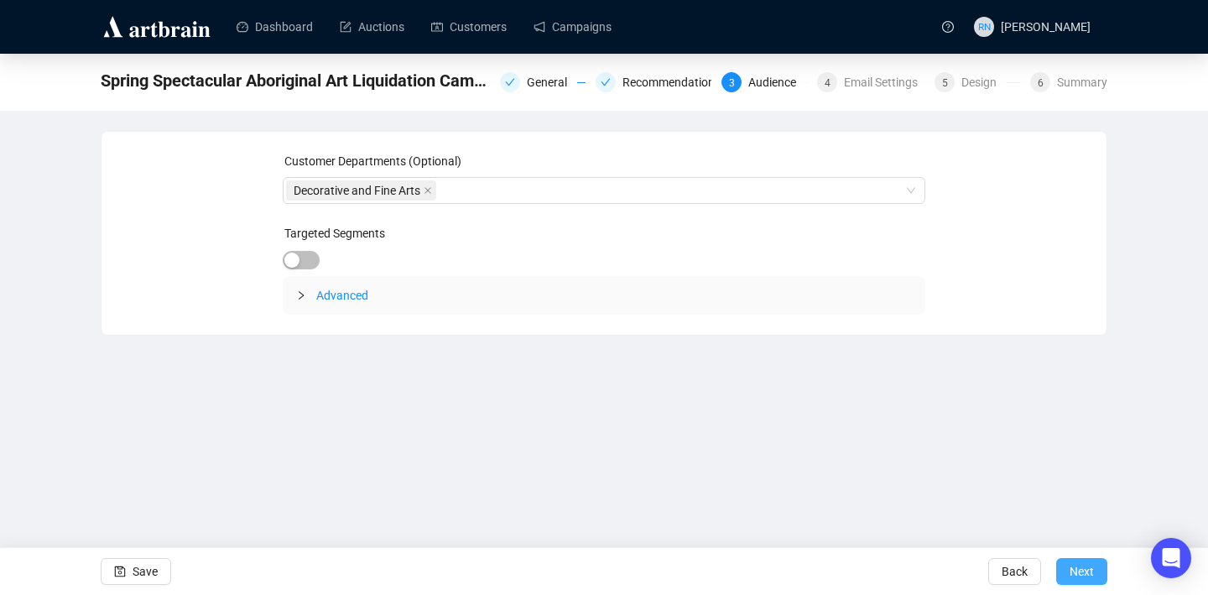
click at [779, 581] on span "Next" at bounding box center [1082, 571] width 24 height 47
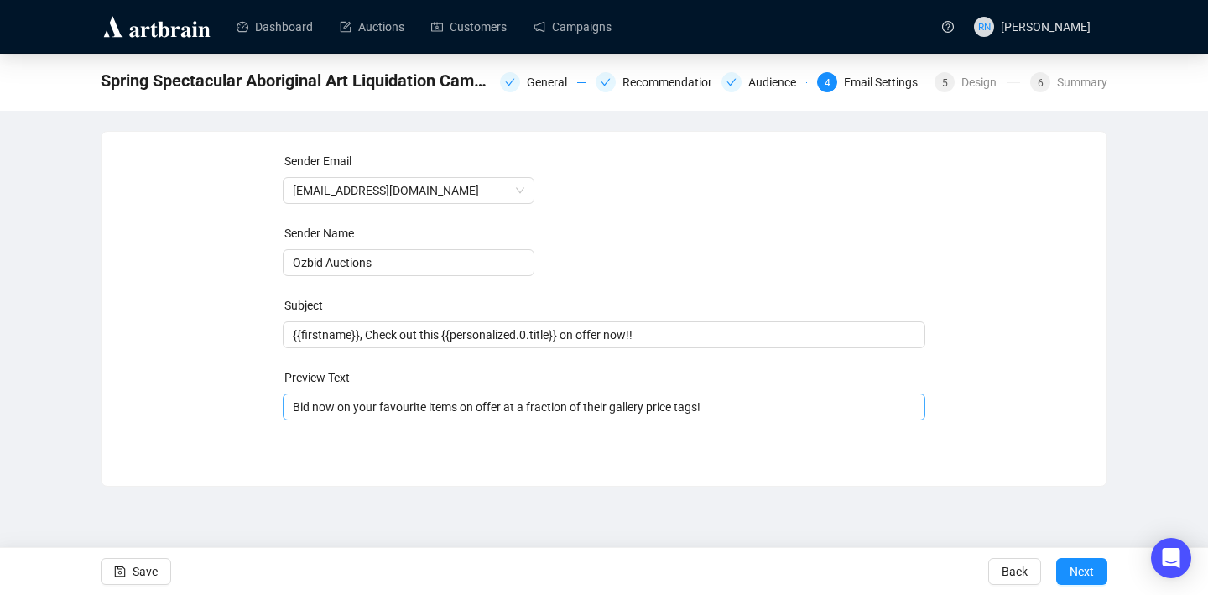
click at [448, 410] on span "Bid now on your favourite items on offer at a fraction of their gallery price t…" at bounding box center [605, 406] width 644 height 13
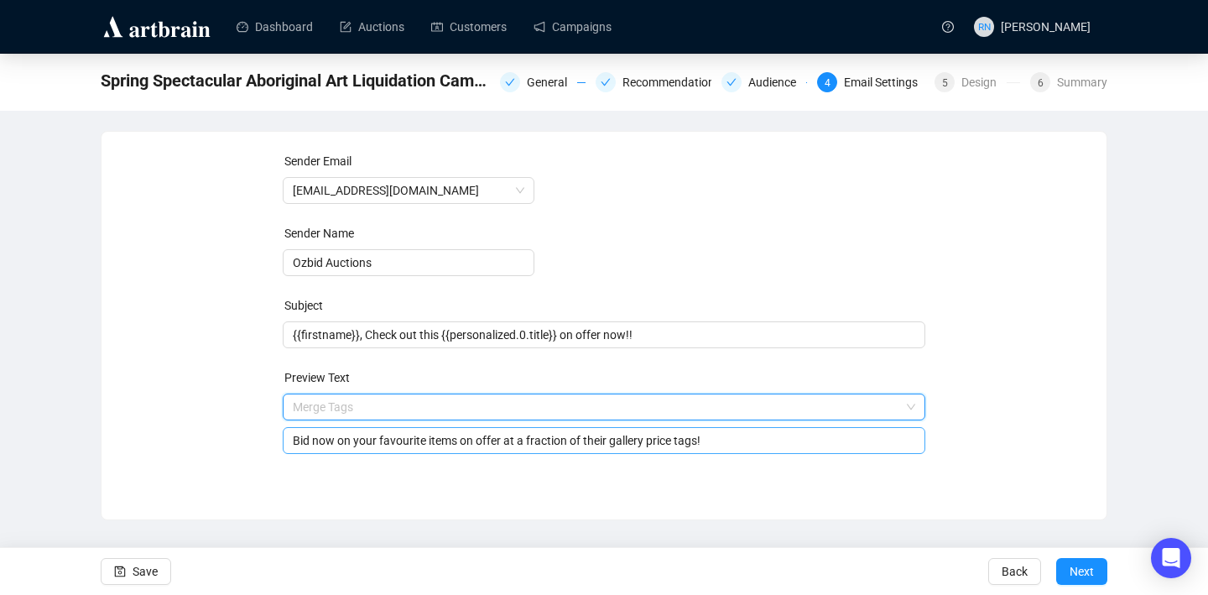
click at [448, 410] on input "search" at bounding box center [597, 406] width 608 height 25
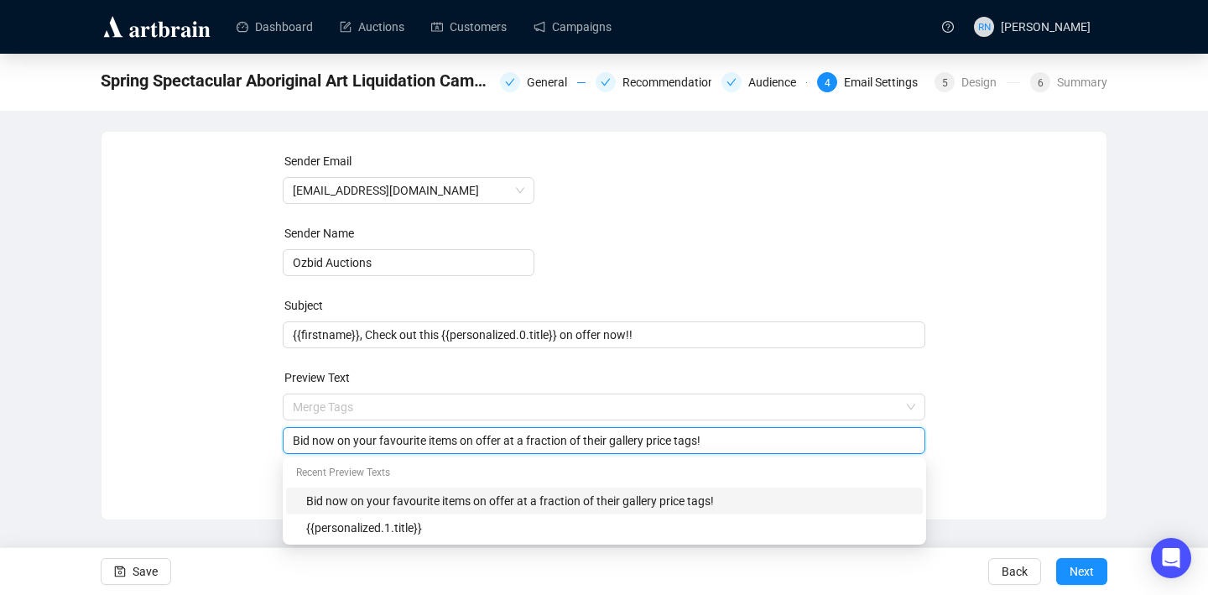
drag, startPoint x: 460, startPoint y: 446, endPoint x: 434, endPoint y: 442, distance: 26.2
click at [434, 442] on input "Bid now on your favourite items on offer at a fraction of their gallery price t…" at bounding box center [604, 440] width 623 height 18
type input "Bid now on your favourite items on offer at a fraction of their gallery price t…"
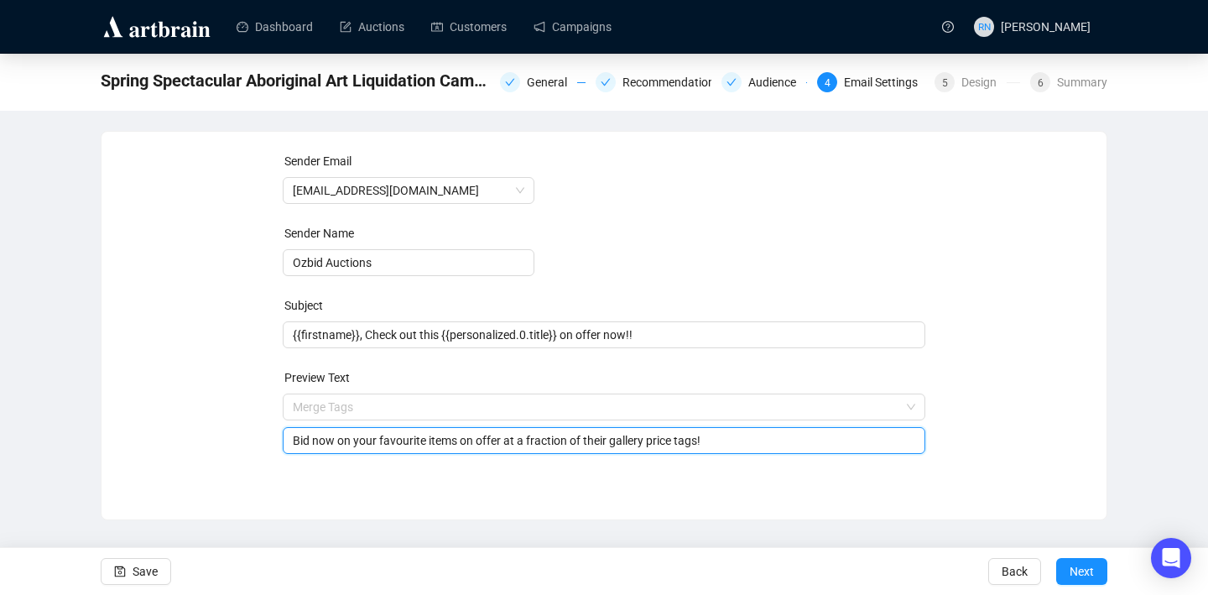
click at [153, 503] on div "Sender Email auctions@ozbid.com.au Sender Name Ozbid Auctions Subject {{firstna…" at bounding box center [604, 325] width 1007 height 389
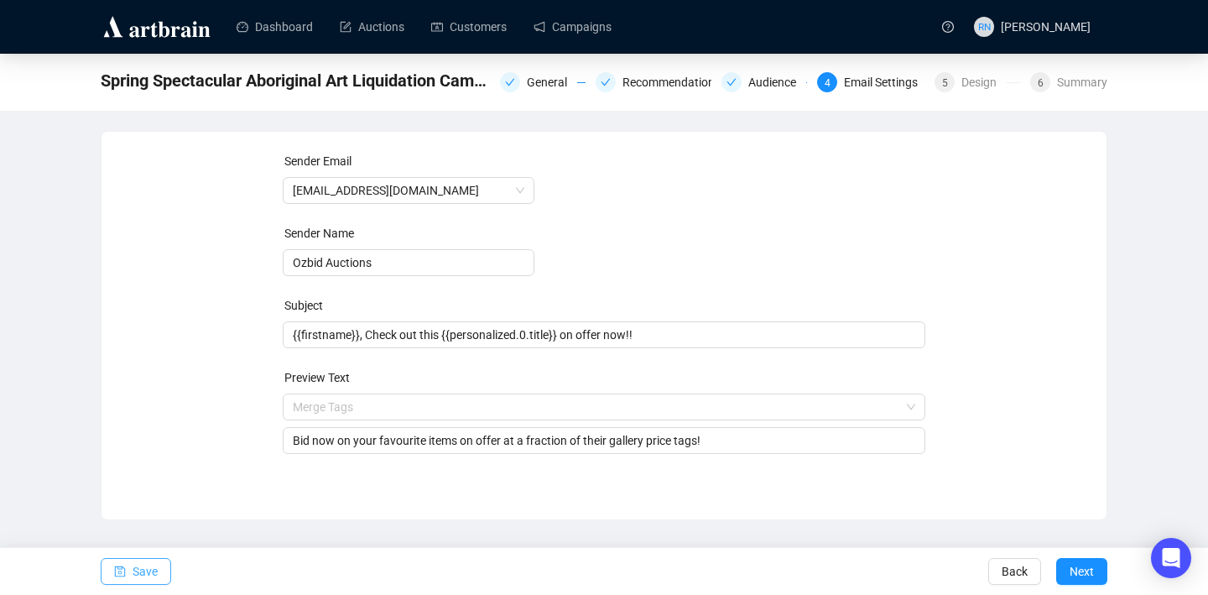
click at [131, 577] on button "Save" at bounding box center [136, 571] width 70 height 27
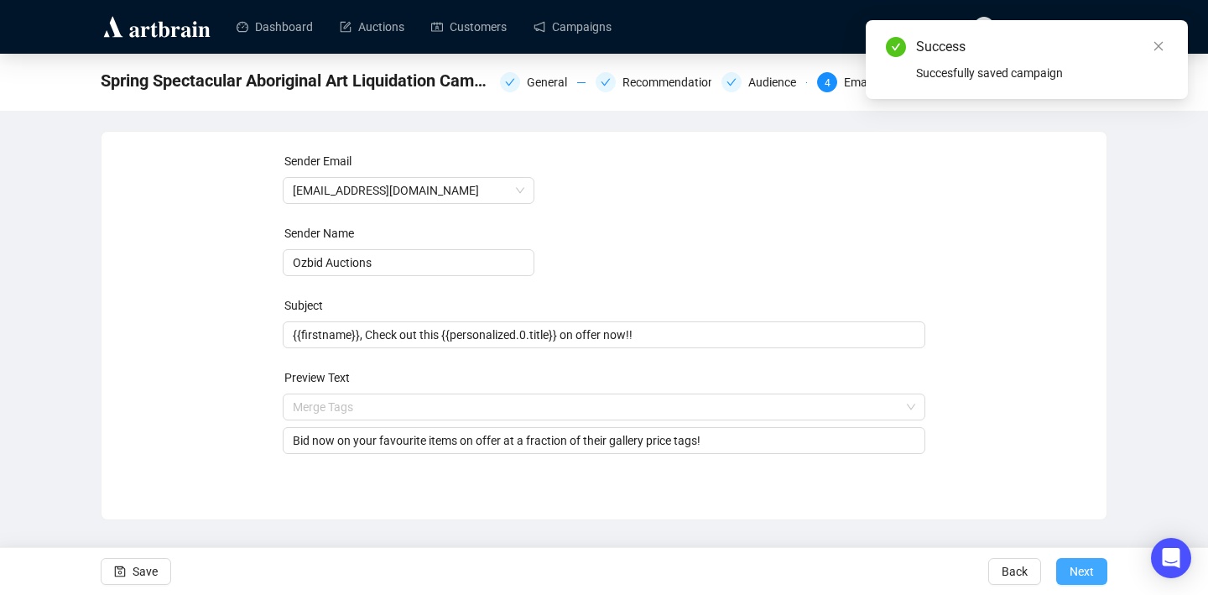
click at [779, 566] on span "Next" at bounding box center [1082, 571] width 24 height 47
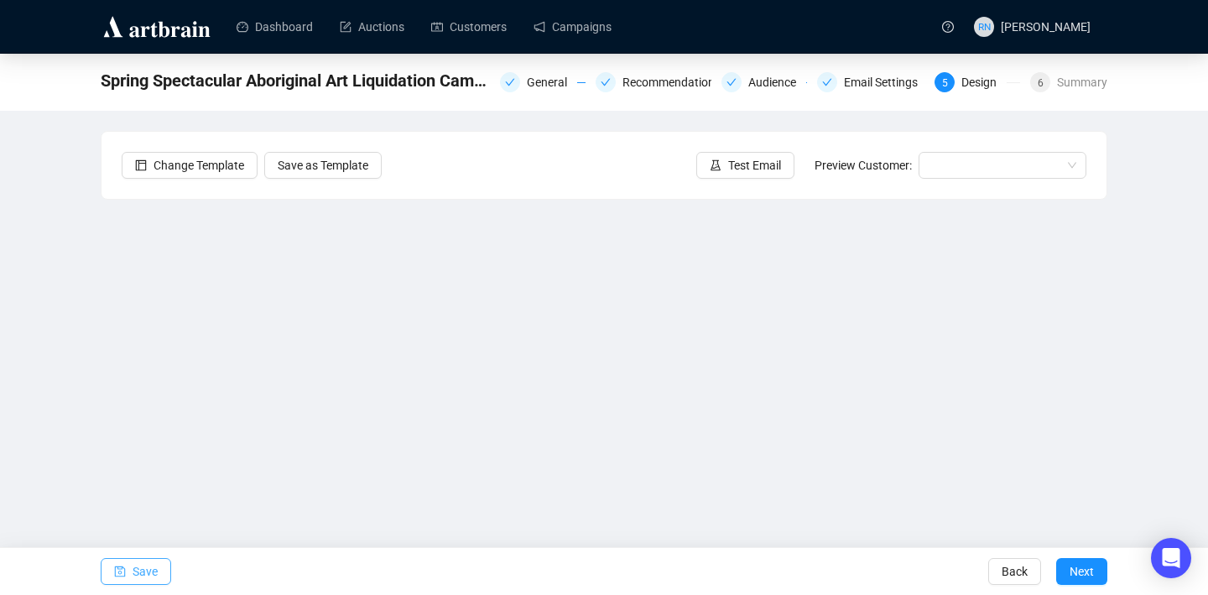
click at [147, 568] on span "Save" at bounding box center [145, 571] width 25 height 47
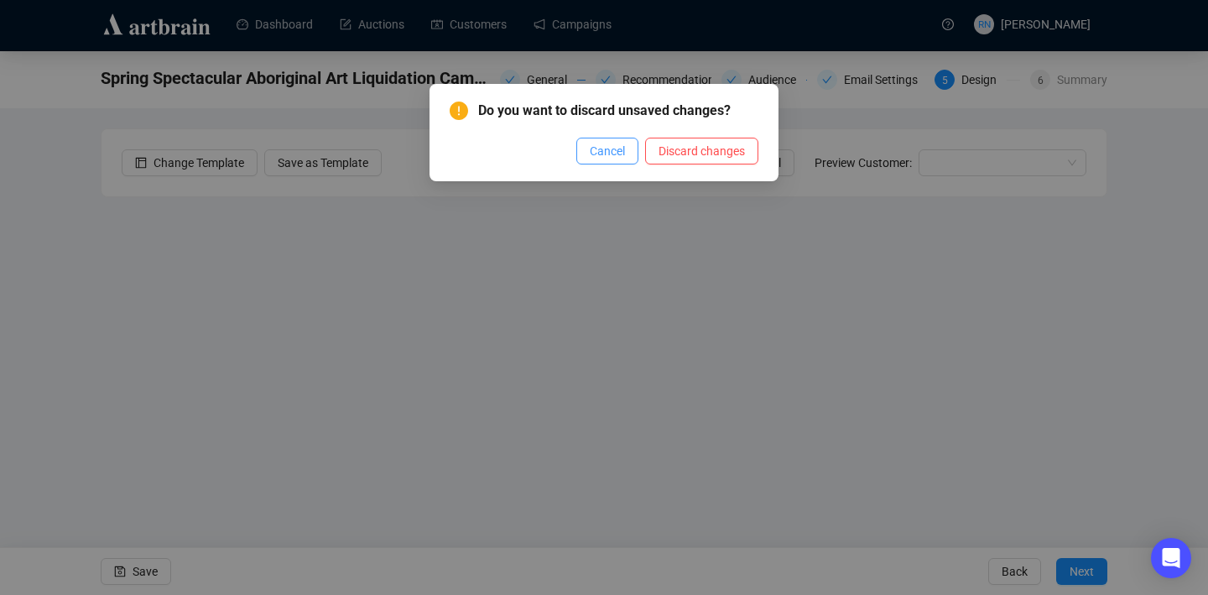
click at [590, 154] on span "Cancel" at bounding box center [607, 151] width 35 height 18
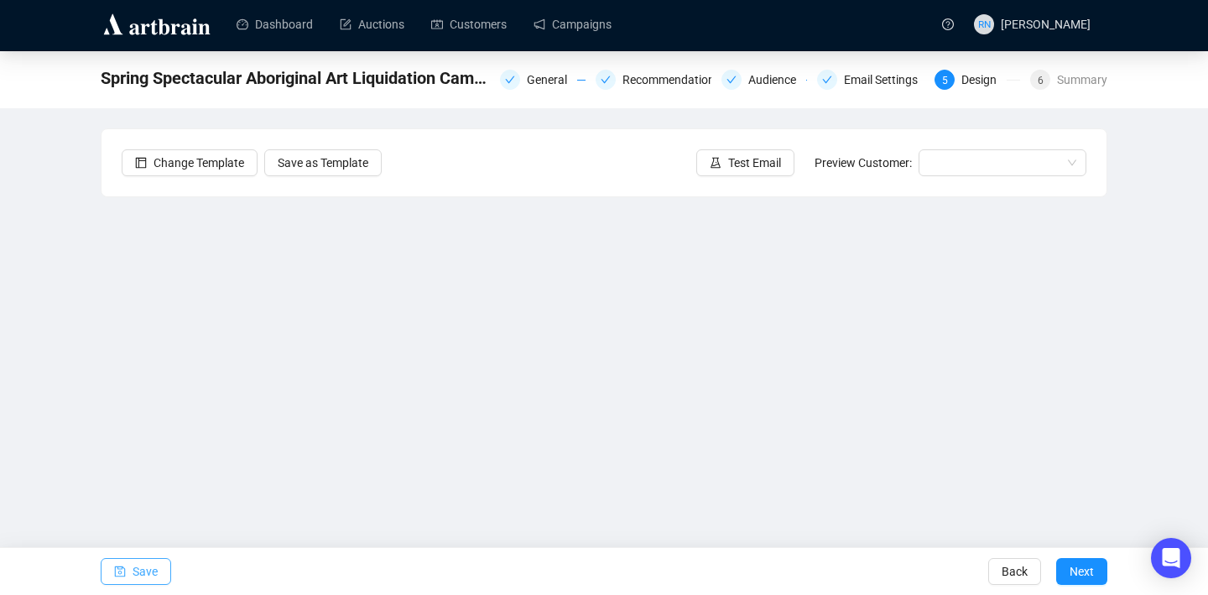
click at [158, 571] on button "Save" at bounding box center [136, 571] width 70 height 27
click at [153, 570] on span "Save" at bounding box center [145, 571] width 25 height 47
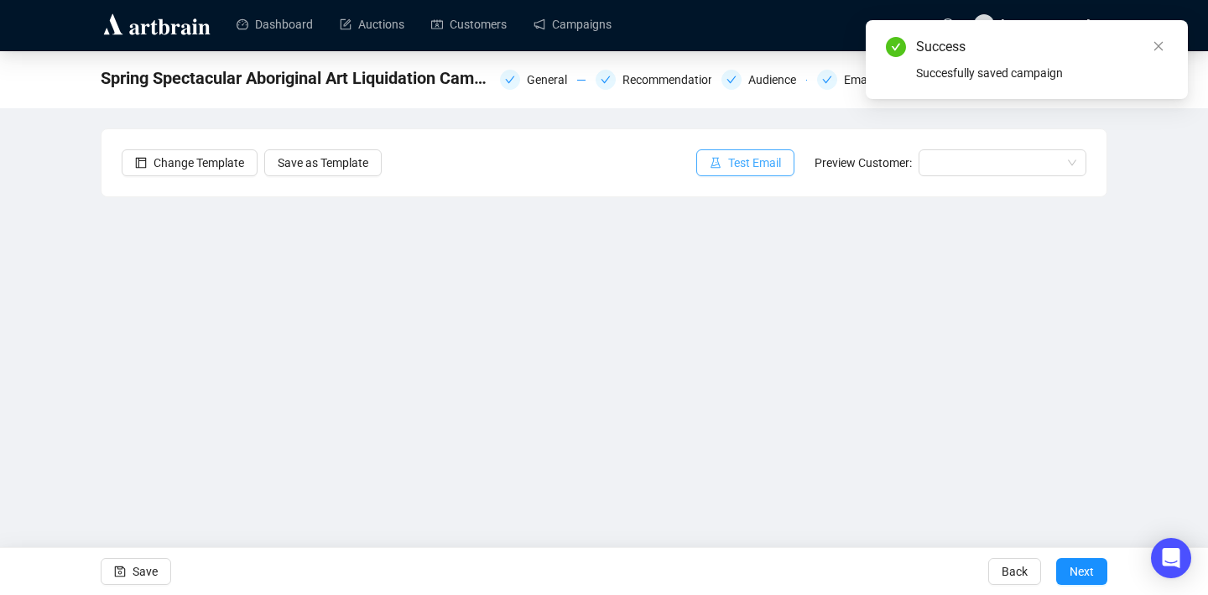
click at [743, 169] on span "Test Email" at bounding box center [754, 163] width 53 height 18
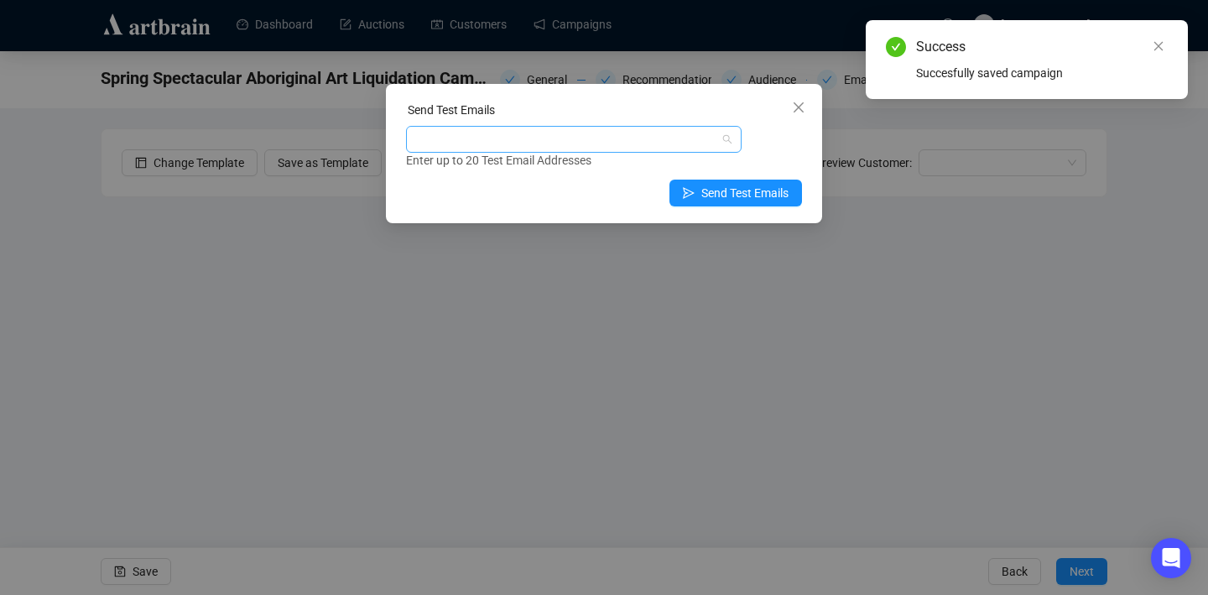
click at [657, 134] on div at bounding box center [564, 139] width 311 height 23
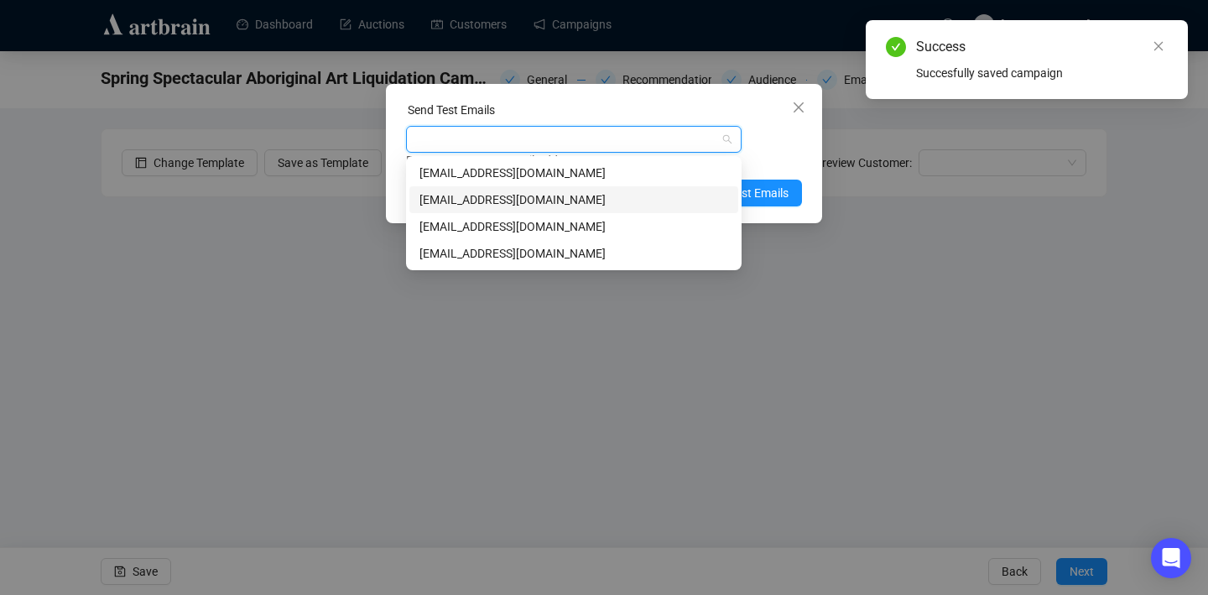
click at [609, 196] on div "art@ozbid.com.au" at bounding box center [574, 199] width 309 height 18
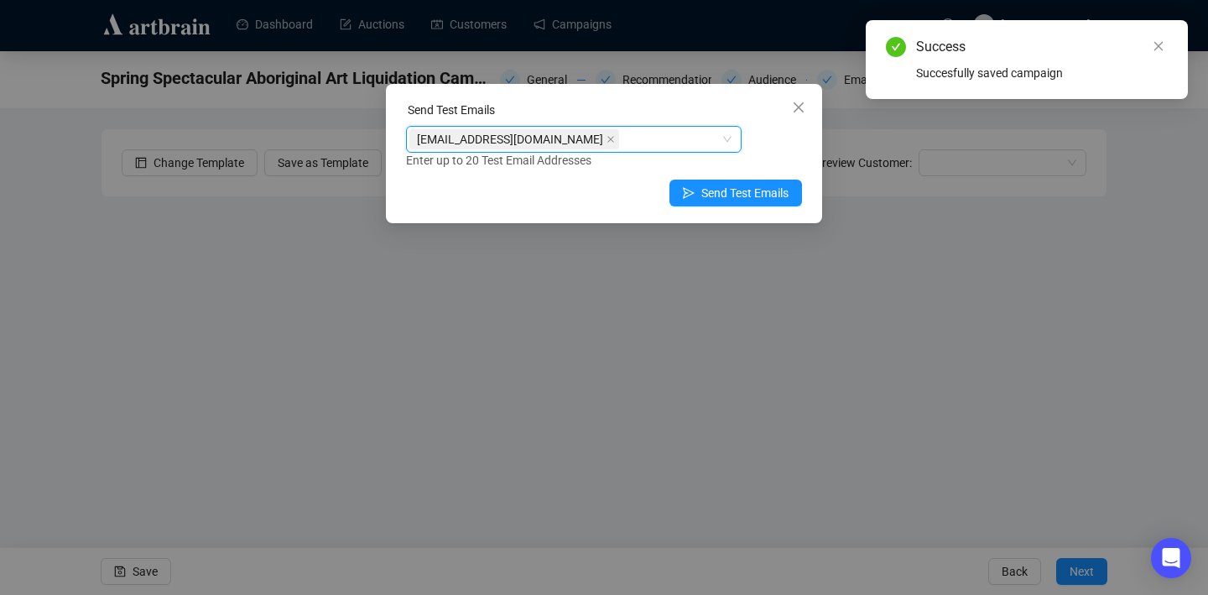
click at [634, 134] on div "art@ozbid.com.au" at bounding box center [564, 139] width 311 height 23
click at [622, 142] on div "art@ozbid.com.au" at bounding box center [564, 139] width 311 height 23
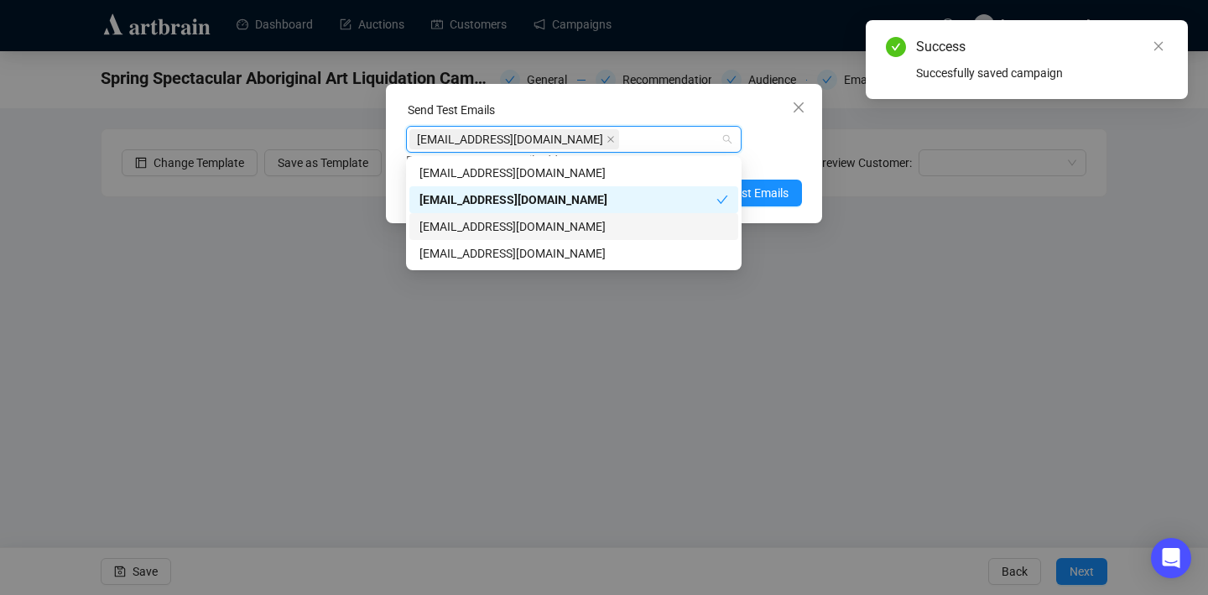
click at [607, 225] on div "info@ozbid.com.au" at bounding box center [574, 226] width 309 height 18
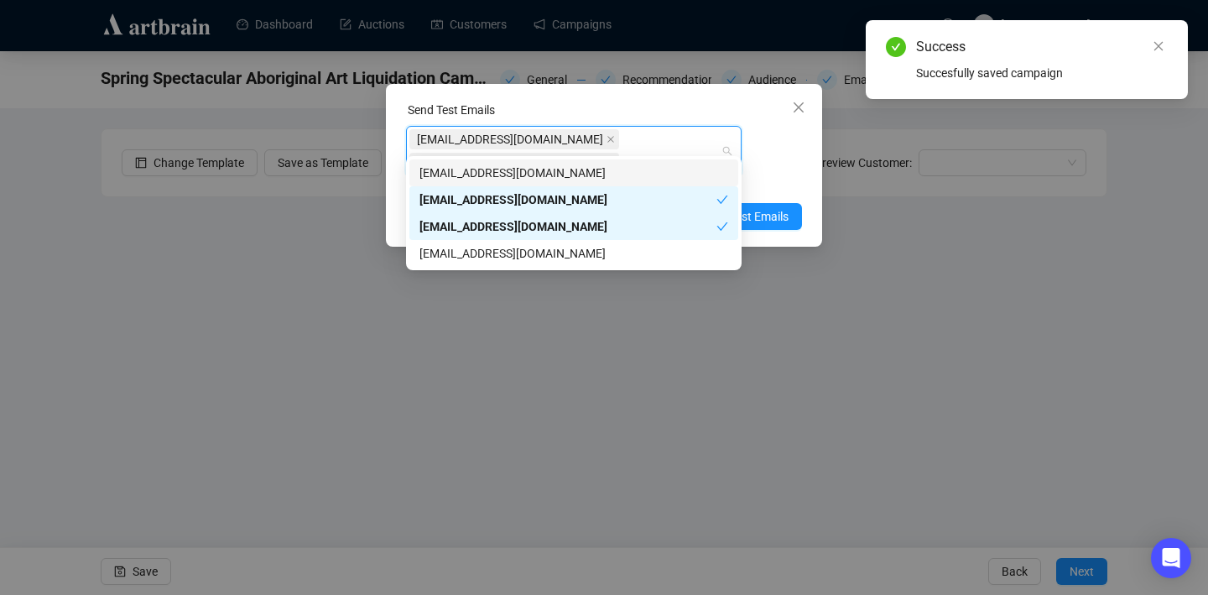
click at [696, 138] on div "art@ozbid.com.au info@ozbid.com.au" at bounding box center [564, 151] width 311 height 47
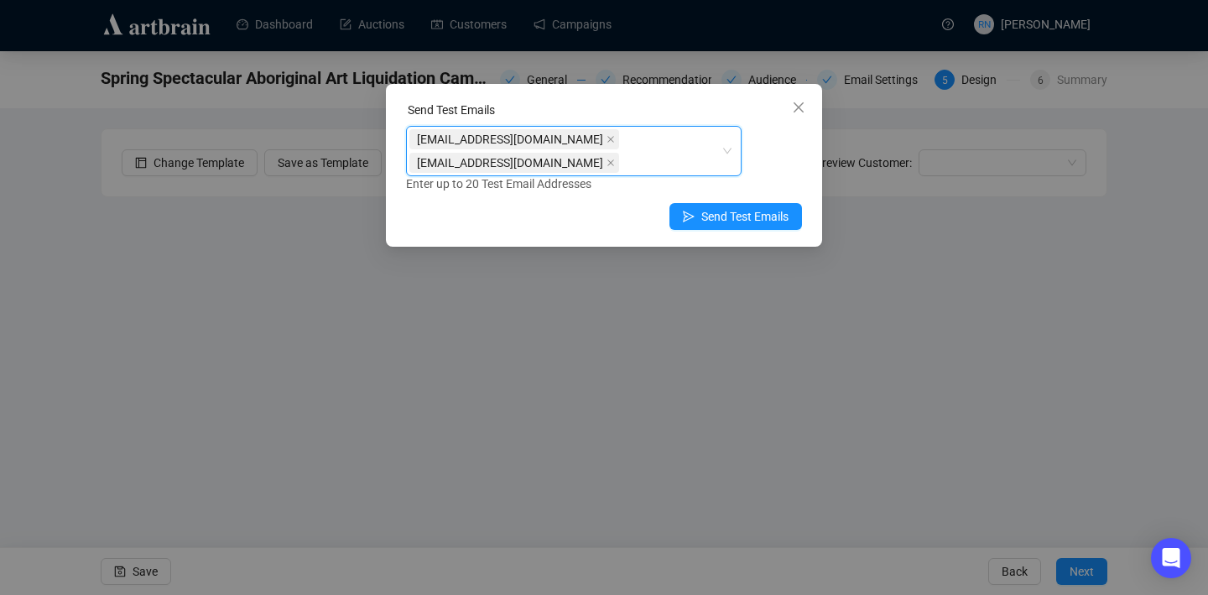
click at [680, 143] on div "art@ozbid.com.au info@ozbid.com.au" at bounding box center [564, 151] width 311 height 47
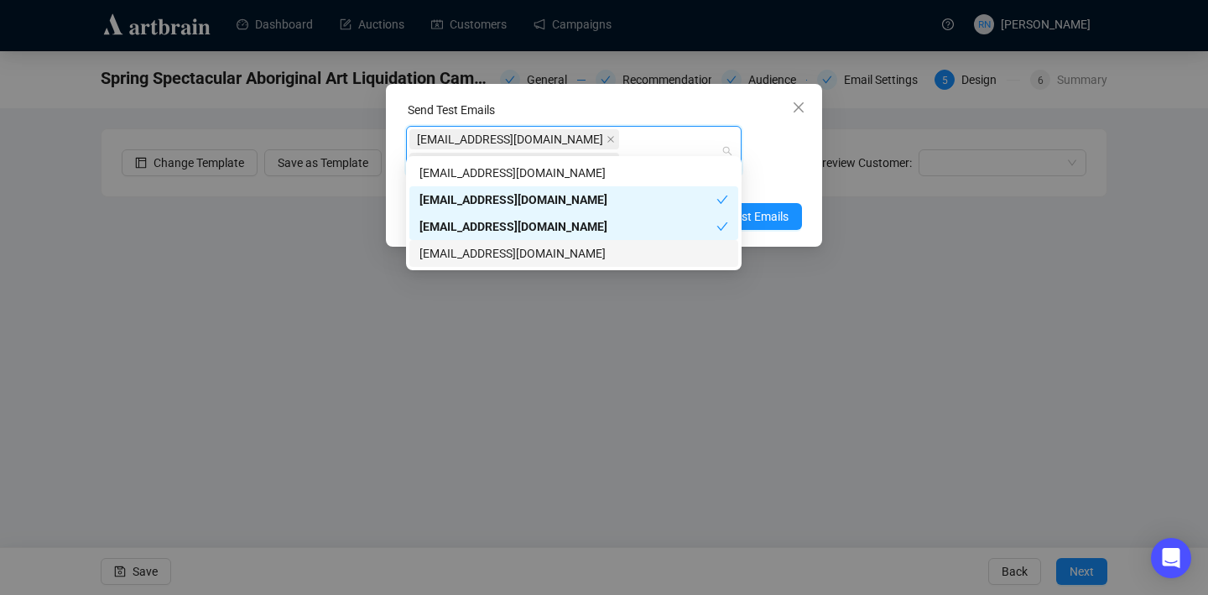
click at [673, 247] on div "reannonnavaratnam@gmail.com" at bounding box center [574, 253] width 309 height 18
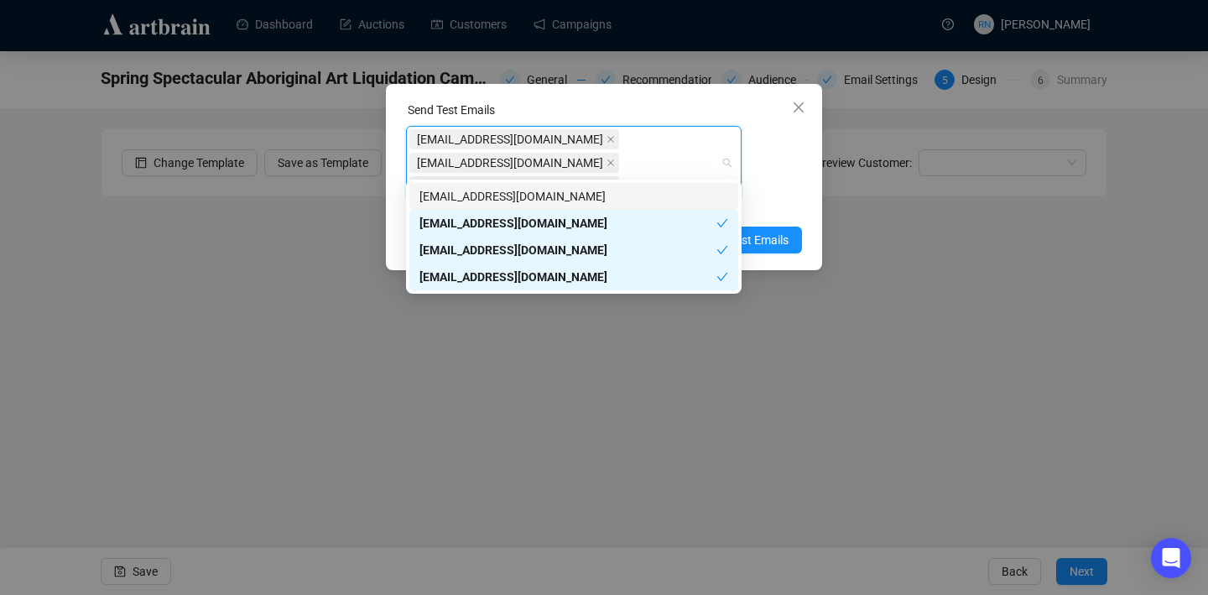
click at [779, 180] on div "Send Test Emails art@ozbid.com.au info@ozbid.com.au reannonnavaratnam@gmail.com…" at bounding box center [604, 177] width 436 height 186
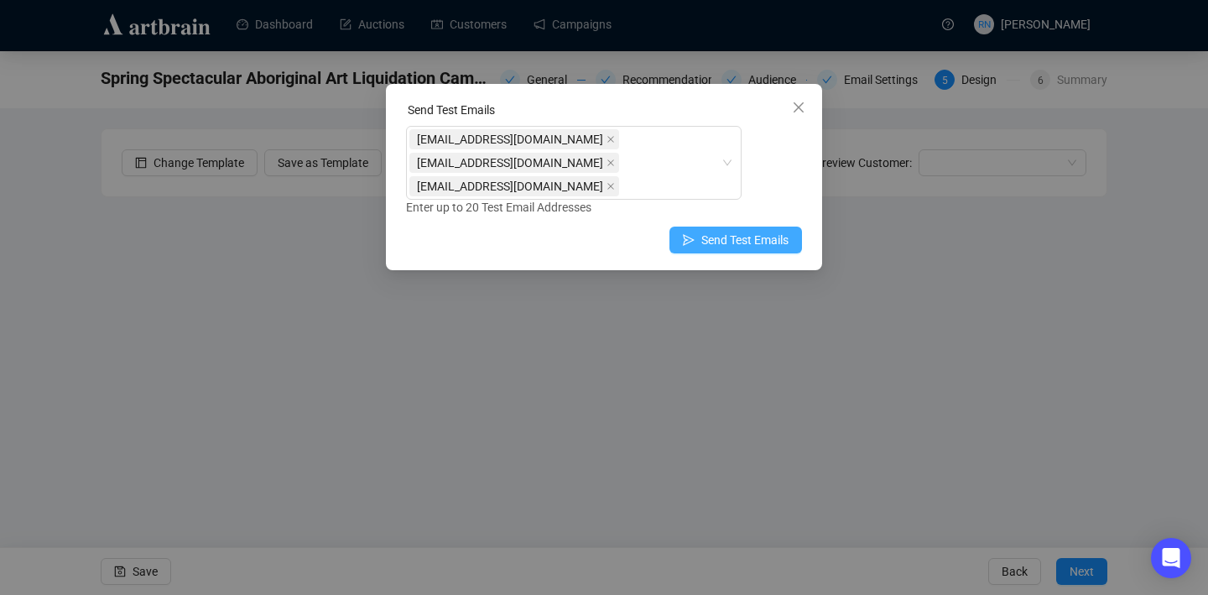
click at [779, 231] on span "Send Test Emails" at bounding box center [744, 240] width 87 height 18
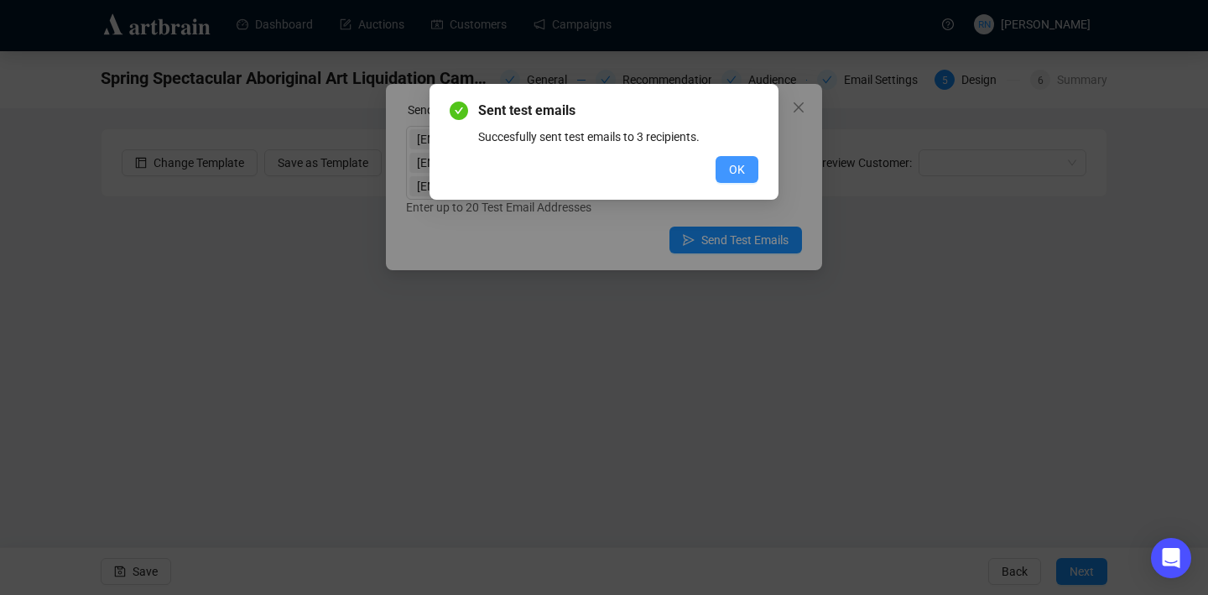
click at [742, 177] on span "OK" at bounding box center [737, 169] width 16 height 18
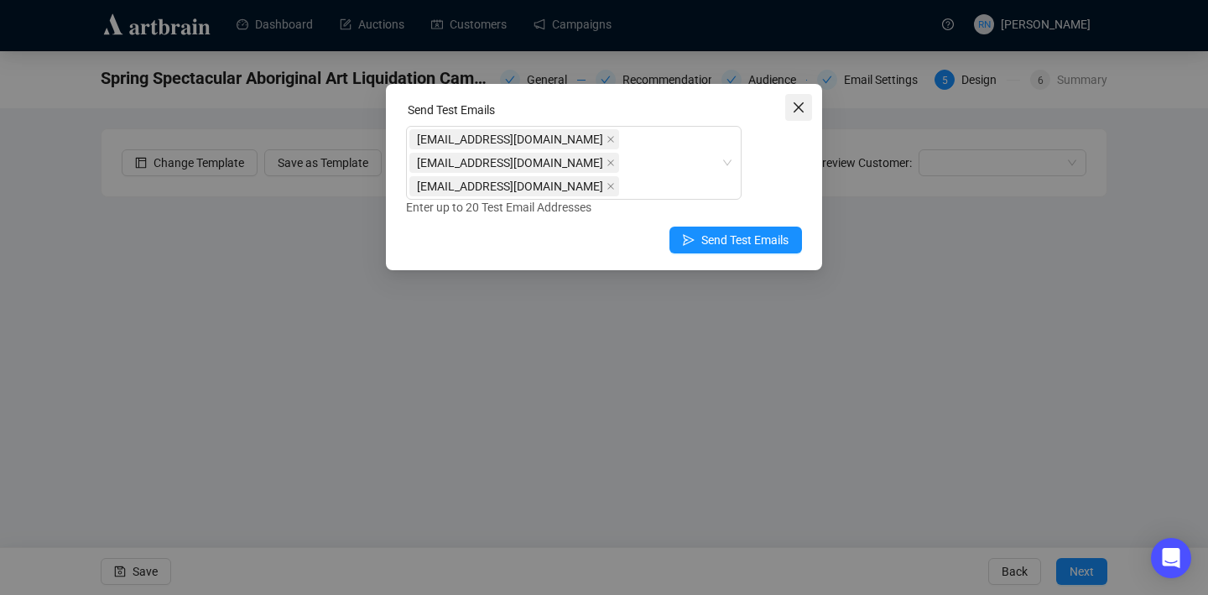
click at [779, 112] on icon "close" at bounding box center [798, 107] width 13 height 13
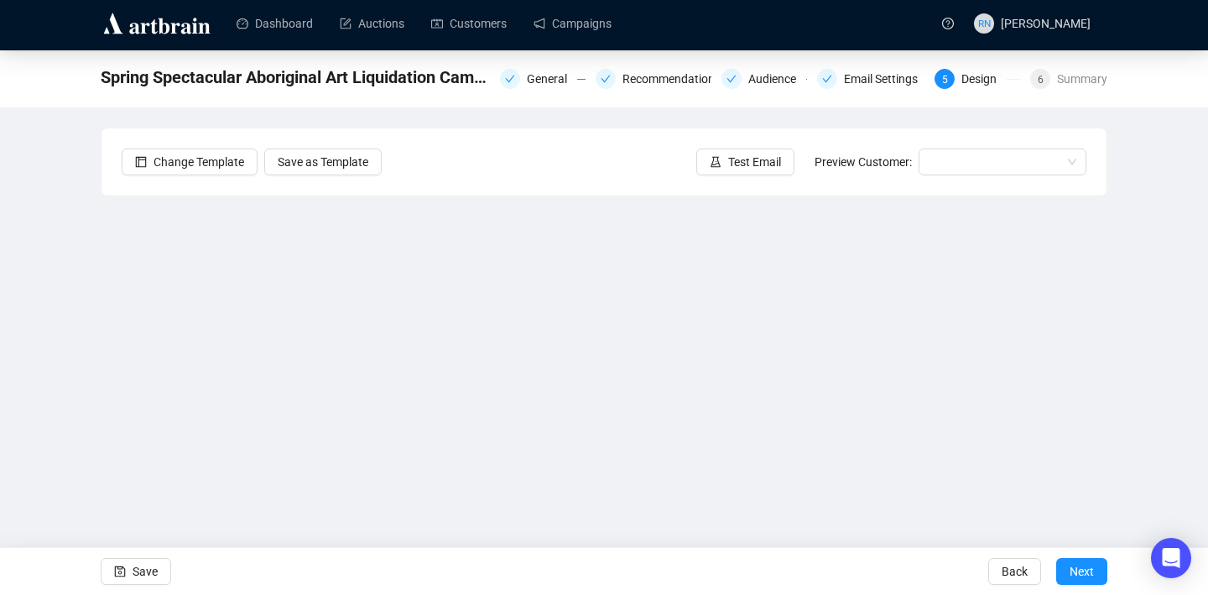
scroll to position [29, 0]
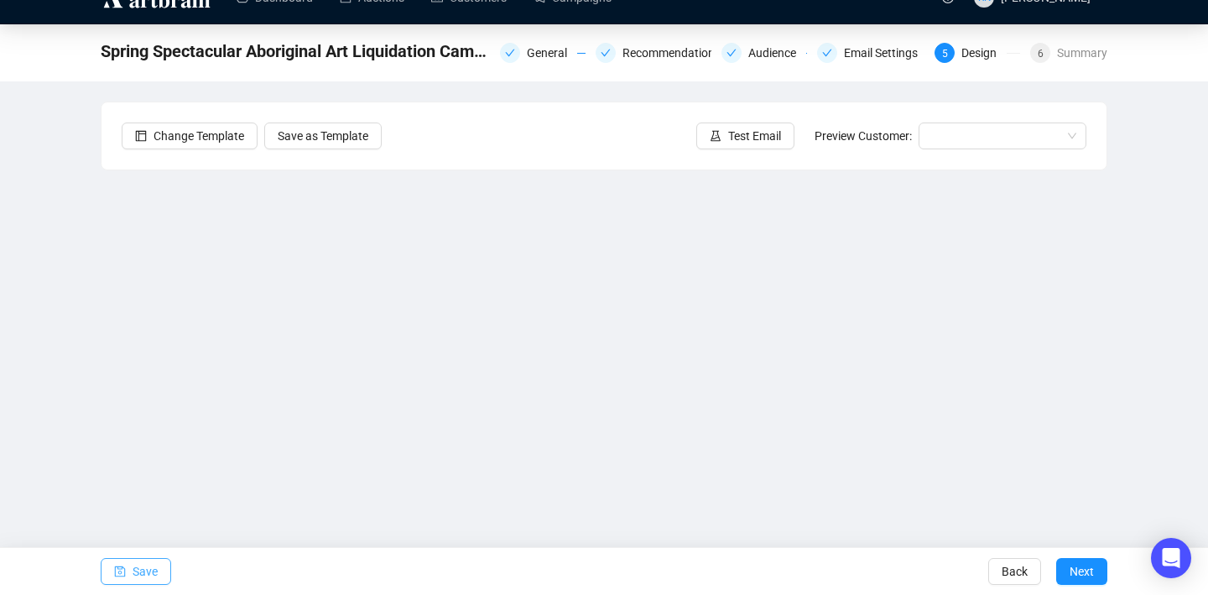
click at [149, 566] on span "Save" at bounding box center [145, 571] width 25 height 47
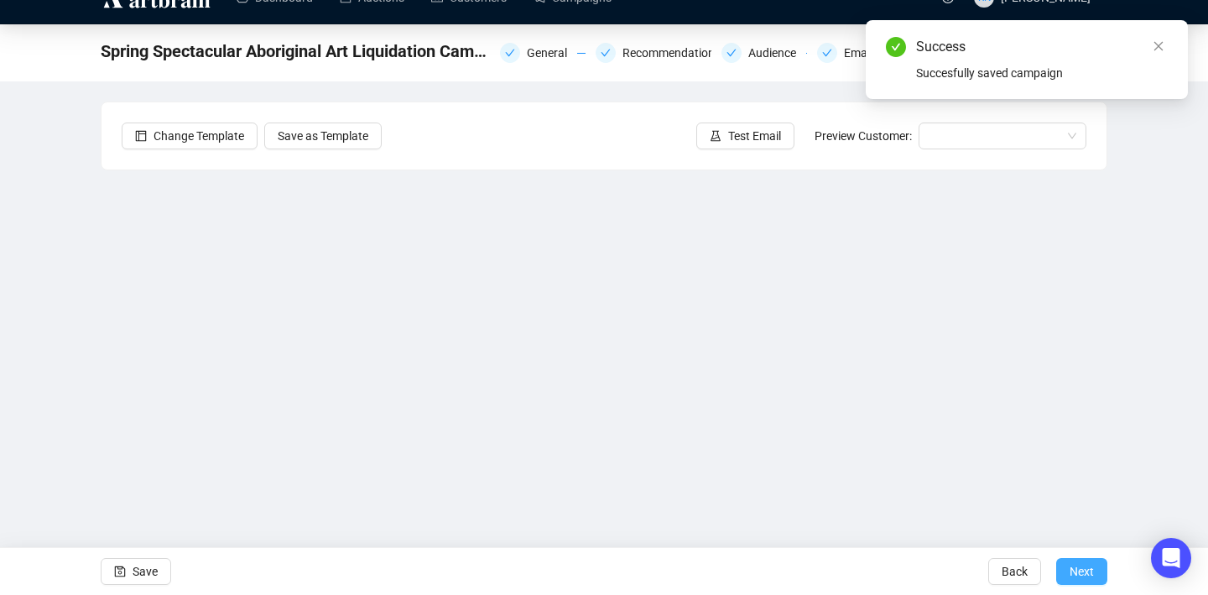
click at [779, 571] on span "Next" at bounding box center [1082, 571] width 24 height 47
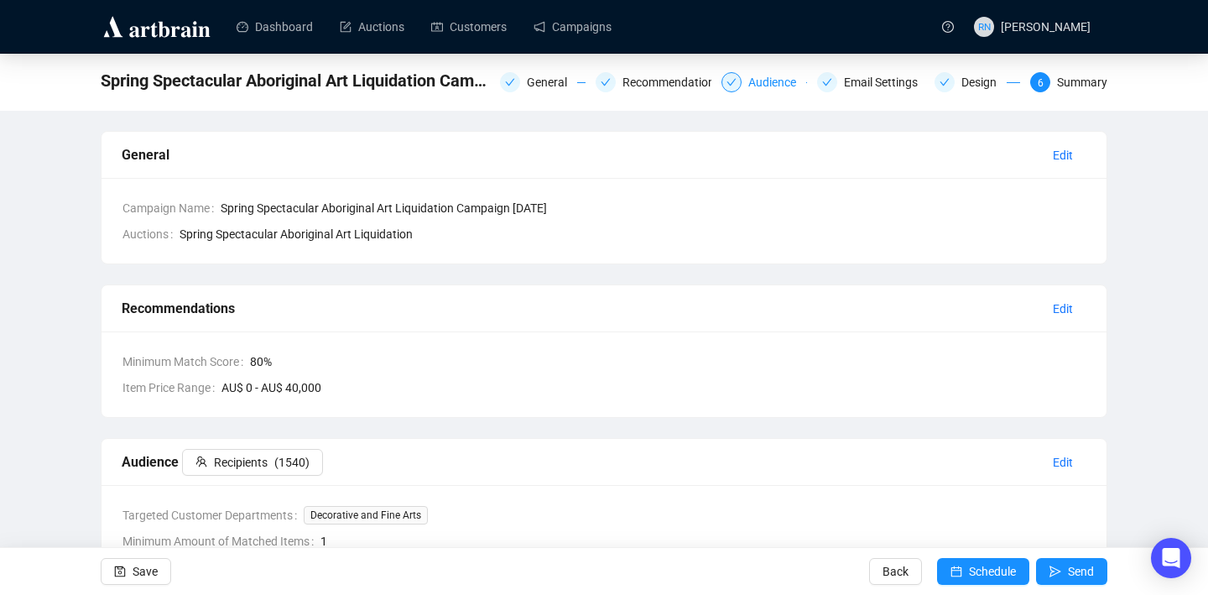
click at [760, 86] on div "Audience" at bounding box center [777, 82] width 58 height 20
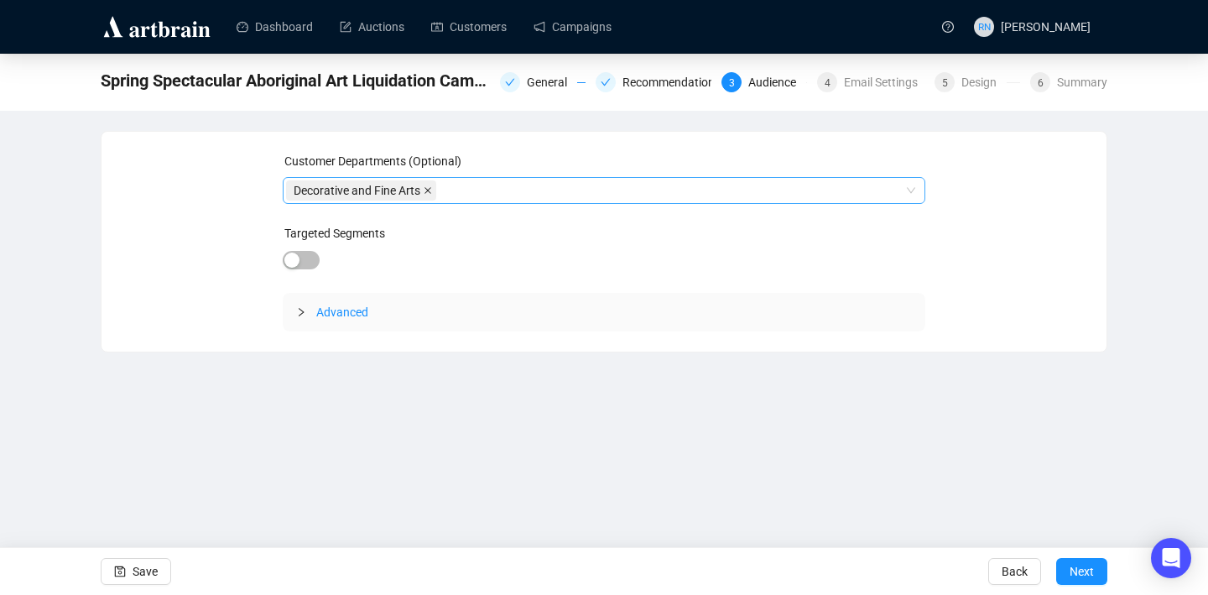
click at [431, 194] on icon "close" at bounding box center [428, 190] width 8 height 8
click at [148, 562] on span "Save" at bounding box center [145, 571] width 25 height 47
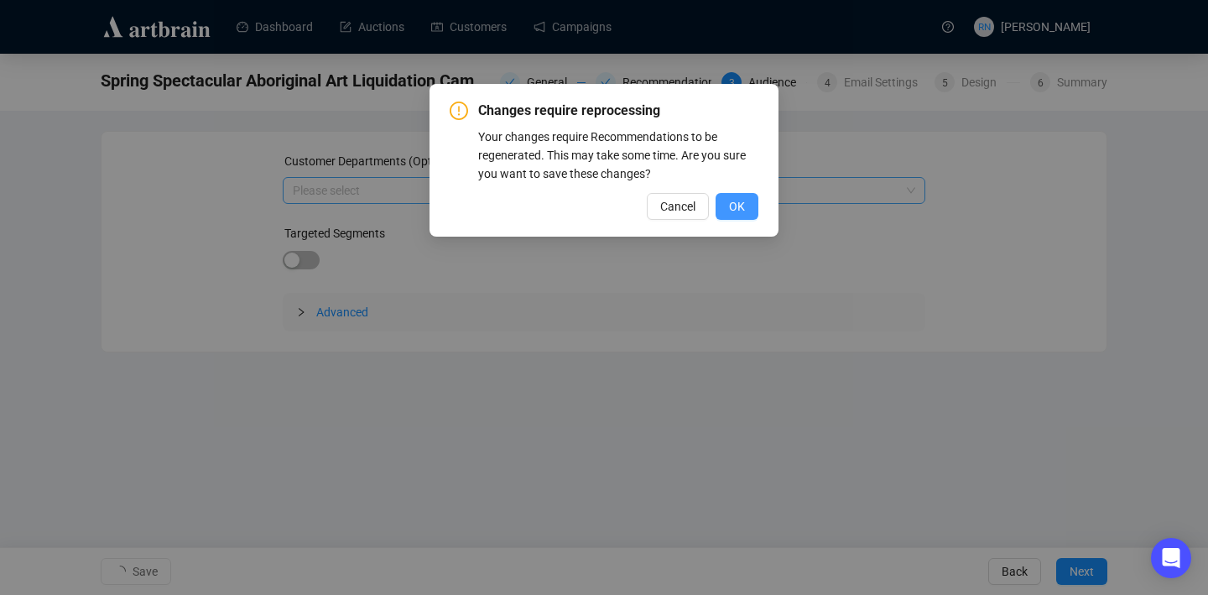
click at [731, 206] on span "OK" at bounding box center [737, 206] width 16 height 18
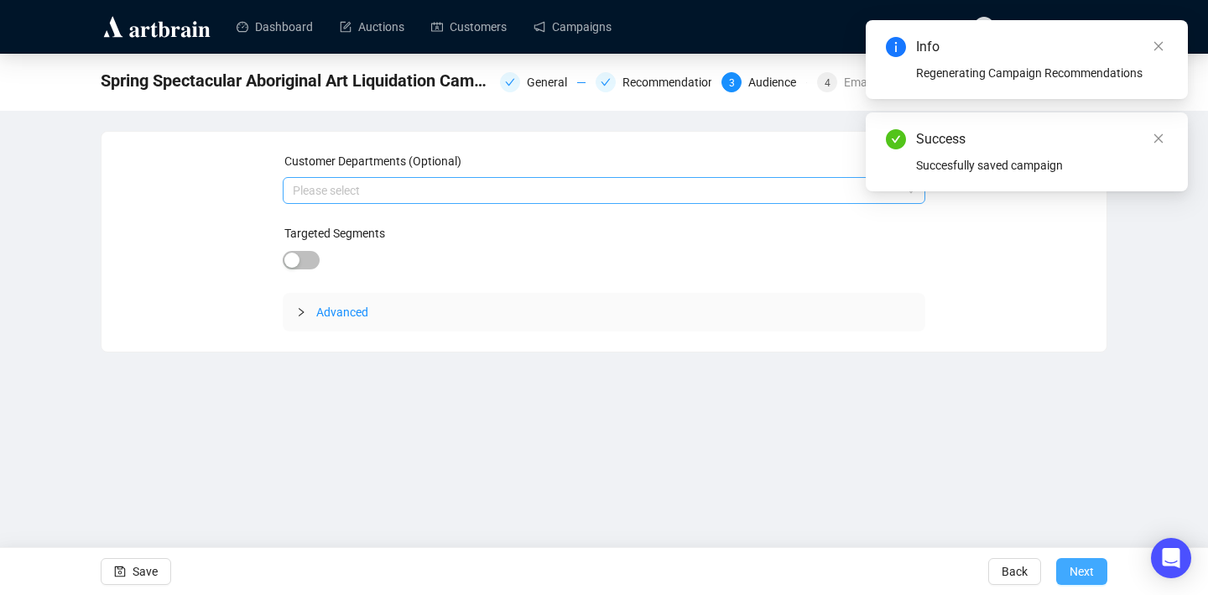
click at [779, 573] on span "Next" at bounding box center [1082, 571] width 24 height 47
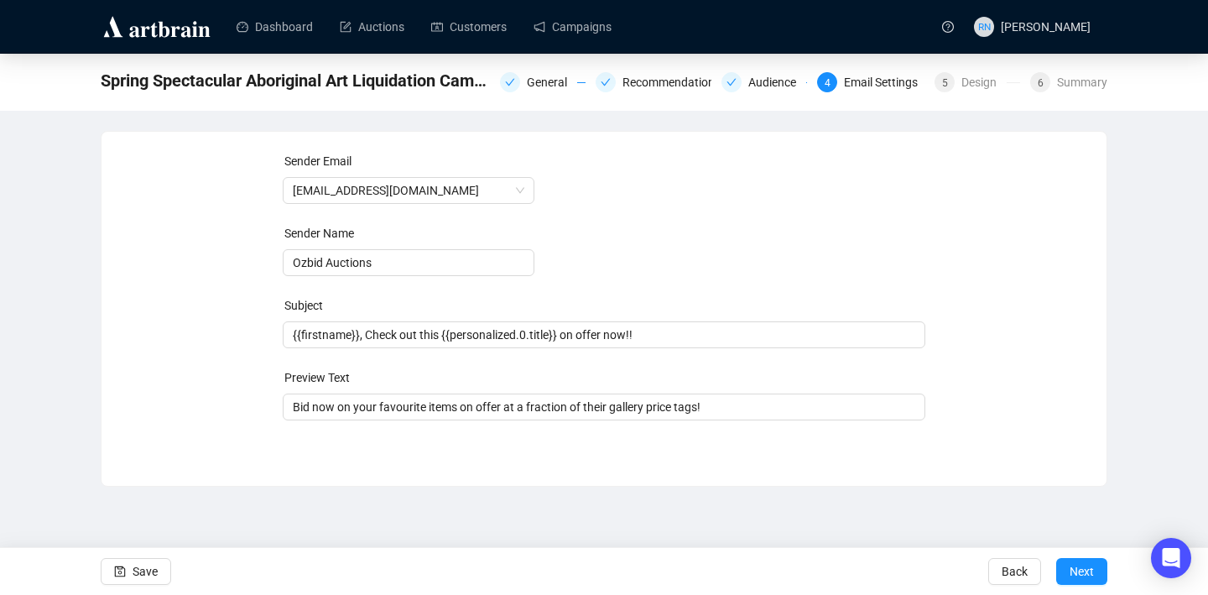
click at [779, 573] on span "Next" at bounding box center [1082, 571] width 24 height 47
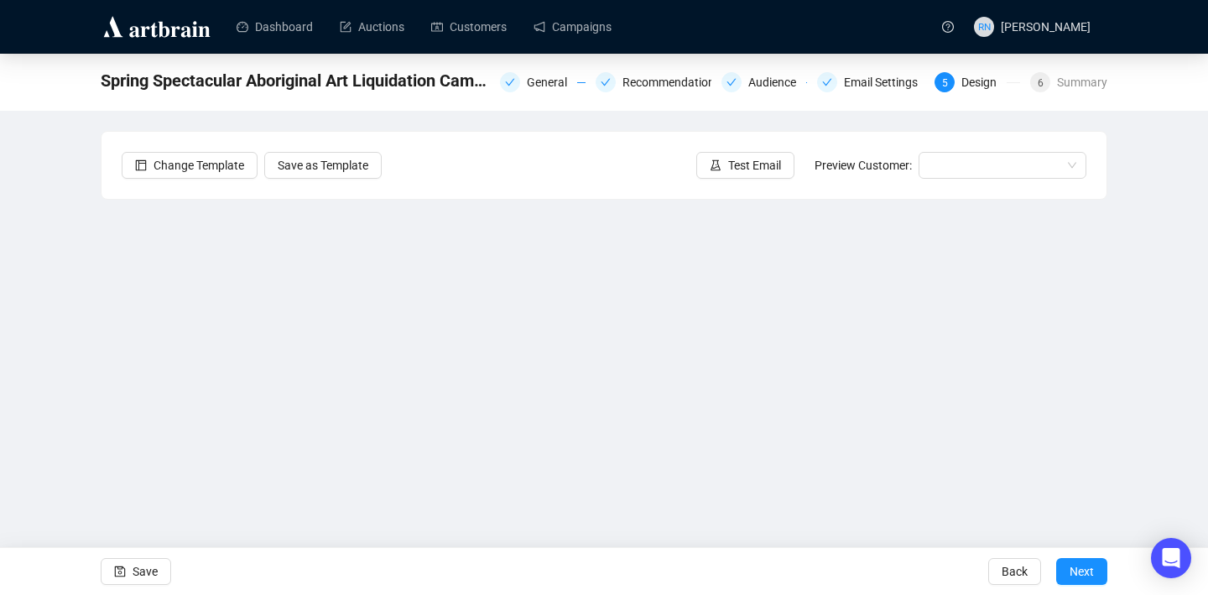
click at [779, 573] on span "Next" at bounding box center [1082, 571] width 24 height 47
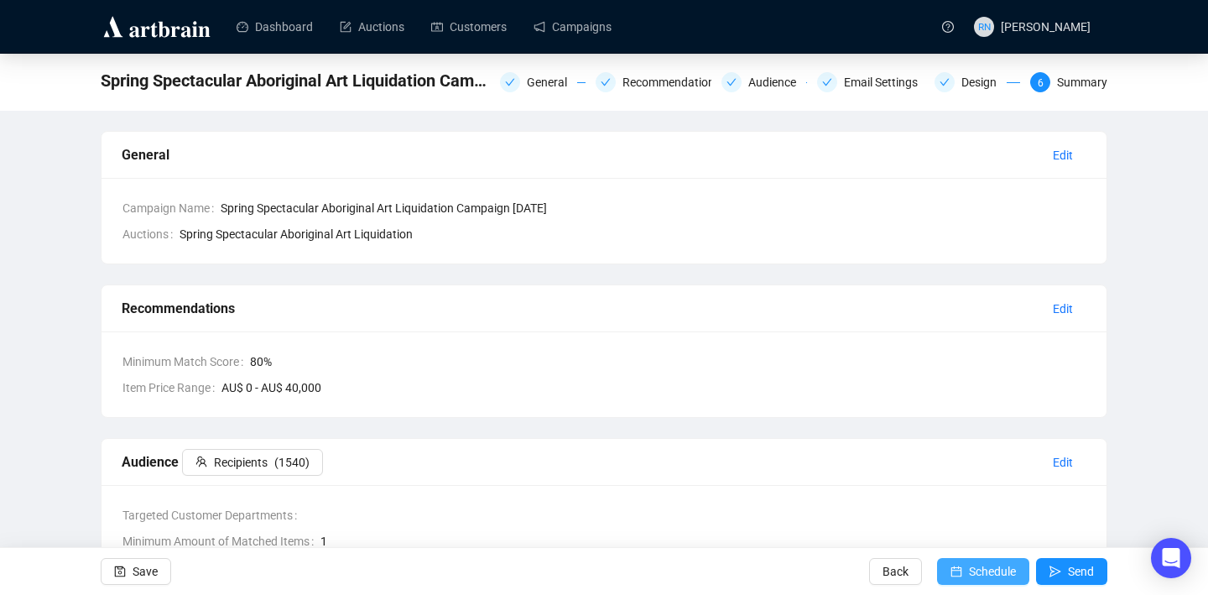
click at [779, 568] on span "Schedule" at bounding box center [992, 571] width 47 height 47
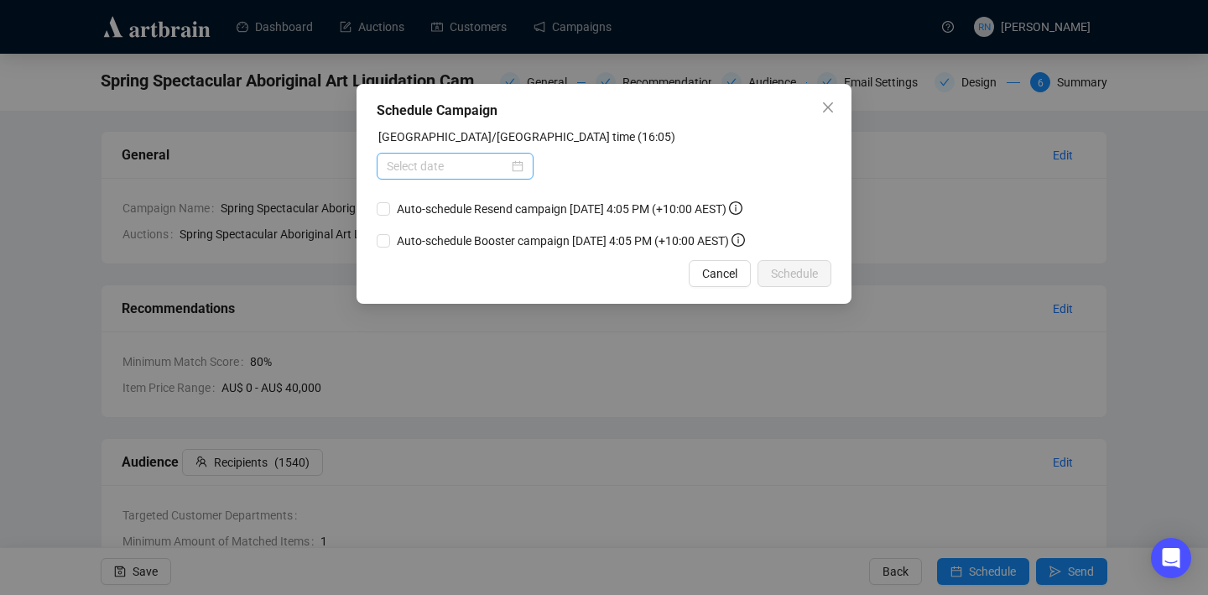
click at [509, 172] on div at bounding box center [455, 166] width 137 height 18
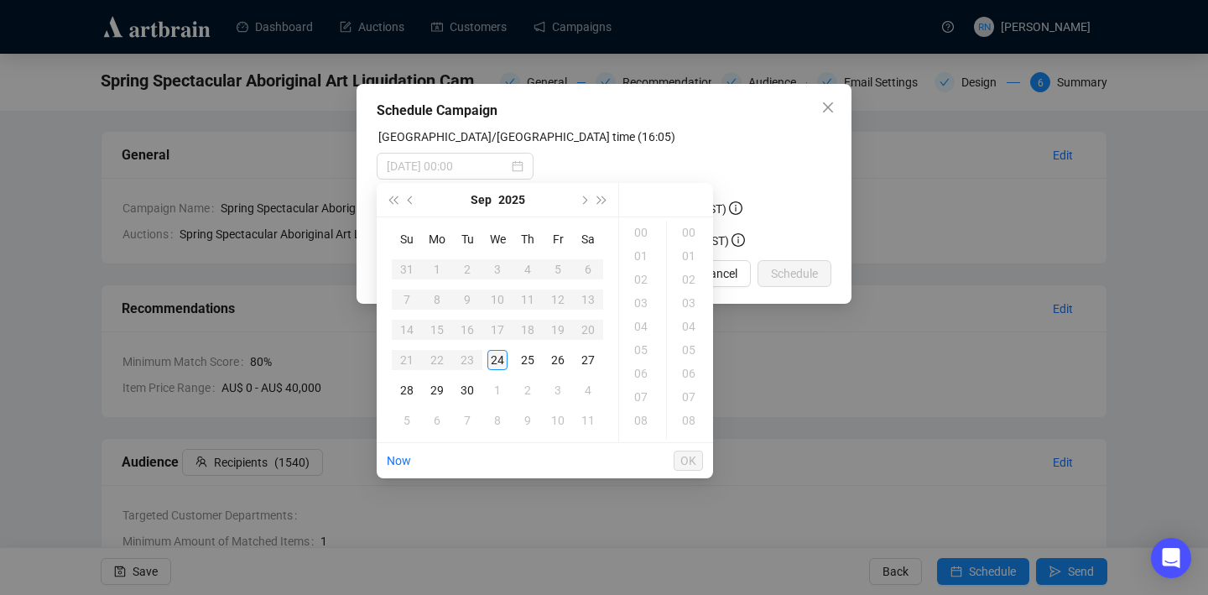
click at [496, 357] on div "24" at bounding box center [497, 360] width 20 height 20
click at [643, 311] on div "19" at bounding box center [643, 302] width 40 height 23
click at [693, 232] on div "00" at bounding box center [690, 232] width 40 height 23
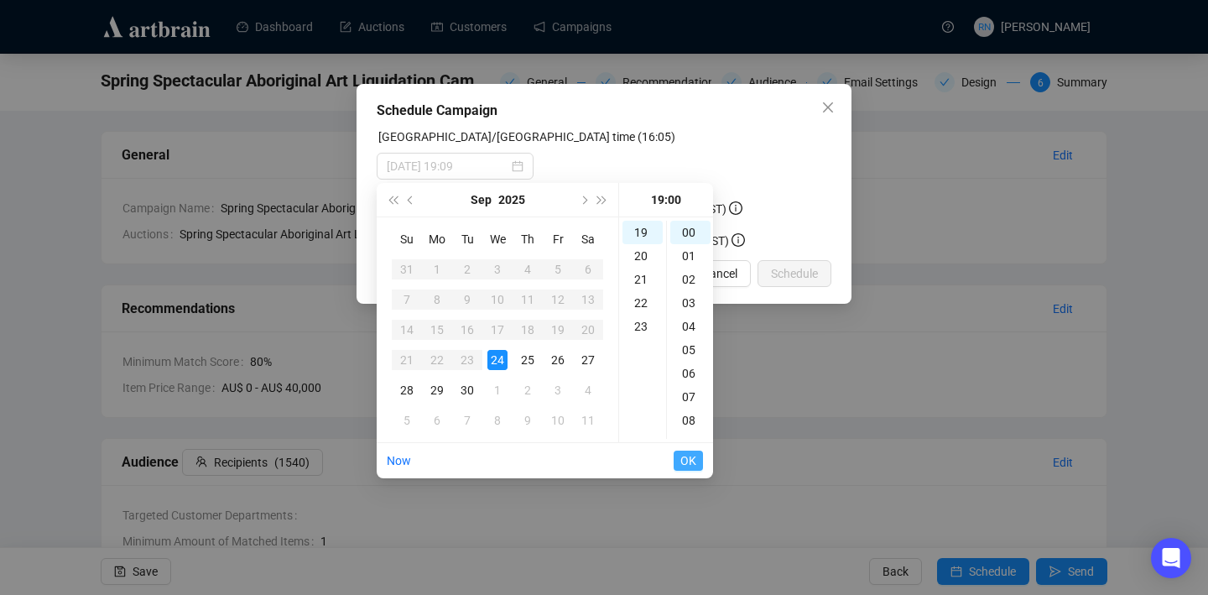
type input "2025-09-24 19:00"
click at [685, 463] on span "OK" at bounding box center [688, 461] width 16 height 32
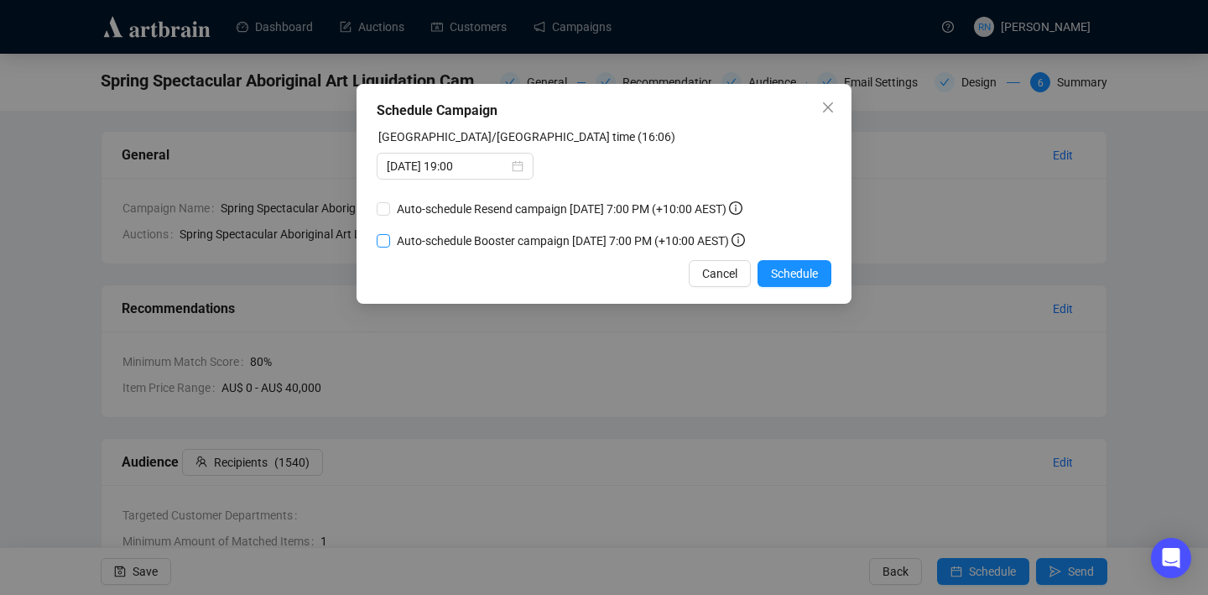
click at [380, 248] on input "Auto-schedule Booster campaign September 26, 2025 7:00 PM (+10:00 AEST)" at bounding box center [383, 240] width 13 height 13
checkbox input "true"
click at [383, 207] on label "Auto-schedule Resend campaign September 26, 2025 7:00 PM (+10:00 AEST)" at bounding box center [563, 209] width 373 height 18
click at [383, 207] on input "Auto-schedule Resend campaign September 26, 2025 7:00 PM (+10:00 AEST)" at bounding box center [383, 208] width 13 height 13
checkbox input "true"
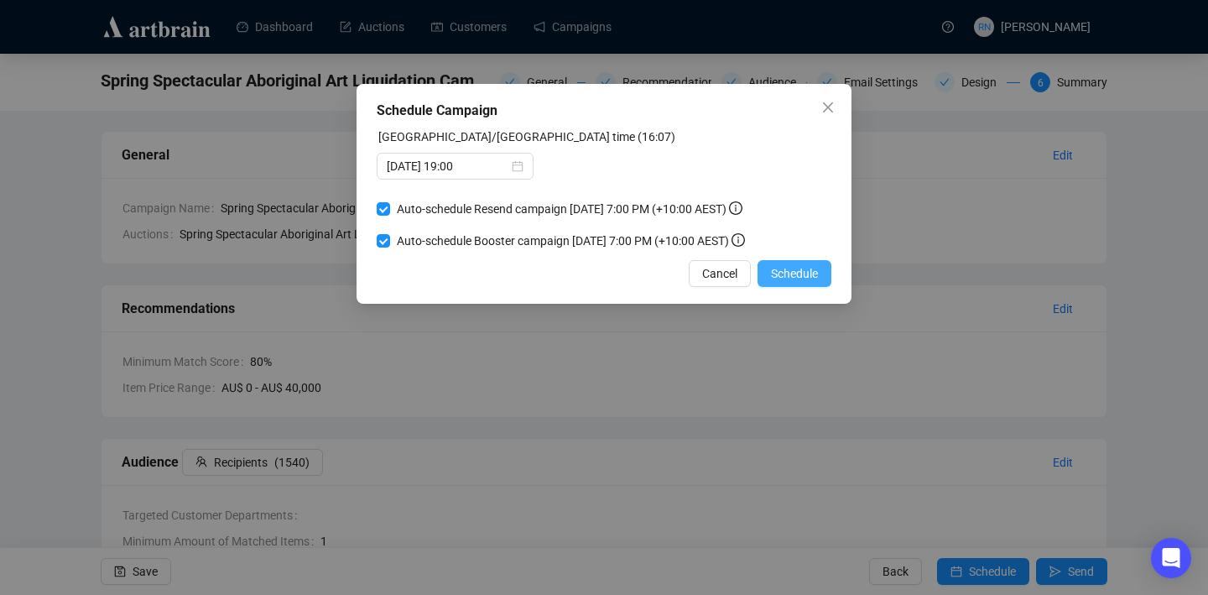
click at [779, 283] on span "Schedule" at bounding box center [794, 273] width 47 height 18
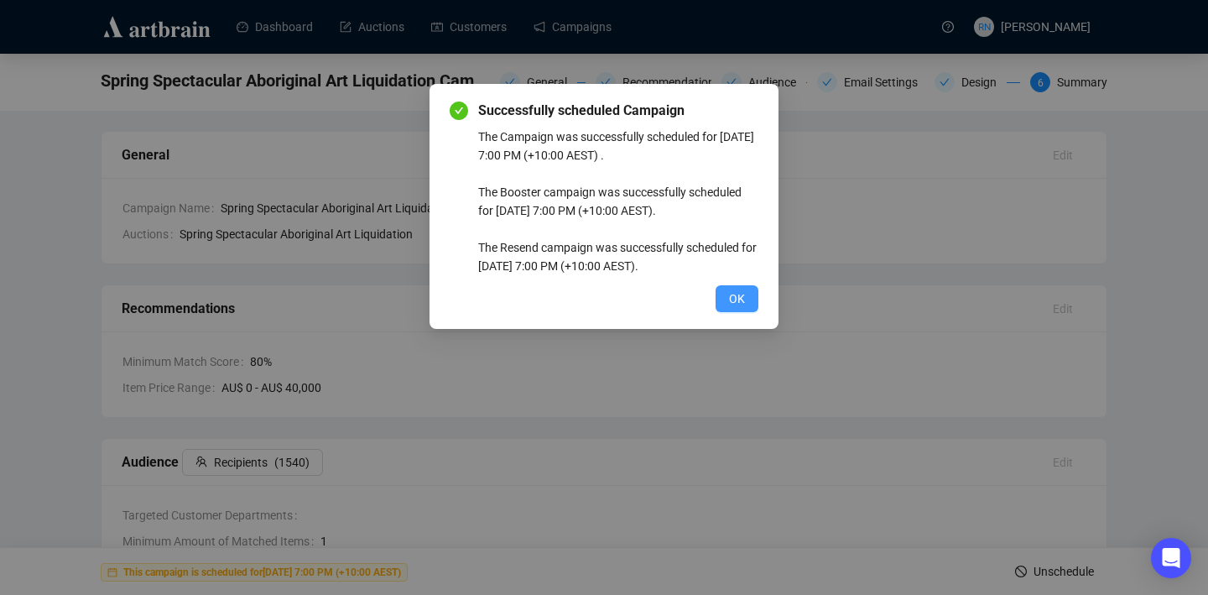
click at [743, 301] on span "OK" at bounding box center [737, 298] width 16 height 18
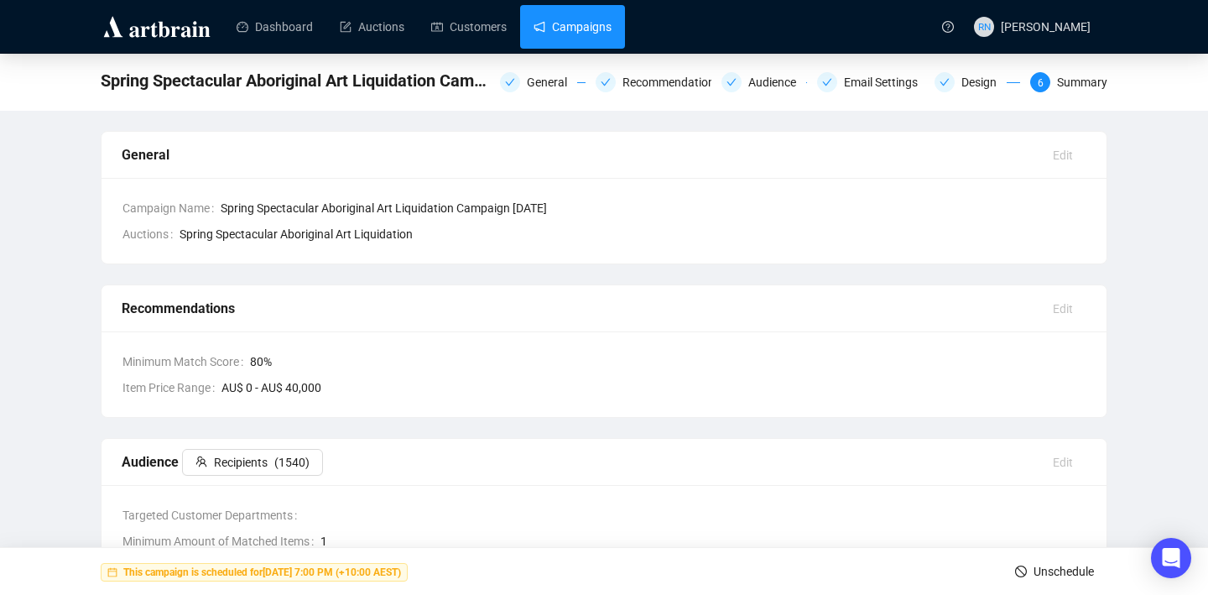
click at [577, 43] on link "Campaigns" at bounding box center [573, 27] width 78 height 44
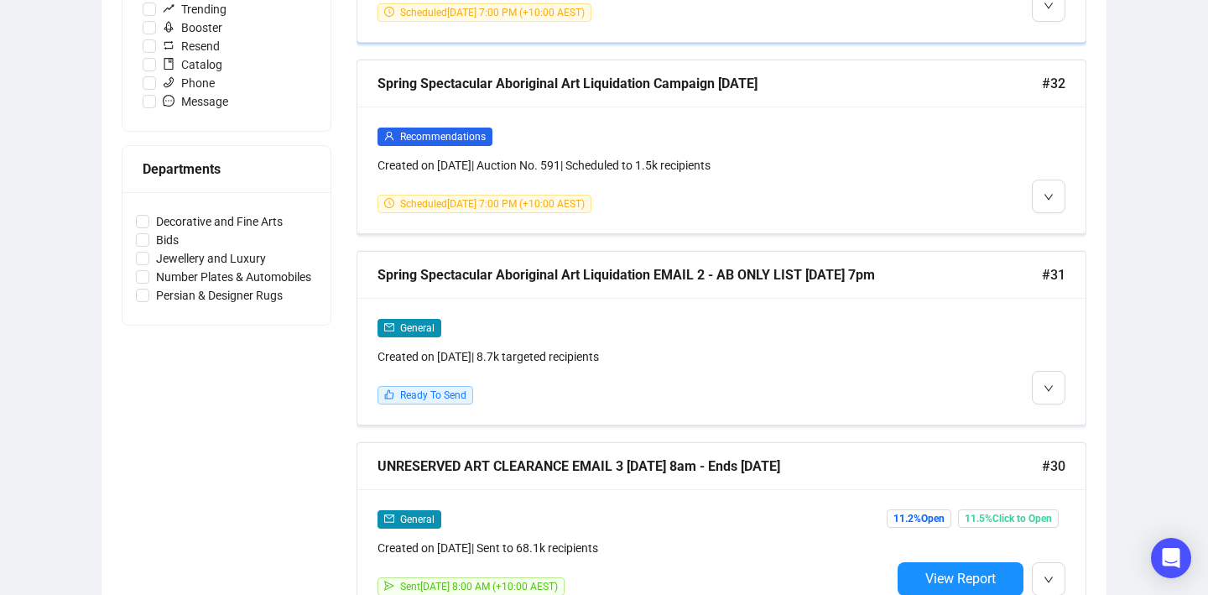
scroll to position [686, 0]
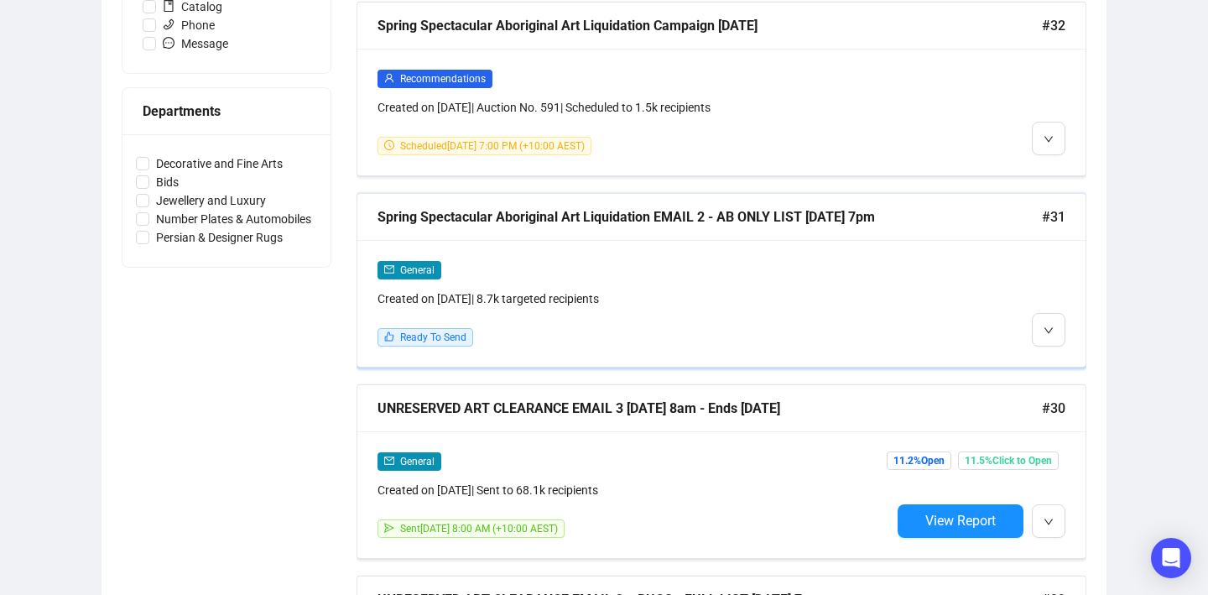
click at [628, 312] on div "General Created on Sep 24, 2025 | 8.7k targeted recipients Ready To Send" at bounding box center [634, 303] width 513 height 86
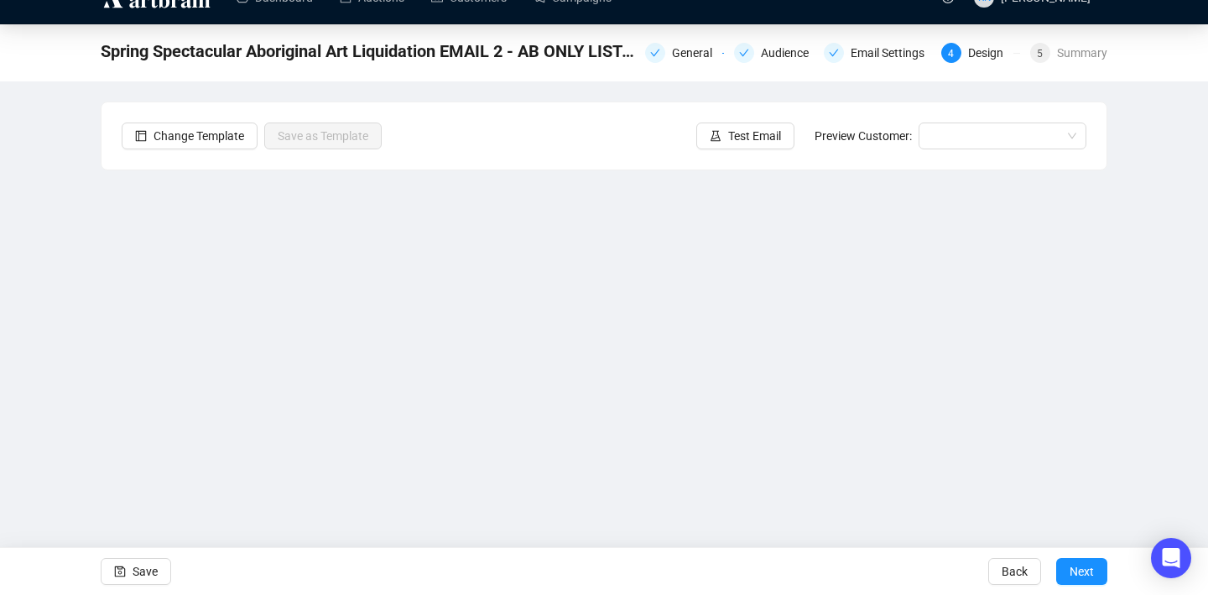
scroll to position [29, 0]
click at [773, 60] on div "Audience" at bounding box center [790, 53] width 58 height 20
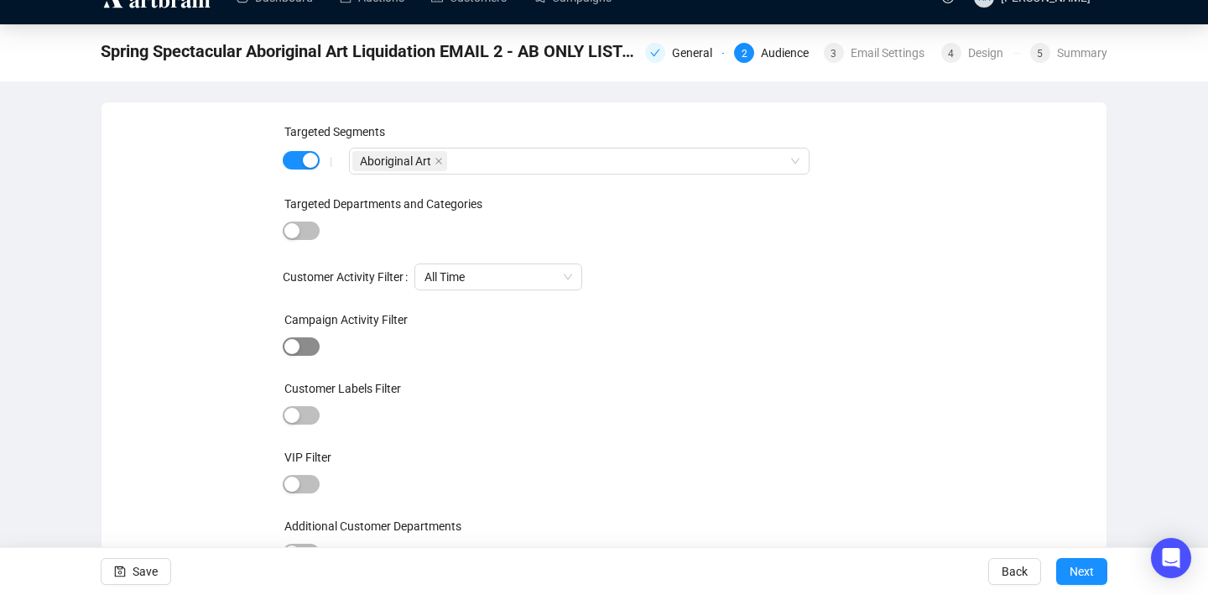
click at [310, 337] on span "button" at bounding box center [301, 346] width 37 height 18
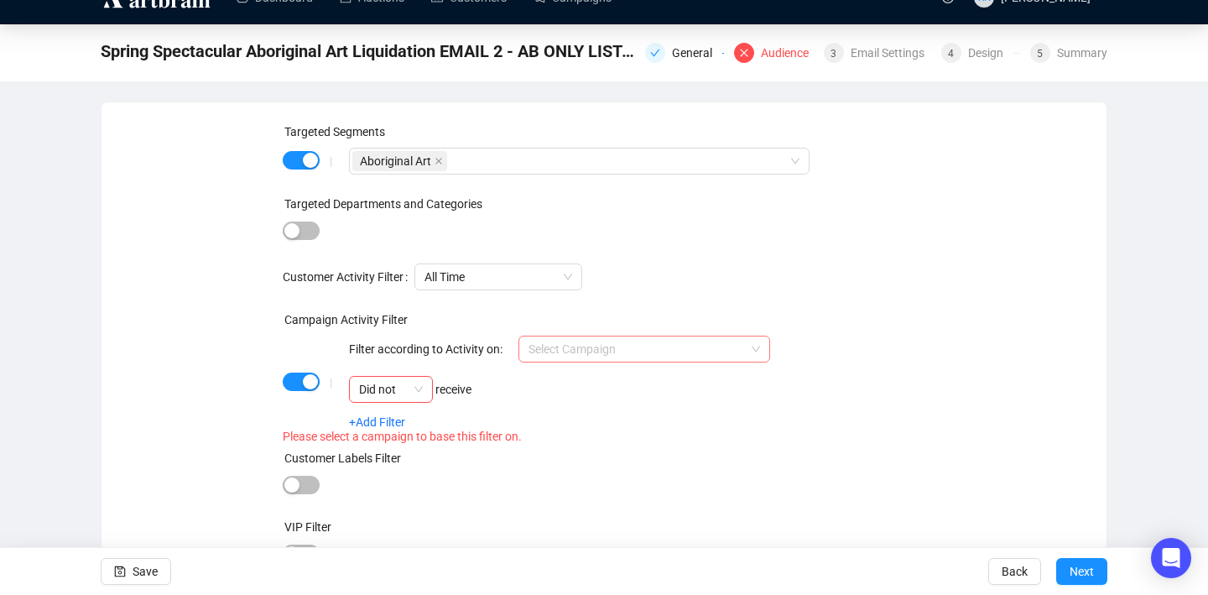
click at [573, 347] on input "search" at bounding box center [637, 348] width 216 height 25
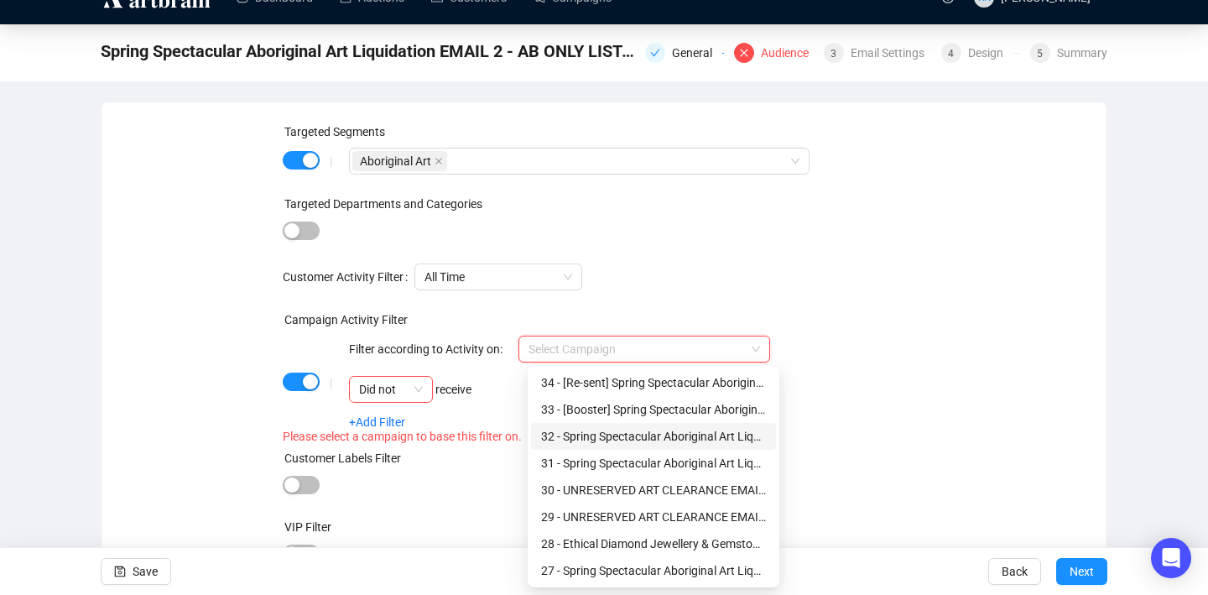
click at [633, 435] on div "32 - Spring Spectacular Aboriginal Art Liquidation Campaign 24.9.25" at bounding box center [653, 436] width 225 height 18
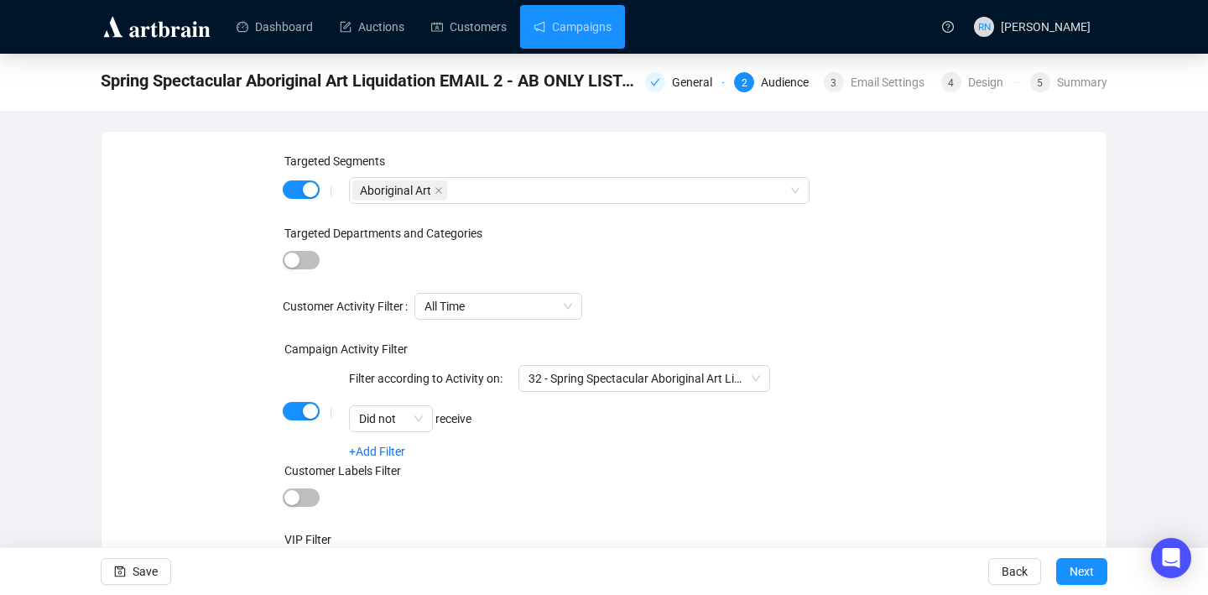
scroll to position [3, 0]
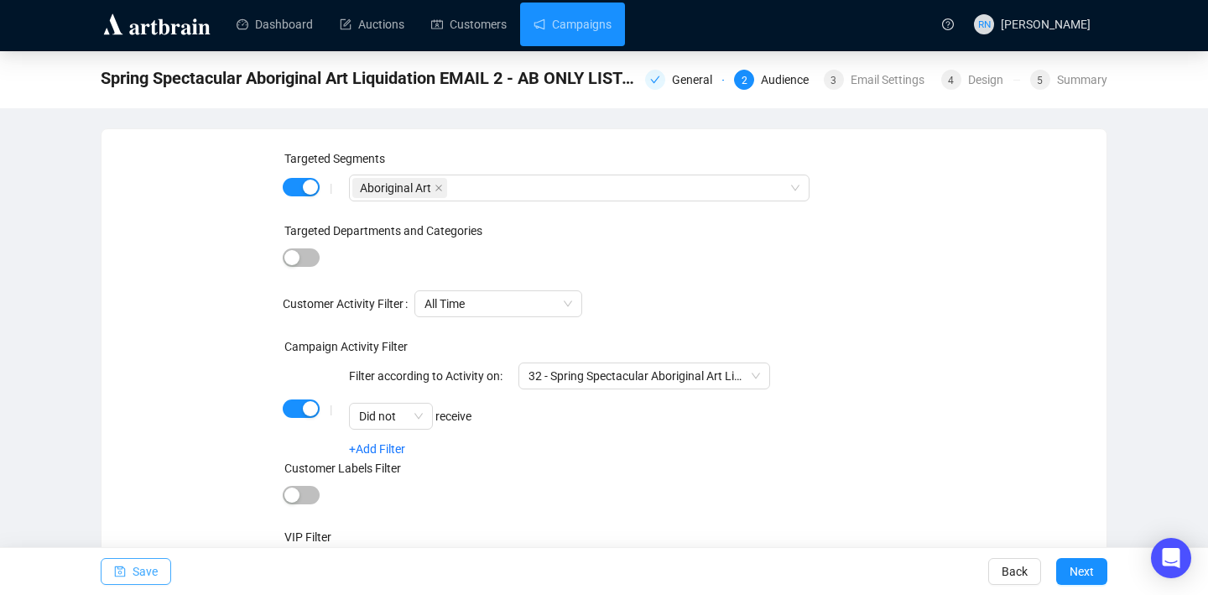
click at [148, 577] on span "Save" at bounding box center [145, 571] width 25 height 47
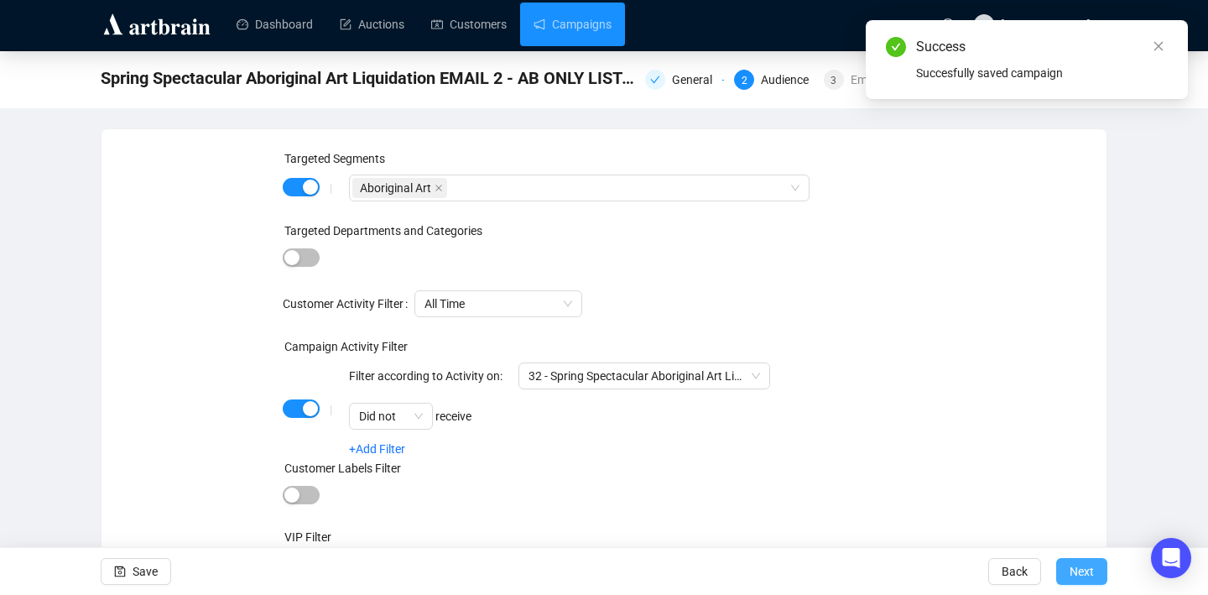
click at [779, 578] on span "Next" at bounding box center [1082, 571] width 24 height 47
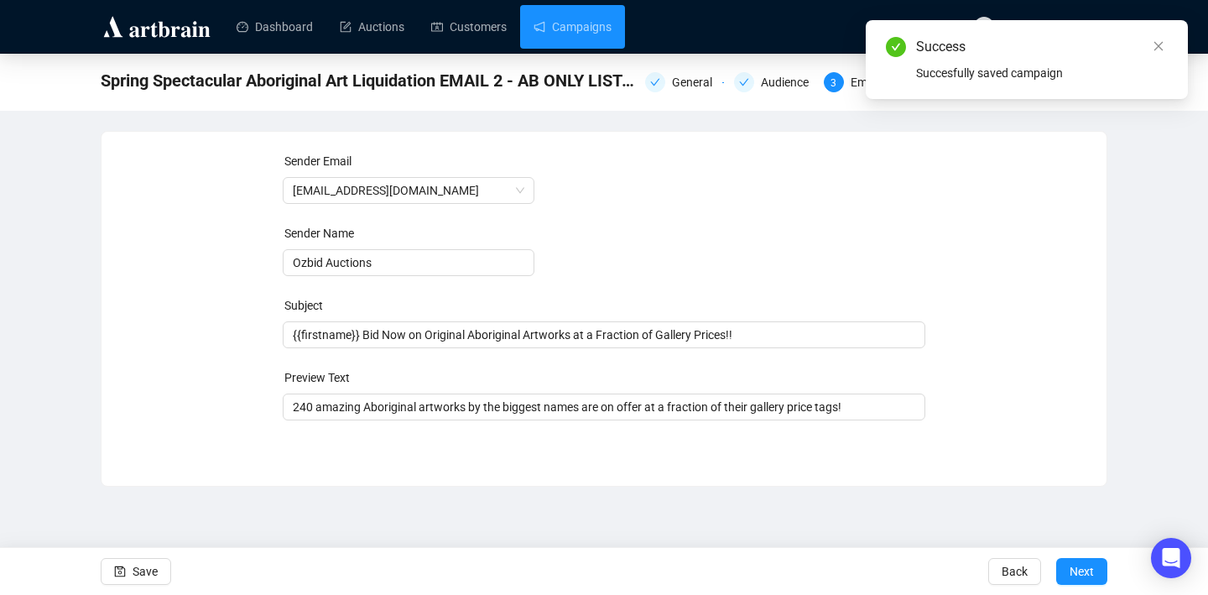
click at [779, 578] on span "Next" at bounding box center [1082, 571] width 24 height 47
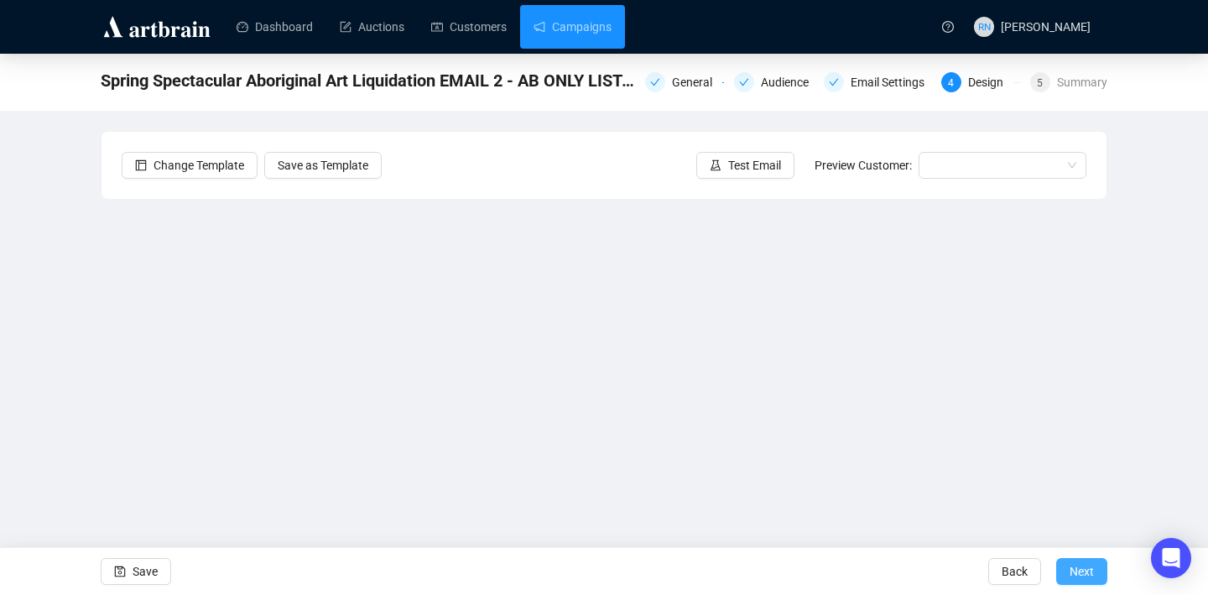
click at [779, 572] on span "Next" at bounding box center [1082, 571] width 24 height 47
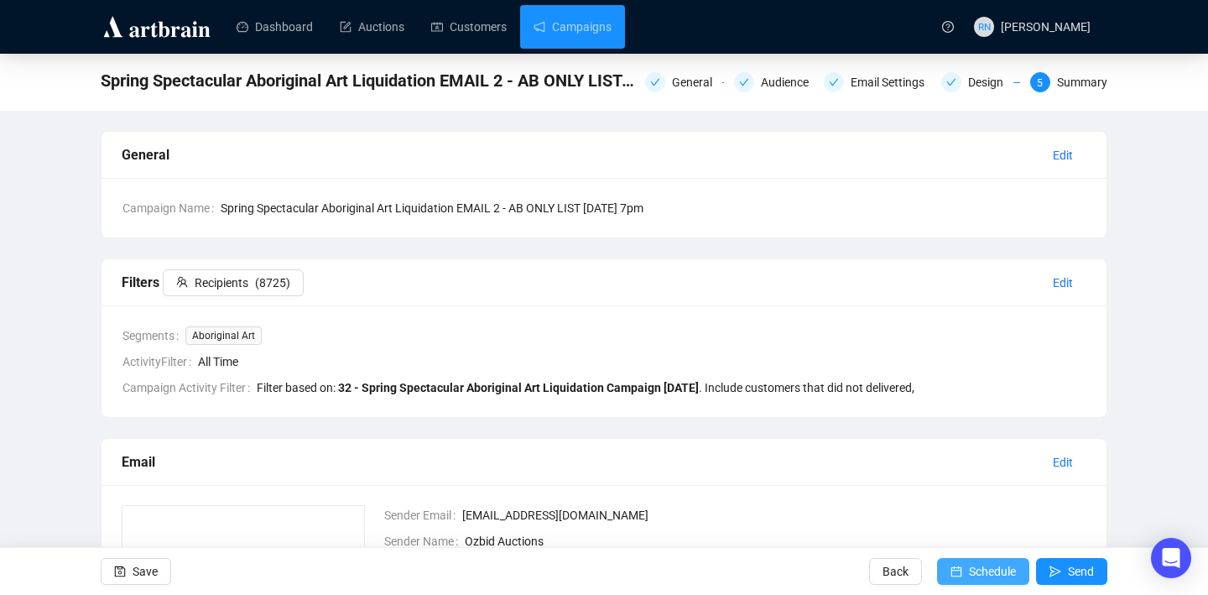
click at [779, 574] on button "Schedule" at bounding box center [983, 571] width 92 height 27
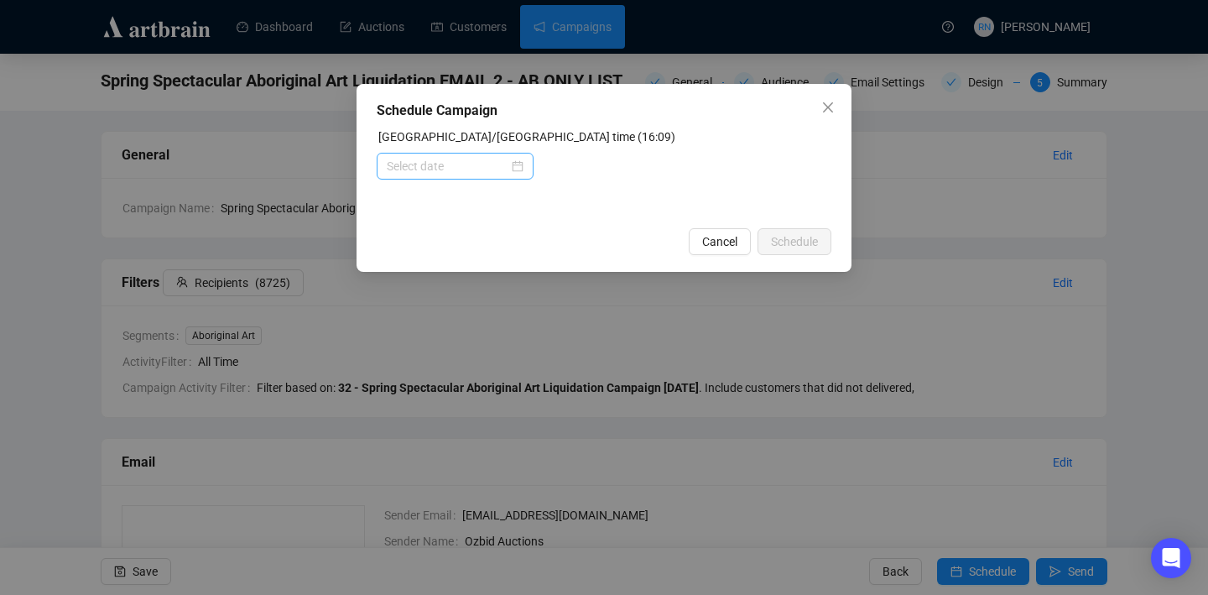
click at [513, 172] on div at bounding box center [455, 166] width 137 height 18
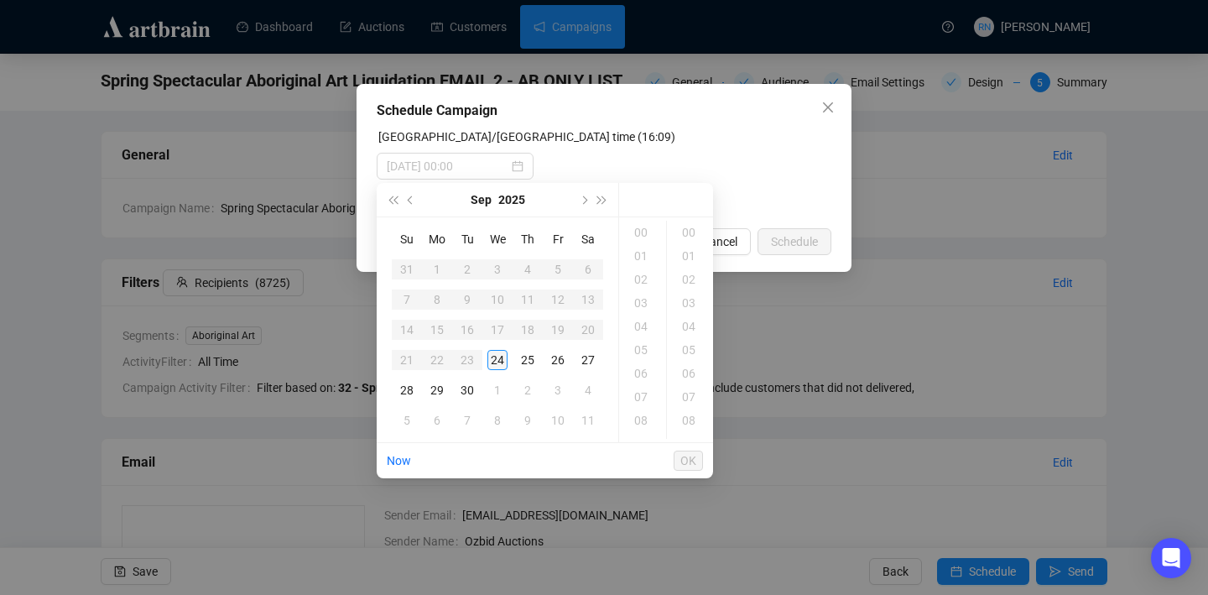
click at [503, 358] on div "24" at bounding box center [497, 360] width 20 height 20
click at [643, 301] on div "19" at bounding box center [643, 302] width 40 height 23
click at [691, 220] on div "00 01 02 03 04 05 06 07 08 09 10 11 12 13 14 15 16 17 18 19 20 21 22 23 00 01 0…" at bounding box center [666, 329] width 94 height 225
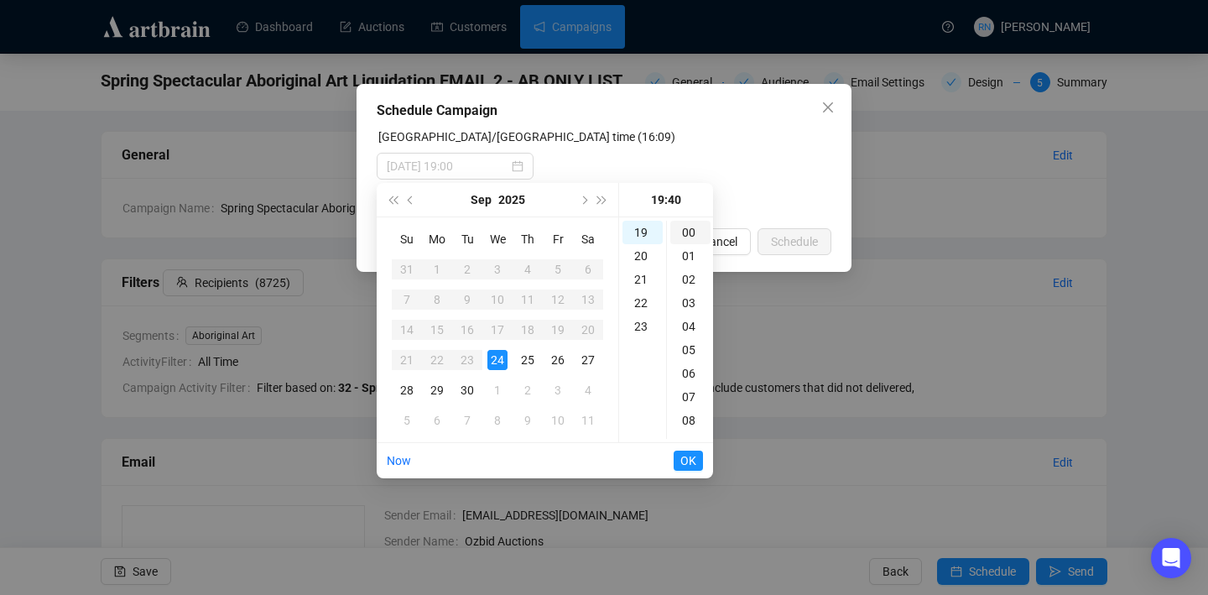
click at [691, 232] on div "00" at bounding box center [690, 232] width 40 height 23
type input "2025-09-24 19:00"
click at [693, 458] on span "OK" at bounding box center [688, 461] width 16 height 32
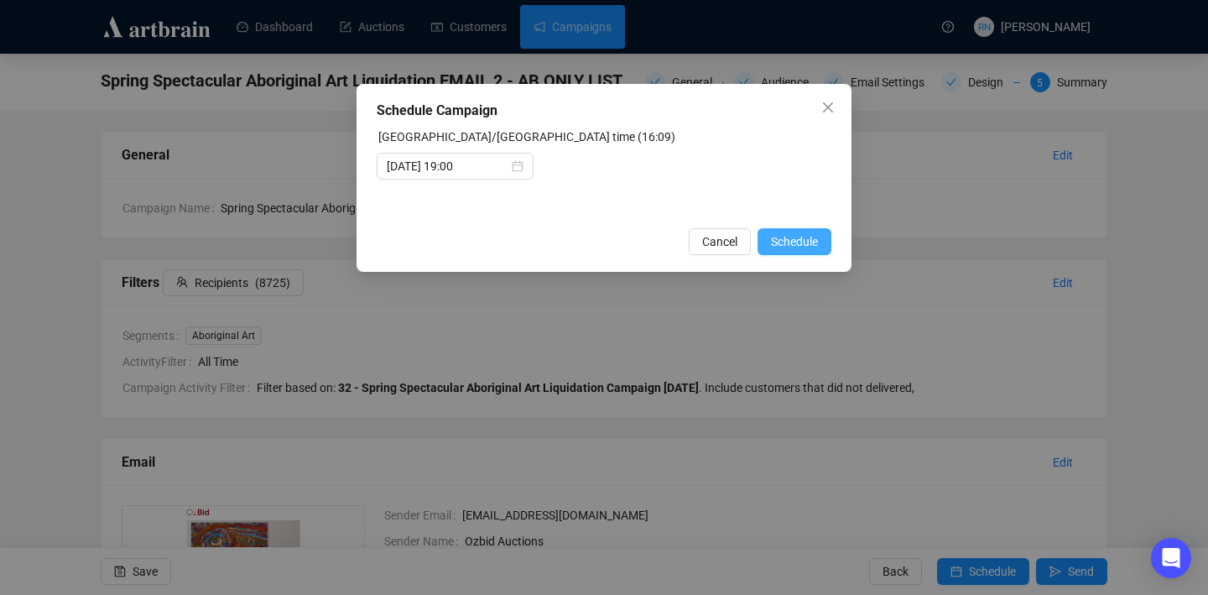
click at [779, 244] on span "Schedule" at bounding box center [794, 241] width 47 height 18
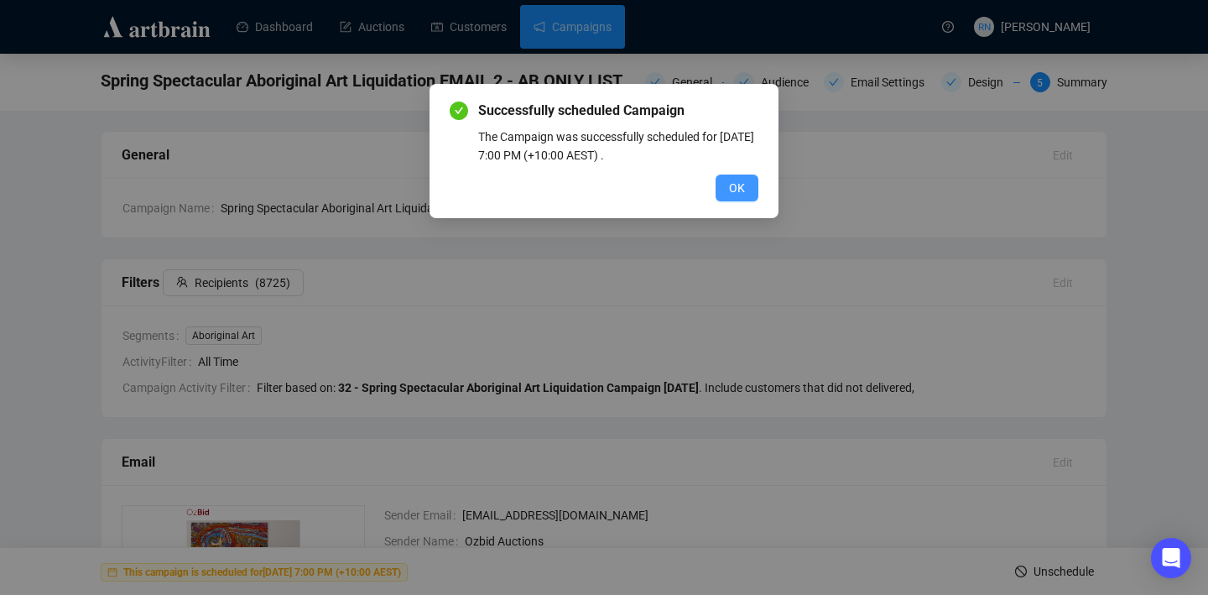
click at [729, 193] on span "OK" at bounding box center [737, 188] width 16 height 18
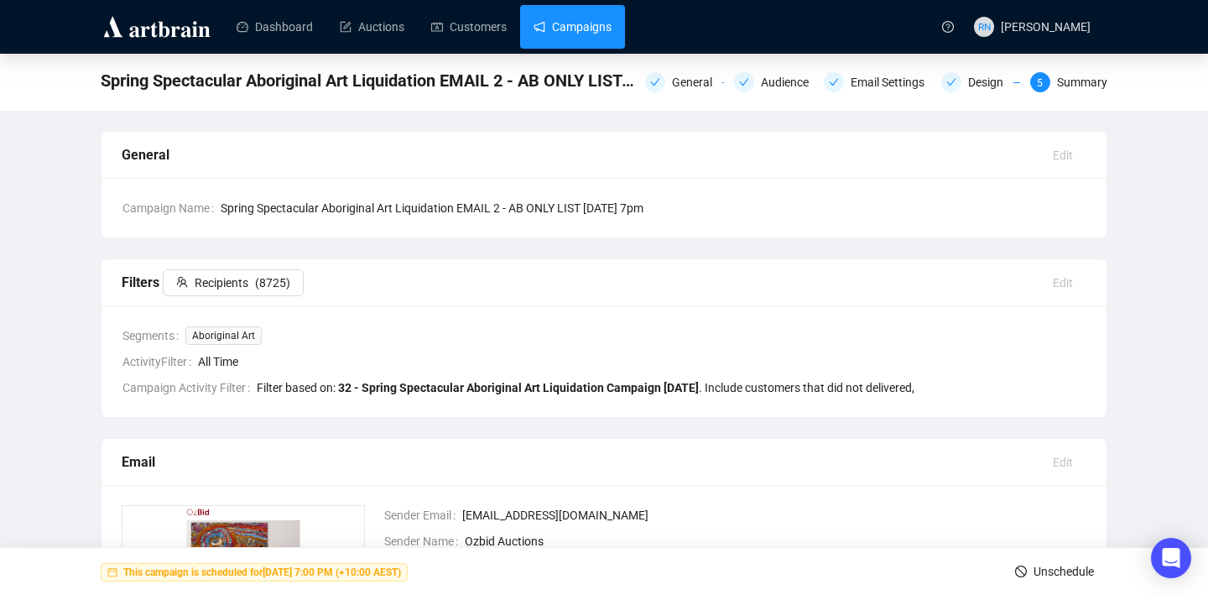
click at [571, 33] on link "Campaigns" at bounding box center [573, 27] width 78 height 44
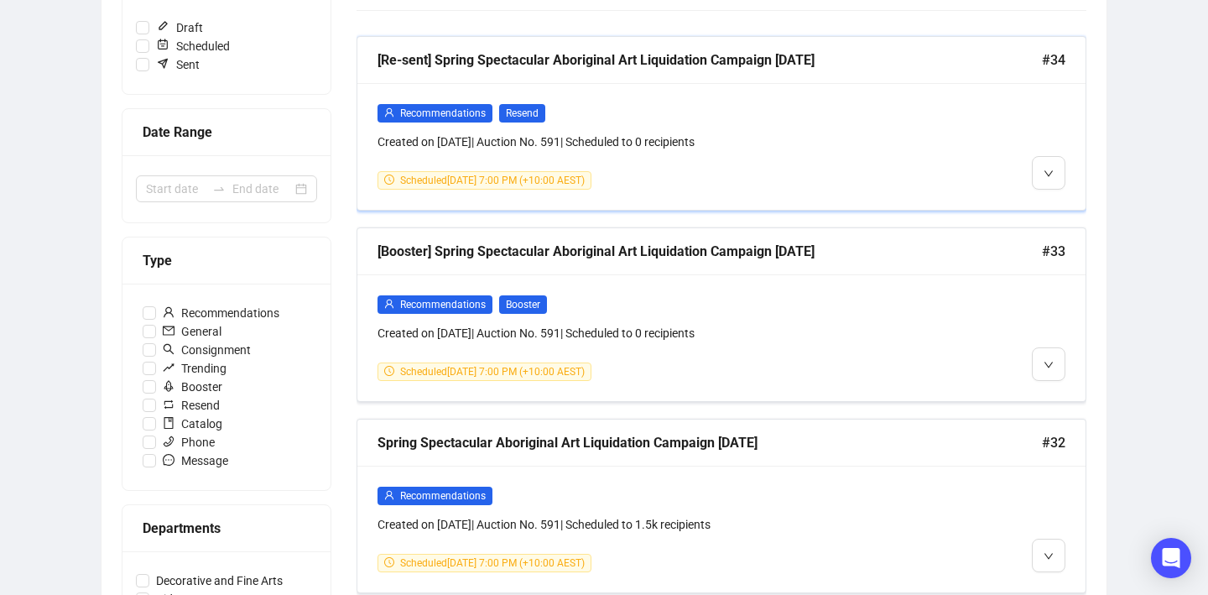
scroll to position [264, 0]
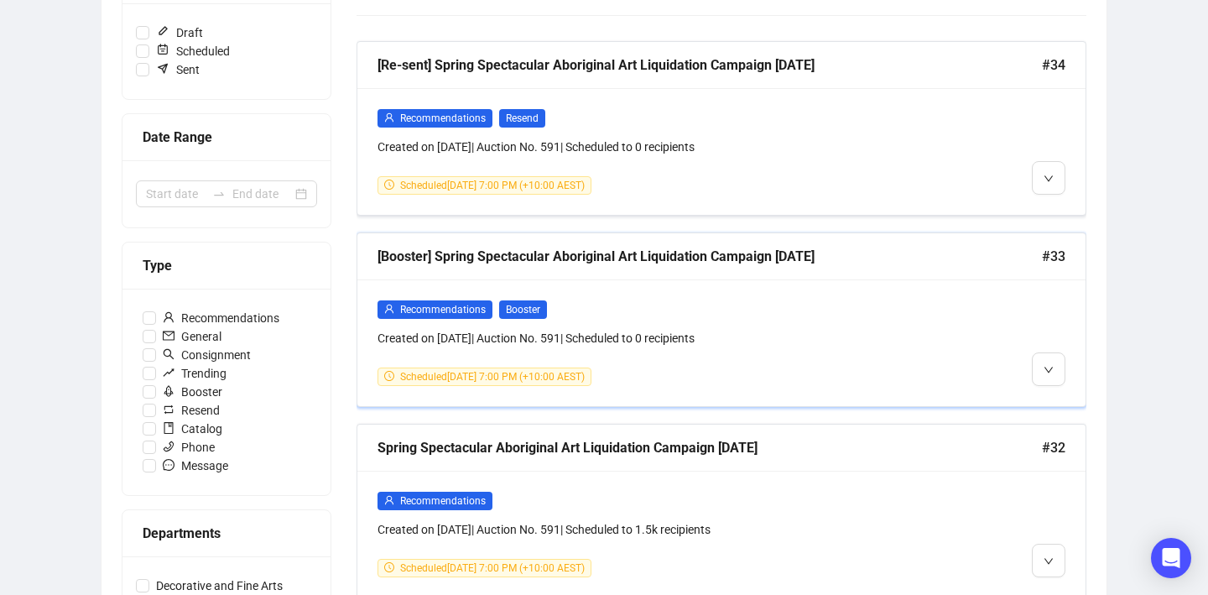
click at [519, 390] on div "Recommendations Booster Created on Sep 24, 2025 | Auction No. 591 | Scheduled t…" at bounding box center [721, 342] width 728 height 127
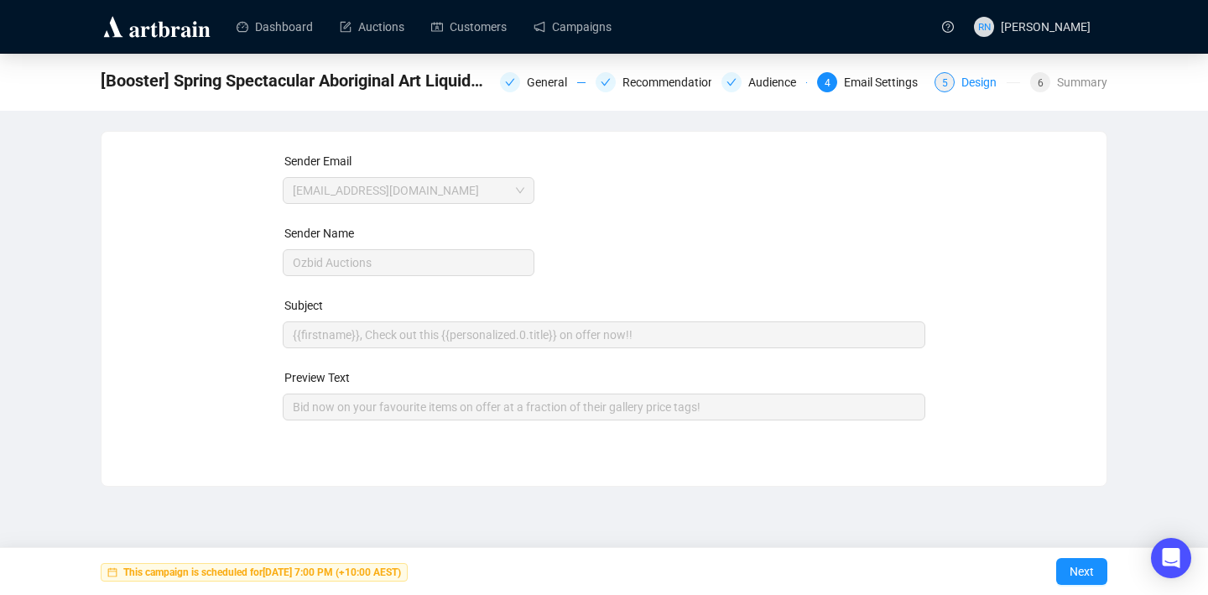
click at [779, 84] on div "5 Design" at bounding box center [978, 82] width 86 height 20
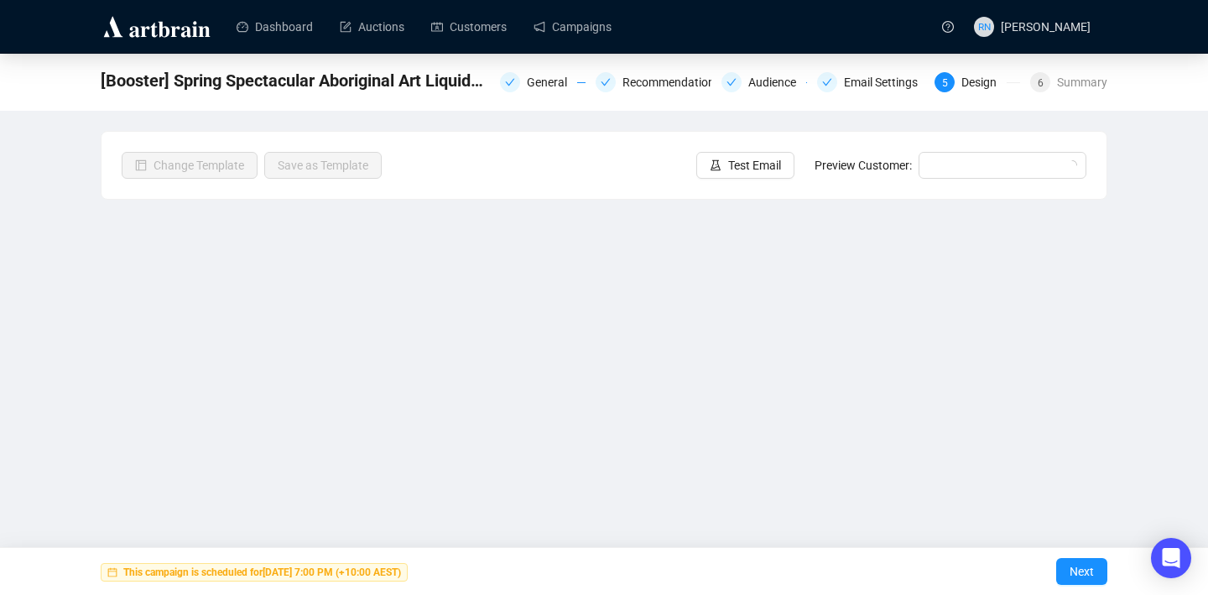
click at [779, 96] on div "[Booster] Spring Spectacular Aboriginal Art Liquidation Campaign 24.9.25 Genera…" at bounding box center [604, 81] width 1007 height 34
click at [779, 88] on div "Summary" at bounding box center [1082, 82] width 50 height 20
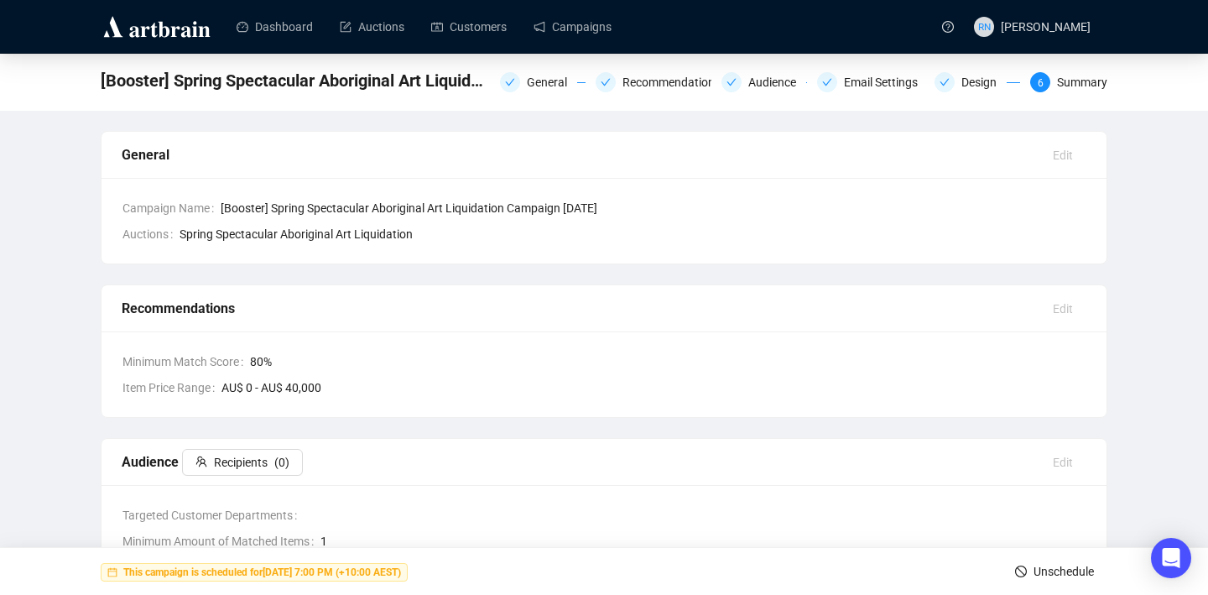
click at [779, 572] on span "Unschedule" at bounding box center [1064, 571] width 60 height 47
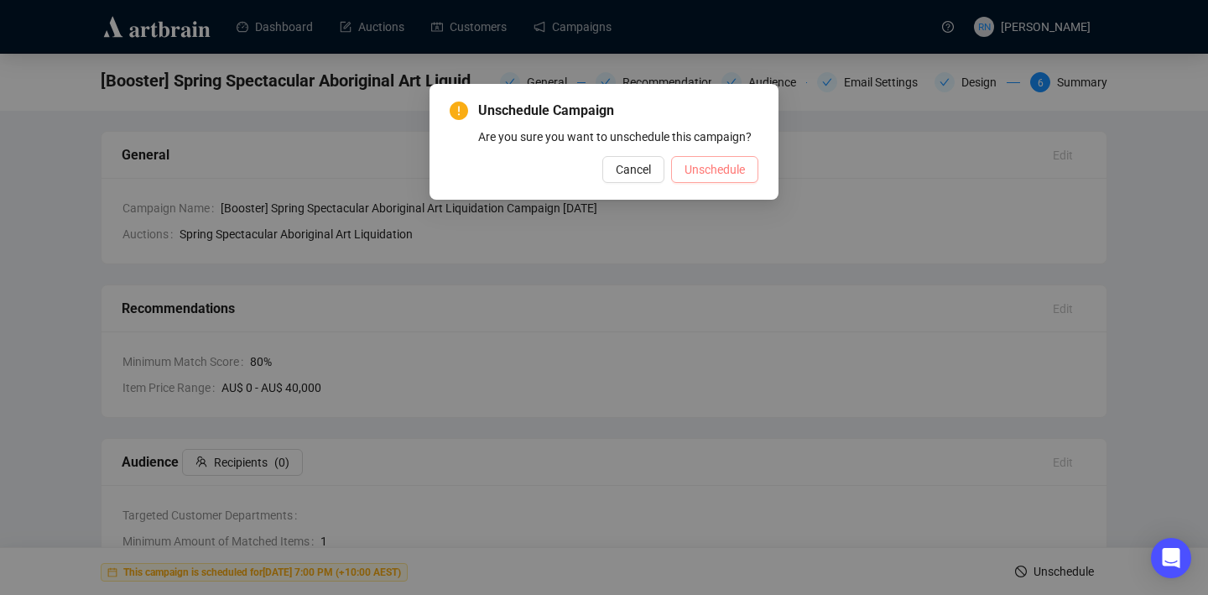
click at [732, 179] on span "Unschedule" at bounding box center [715, 169] width 60 height 18
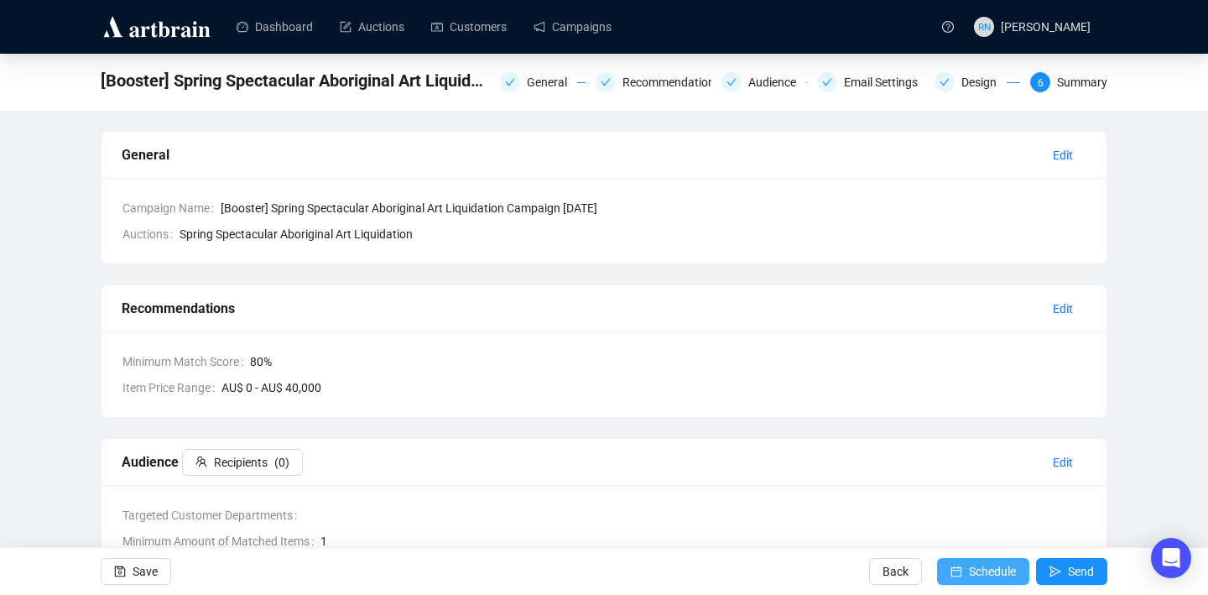
click at [779, 575] on span "Schedule" at bounding box center [992, 571] width 47 height 47
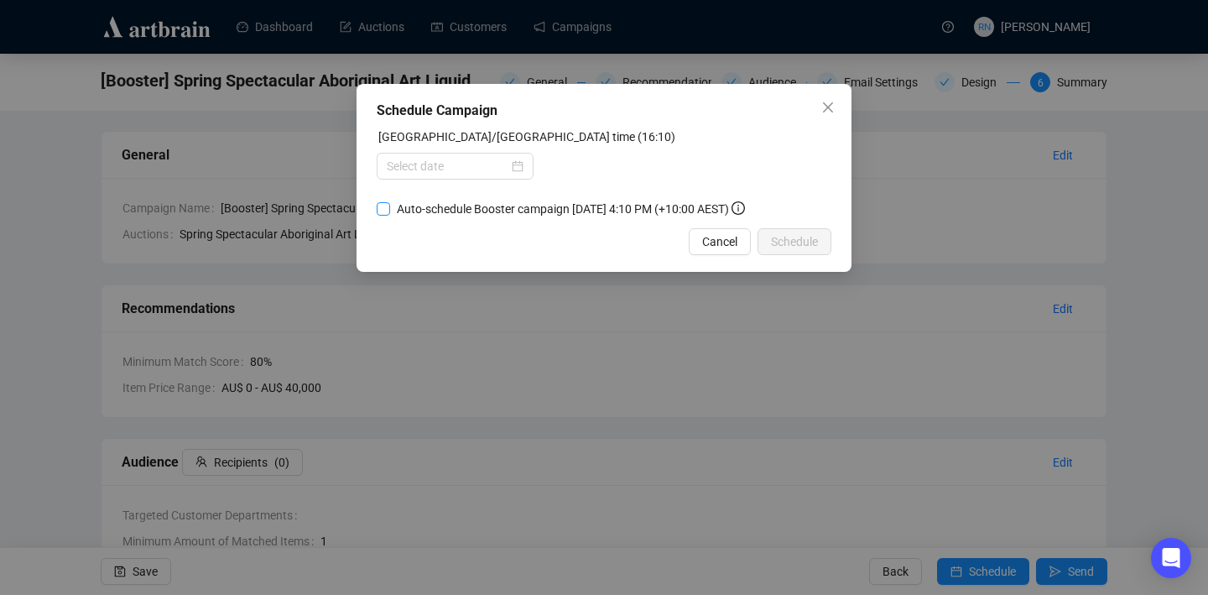
click at [382, 216] on input "Auto-schedule Booster campaign September 26, 2025 4:10 PM (+10:00 AEST)" at bounding box center [383, 208] width 13 height 13
click at [524, 237] on div "Schedule Campaign Australia/Sydney time (16:11) Auto-schedule Booster campaign …" at bounding box center [604, 178] width 495 height 188
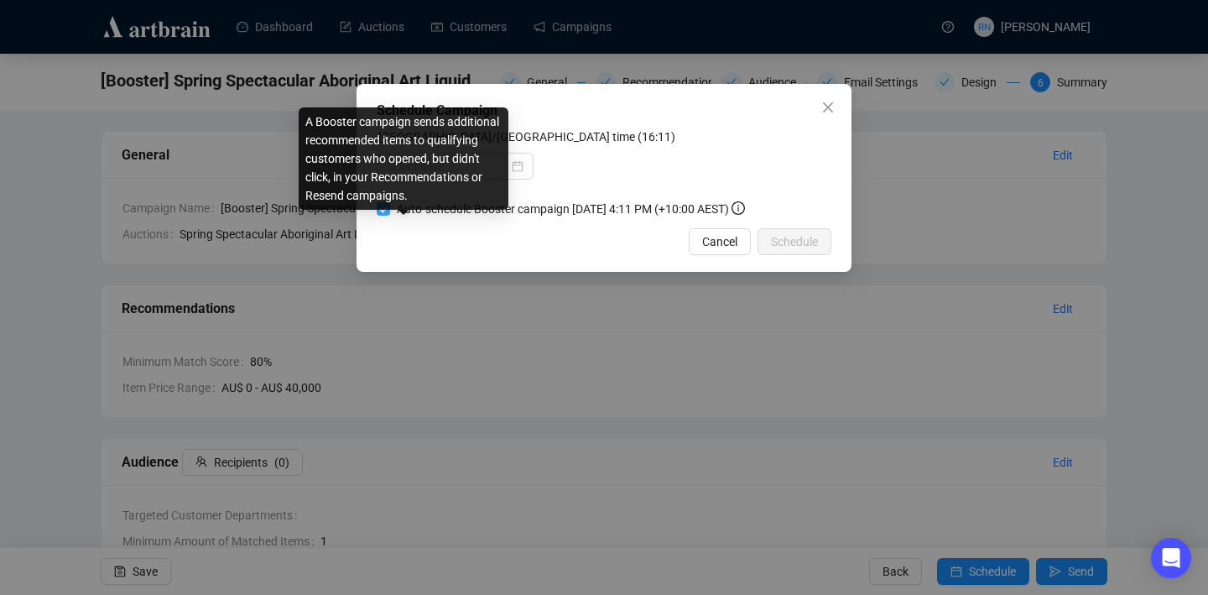
click at [384, 216] on input "Auto-schedule Booster campaign September 26, 2025 4:11 PM (+10:00 AEST)" at bounding box center [383, 208] width 13 height 13
checkbox input "false"
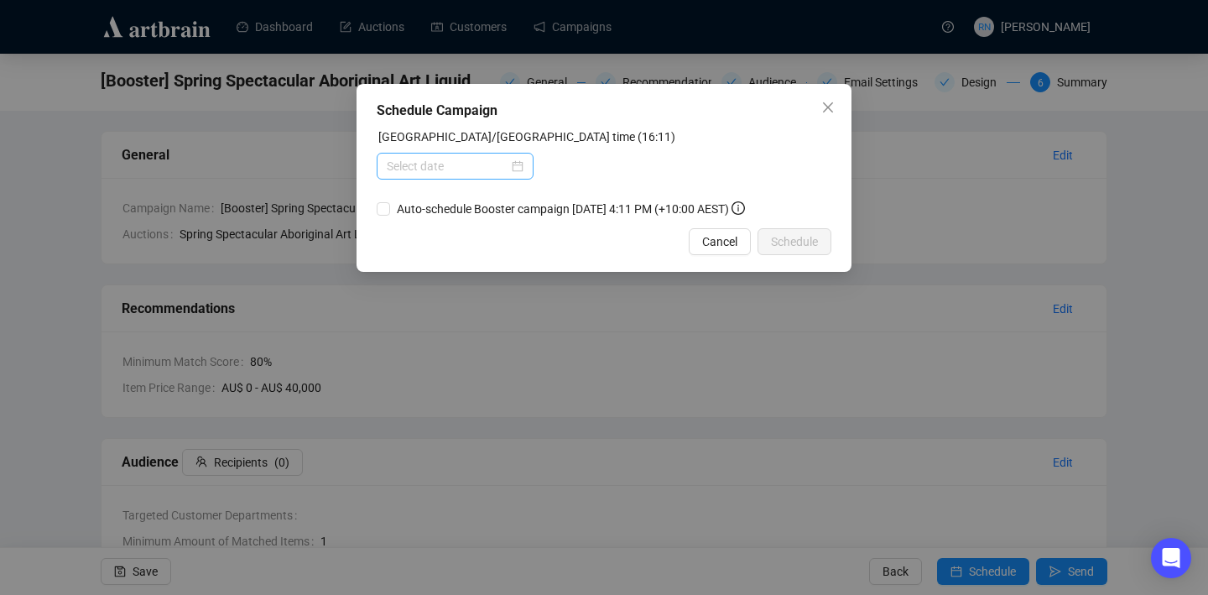
click at [514, 168] on div at bounding box center [455, 166] width 137 height 18
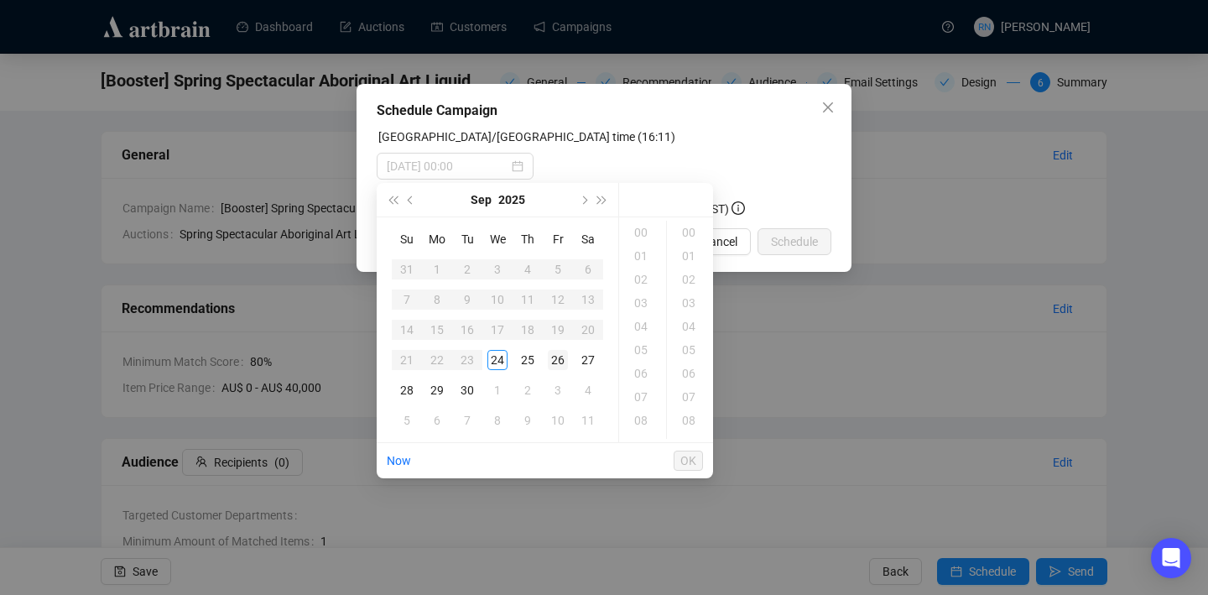
click at [558, 361] on div "26" at bounding box center [558, 360] width 20 height 20
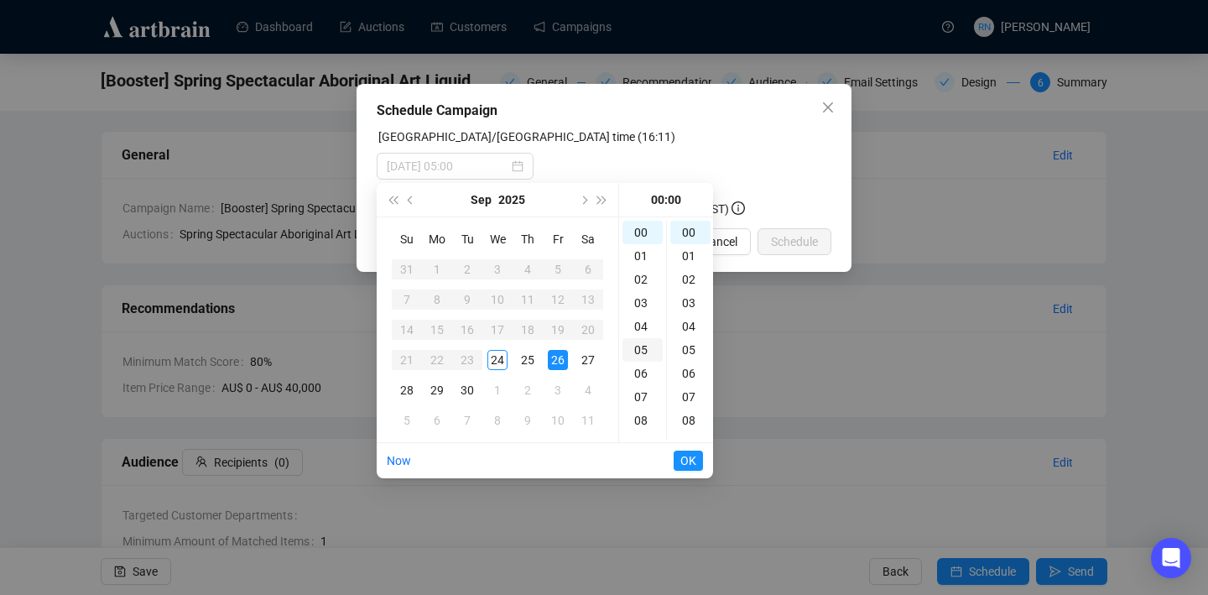
scroll to position [344, 0]
click at [643, 340] on div "19" at bounding box center [643, 334] width 40 height 23
type input "2025-09-26 19:00"
click at [689, 461] on span "OK" at bounding box center [688, 461] width 16 height 32
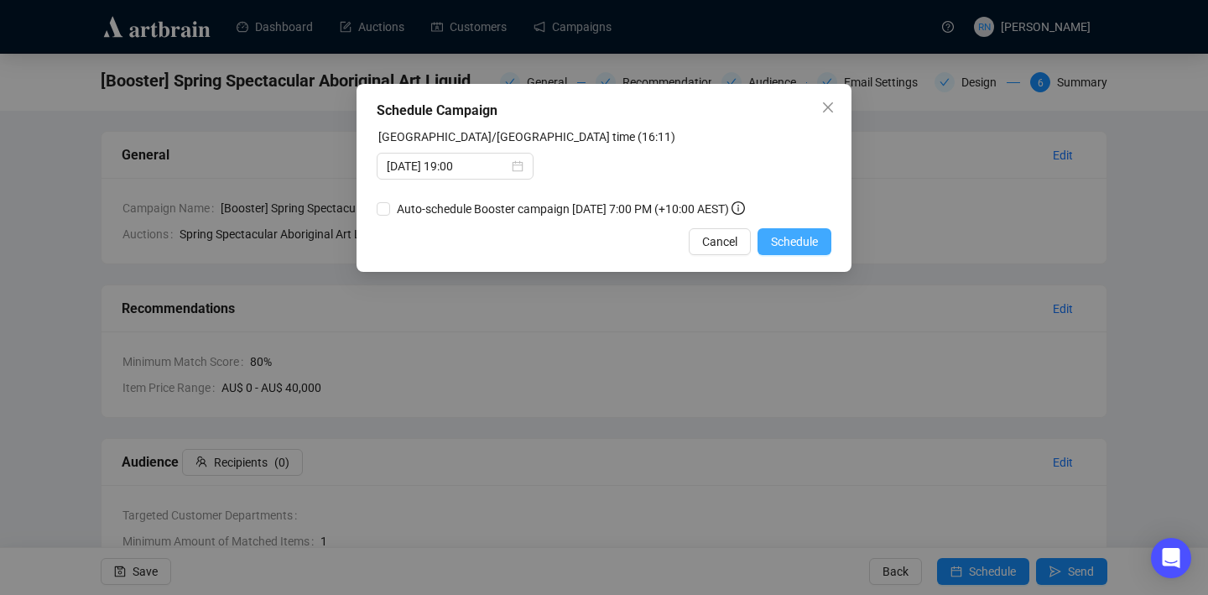
click at [779, 251] on span "Schedule" at bounding box center [794, 241] width 47 height 18
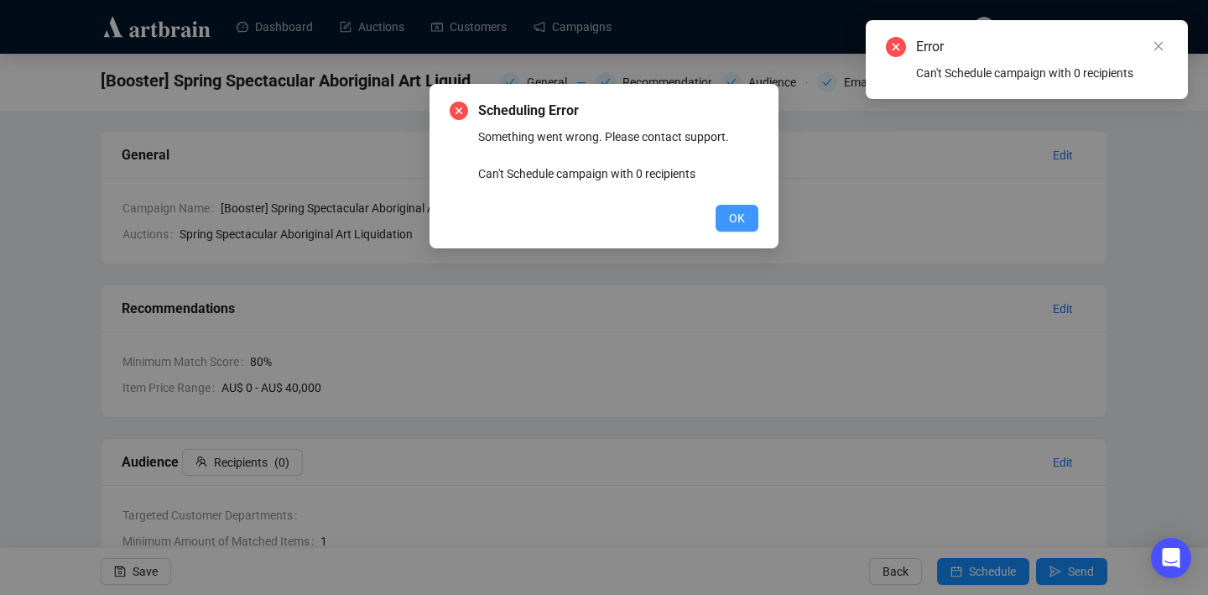
click at [731, 217] on span "OK" at bounding box center [737, 218] width 16 height 18
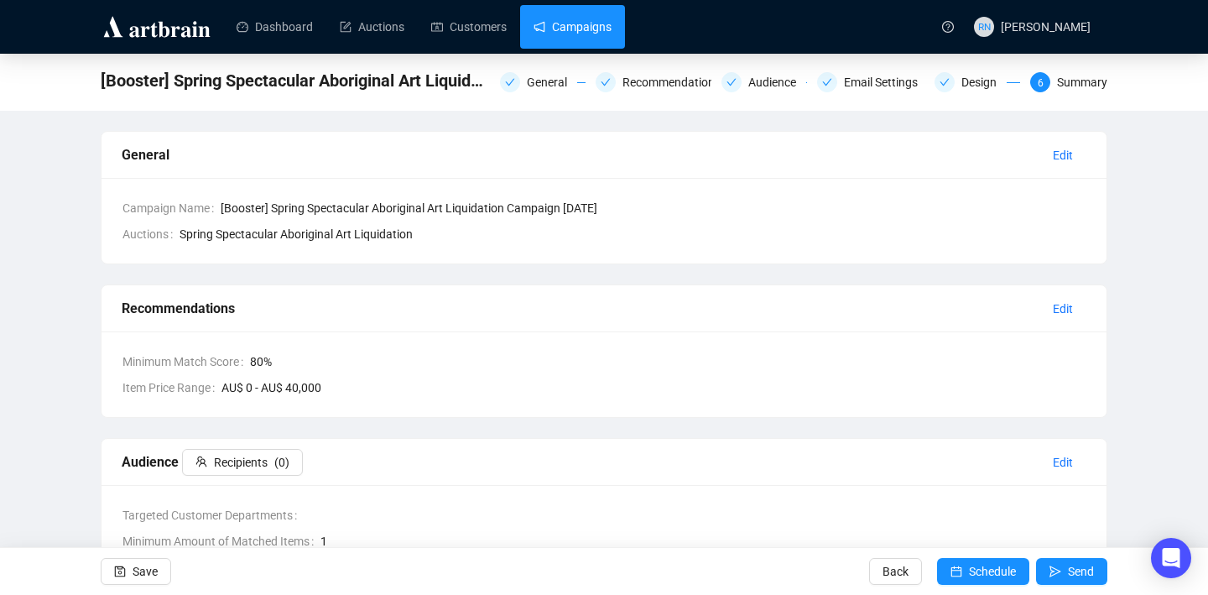
click at [611, 41] on link "Campaigns" at bounding box center [573, 27] width 78 height 44
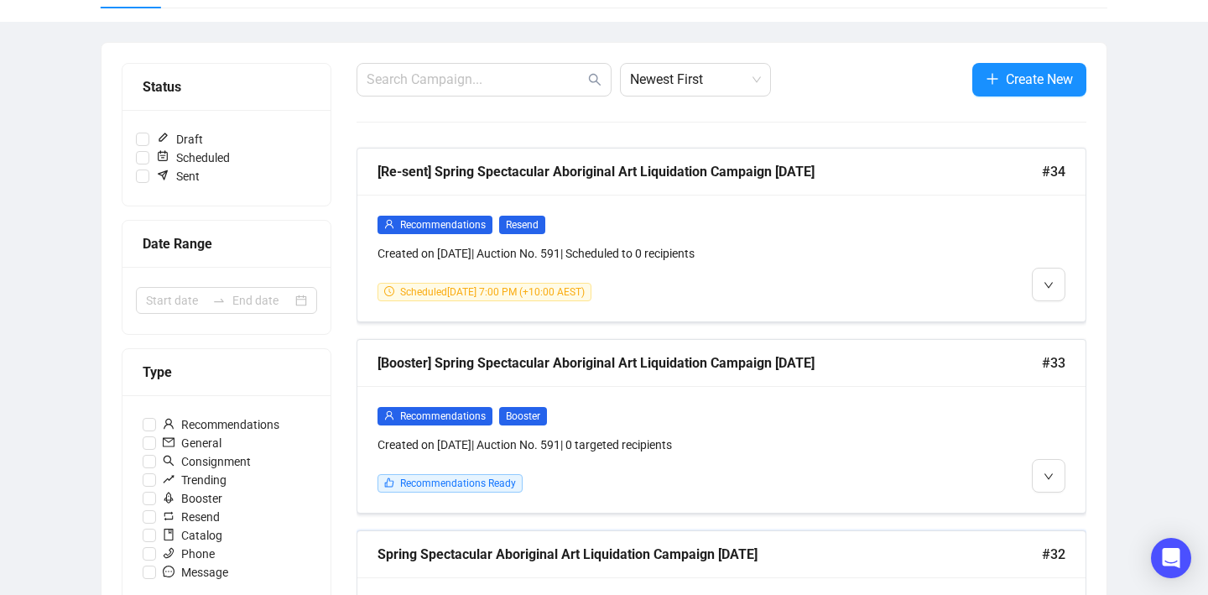
scroll to position [159, 0]
click at [496, 481] on span "Recommendations Ready" at bounding box center [458, 483] width 116 height 12
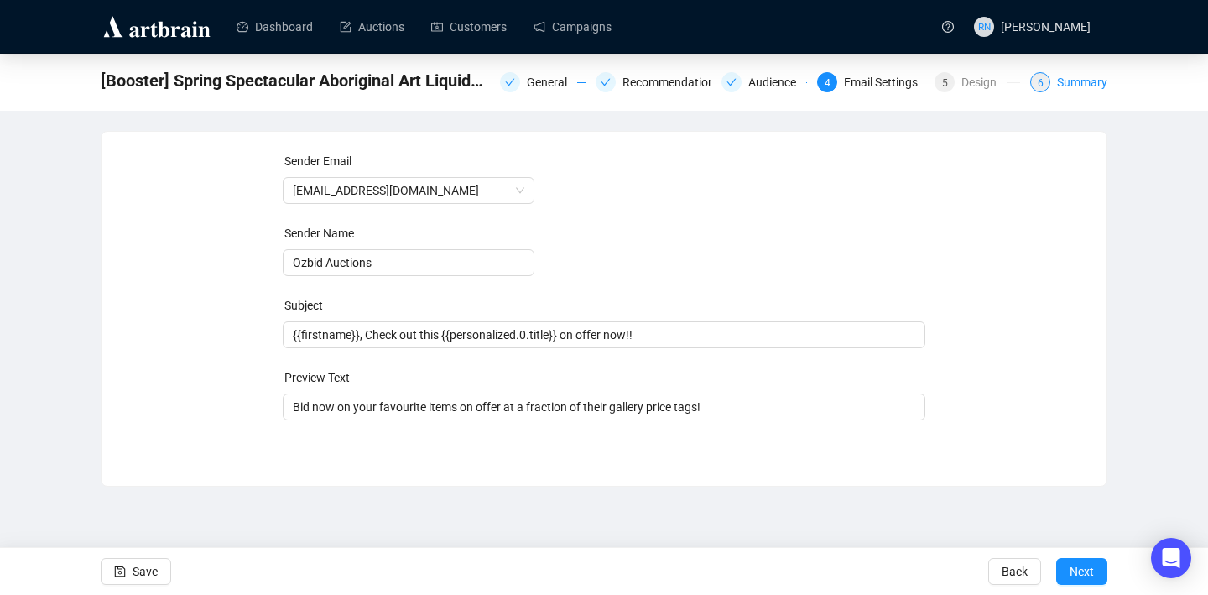
click at [779, 81] on div "6 Summary" at bounding box center [1068, 82] width 77 height 20
